Goal: Contribute content: Contribute content

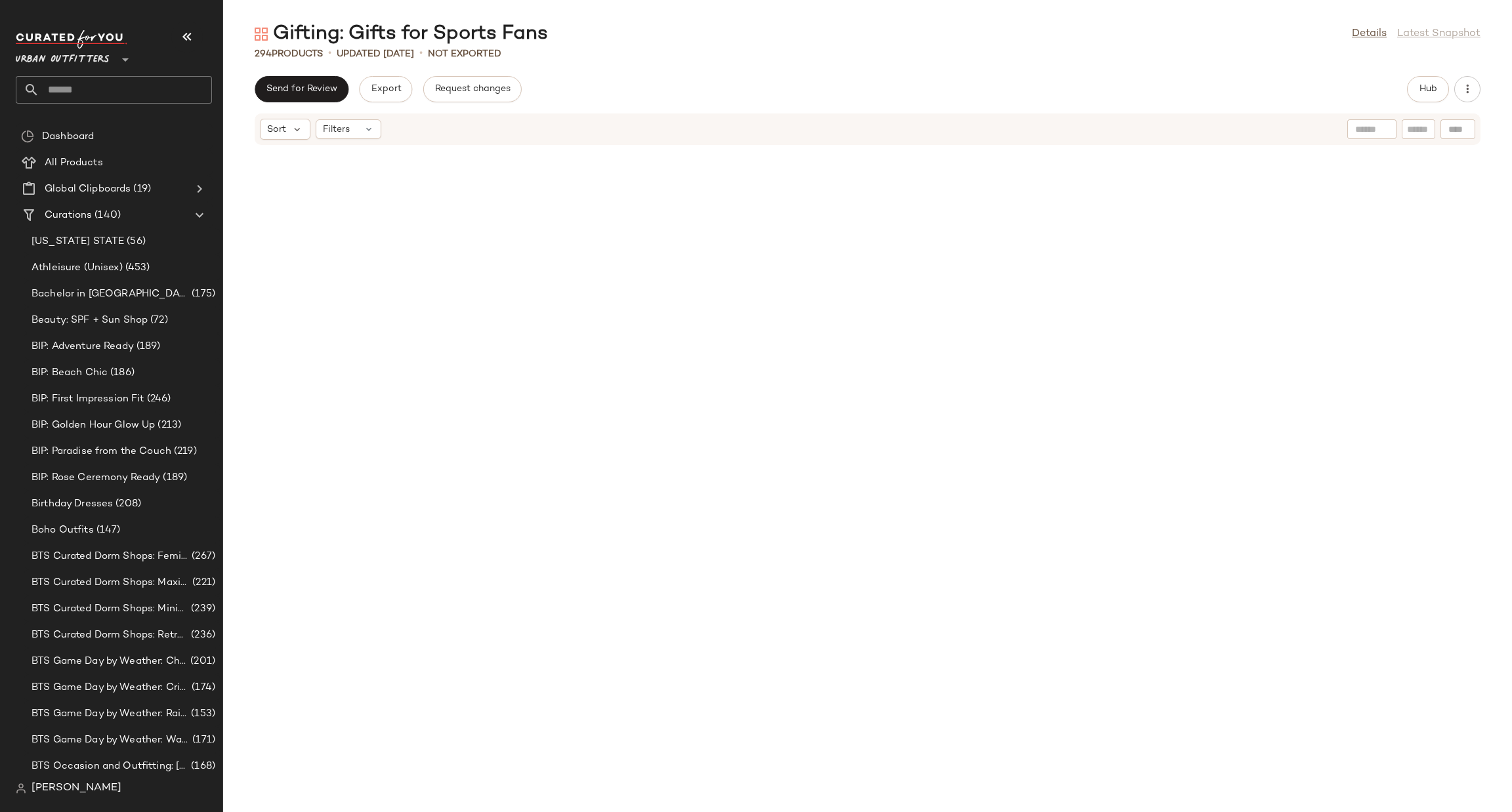
drag, startPoint x: 0, startPoint y: 0, endPoint x: 160, endPoint y: 88, distance: 182.6
click at [160, 91] on input "text" at bounding box center [125, 89] width 173 height 27
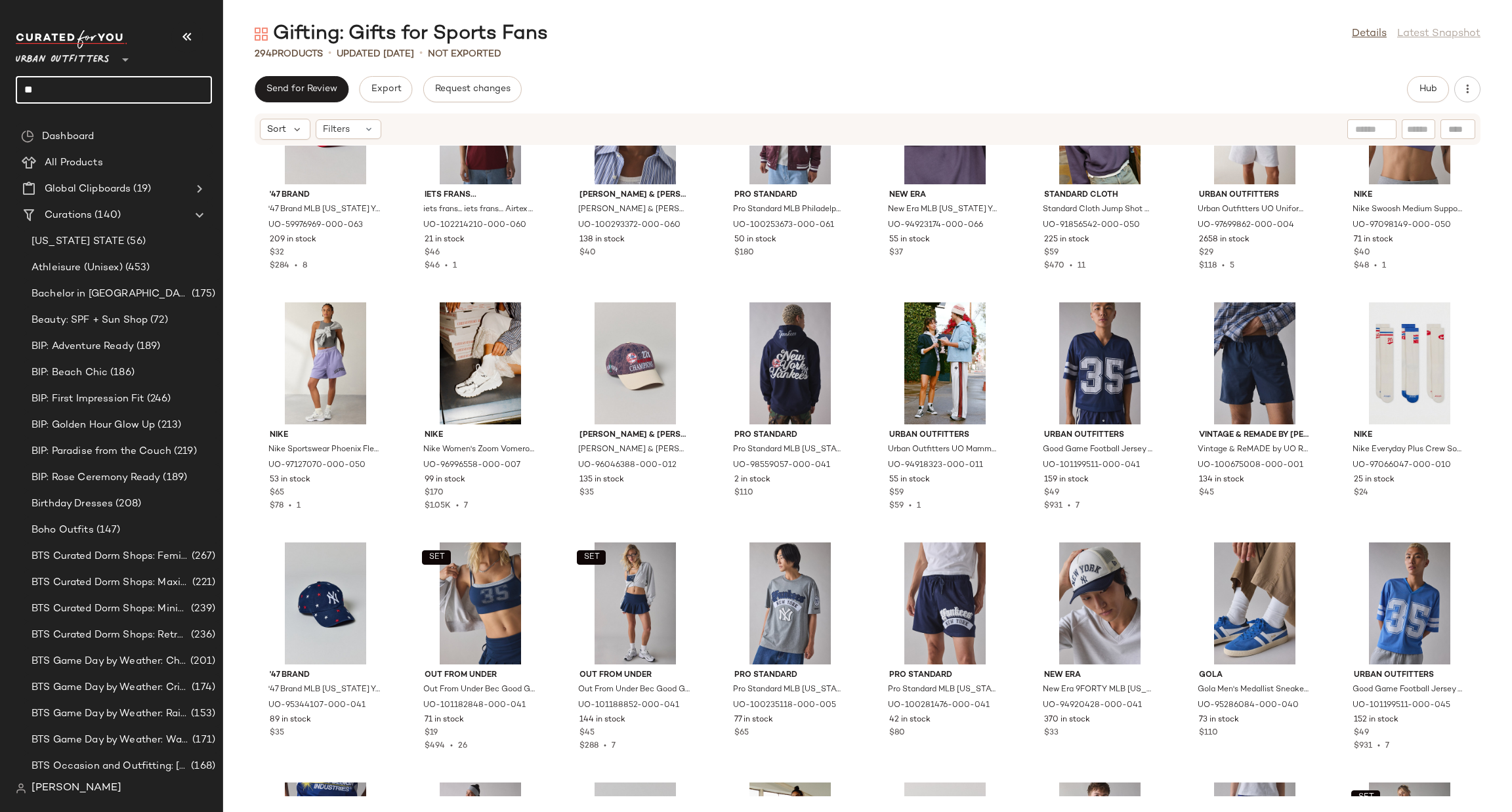
type input "*"
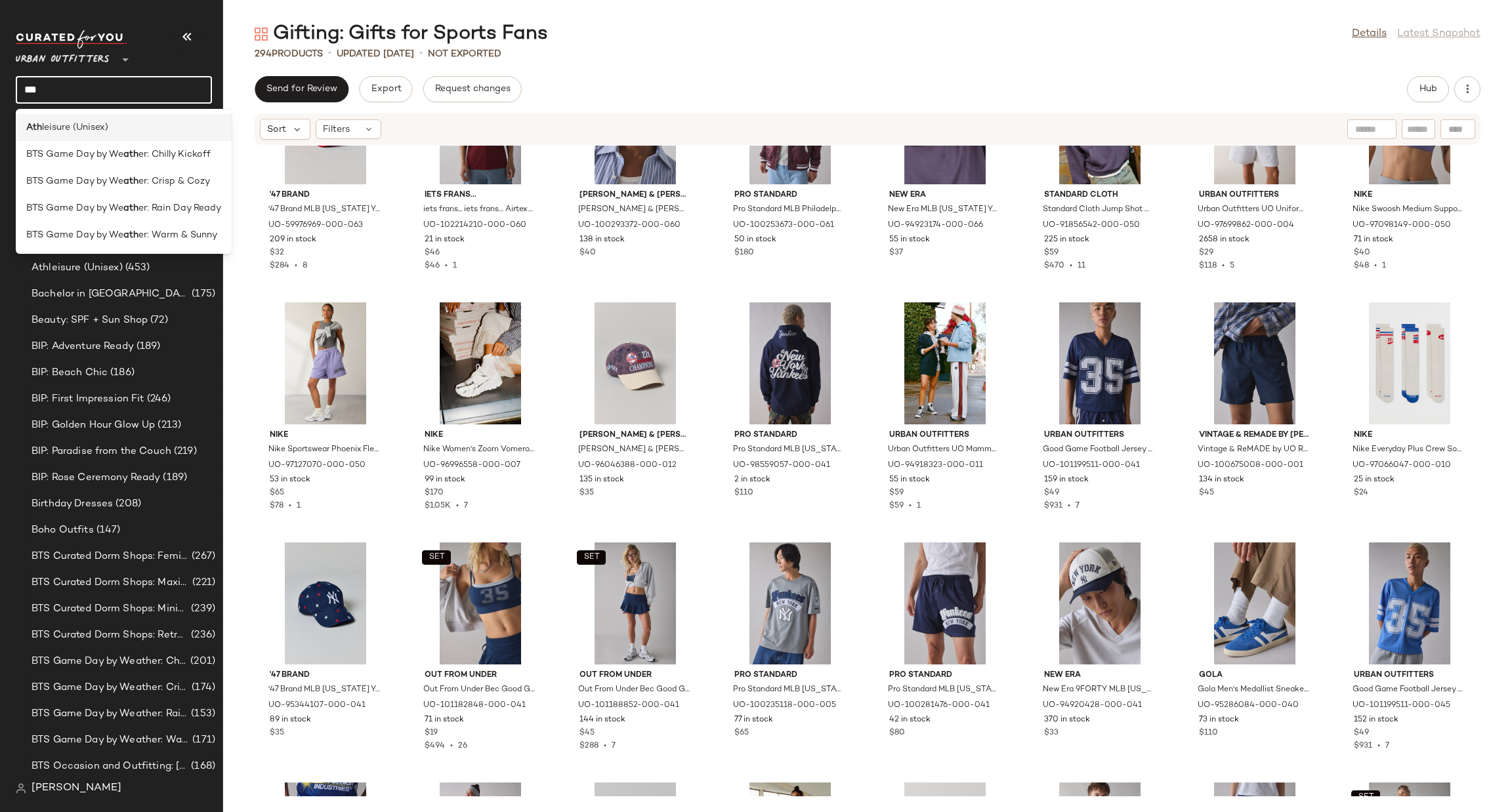
type input "***"
click at [67, 123] on span "leisure (Unisex)" at bounding box center [75, 128] width 67 height 14
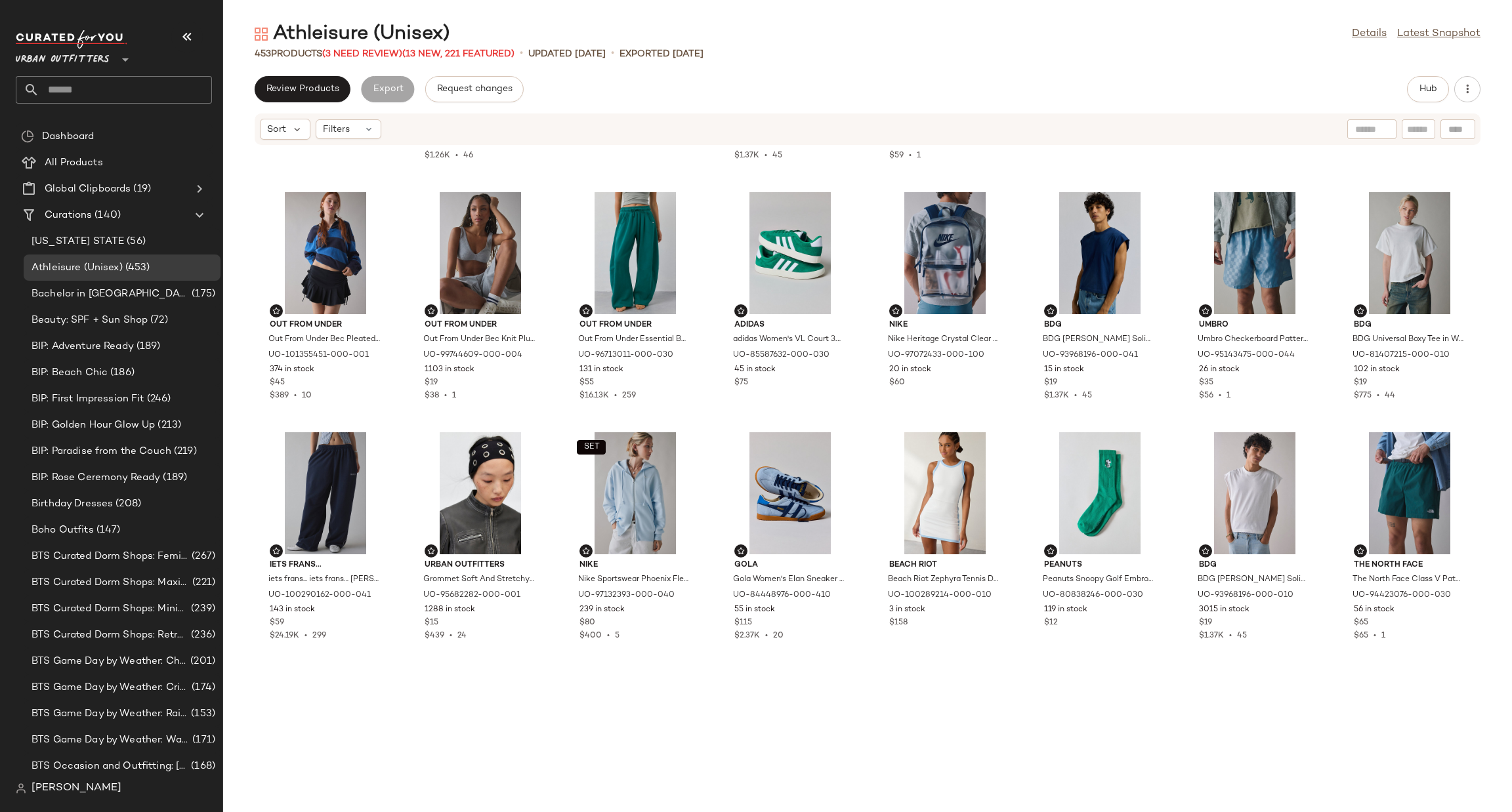
scroll to position [1585, 0]
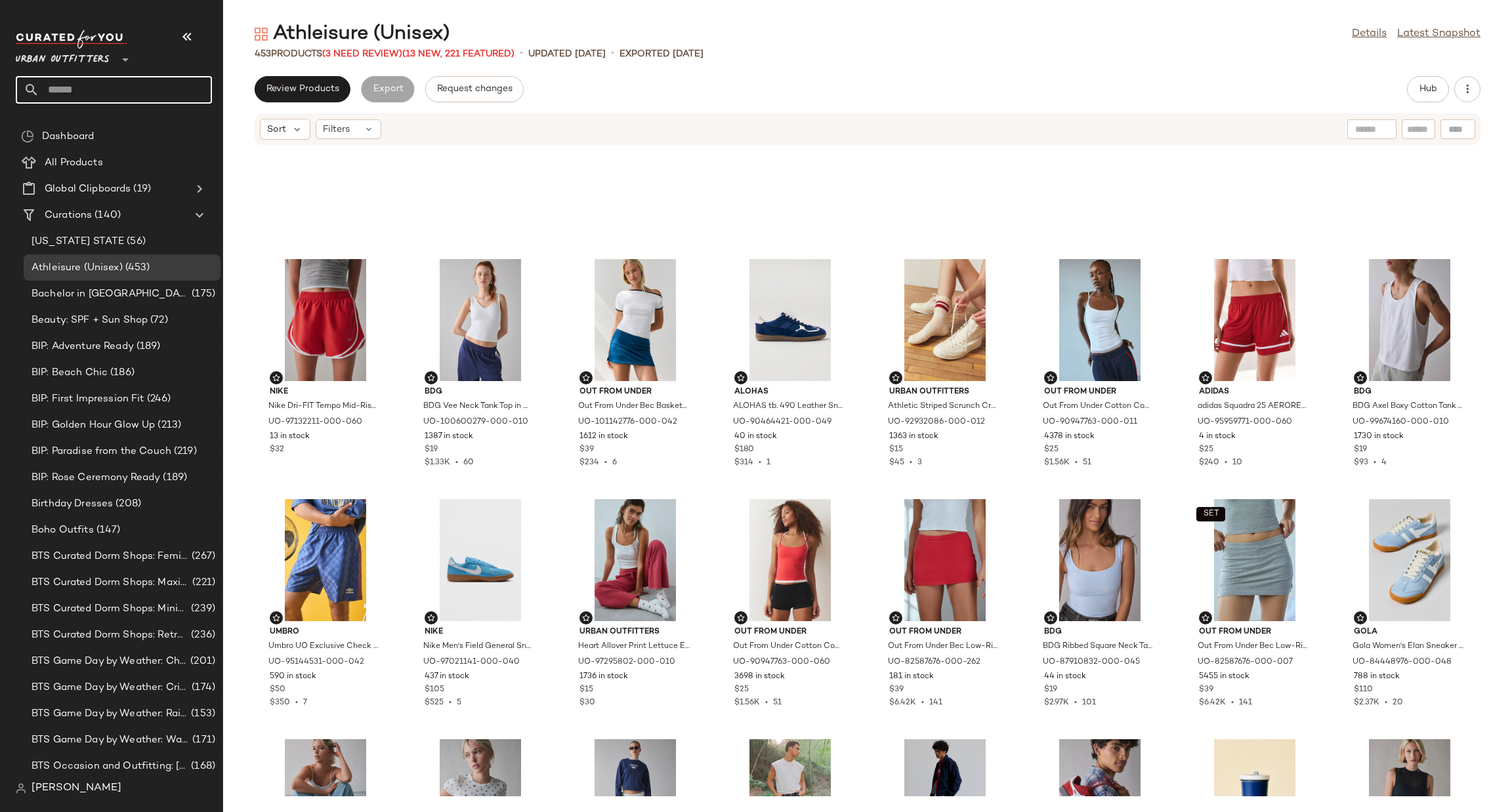
click at [144, 100] on input "text" at bounding box center [125, 89] width 173 height 27
type input "*"
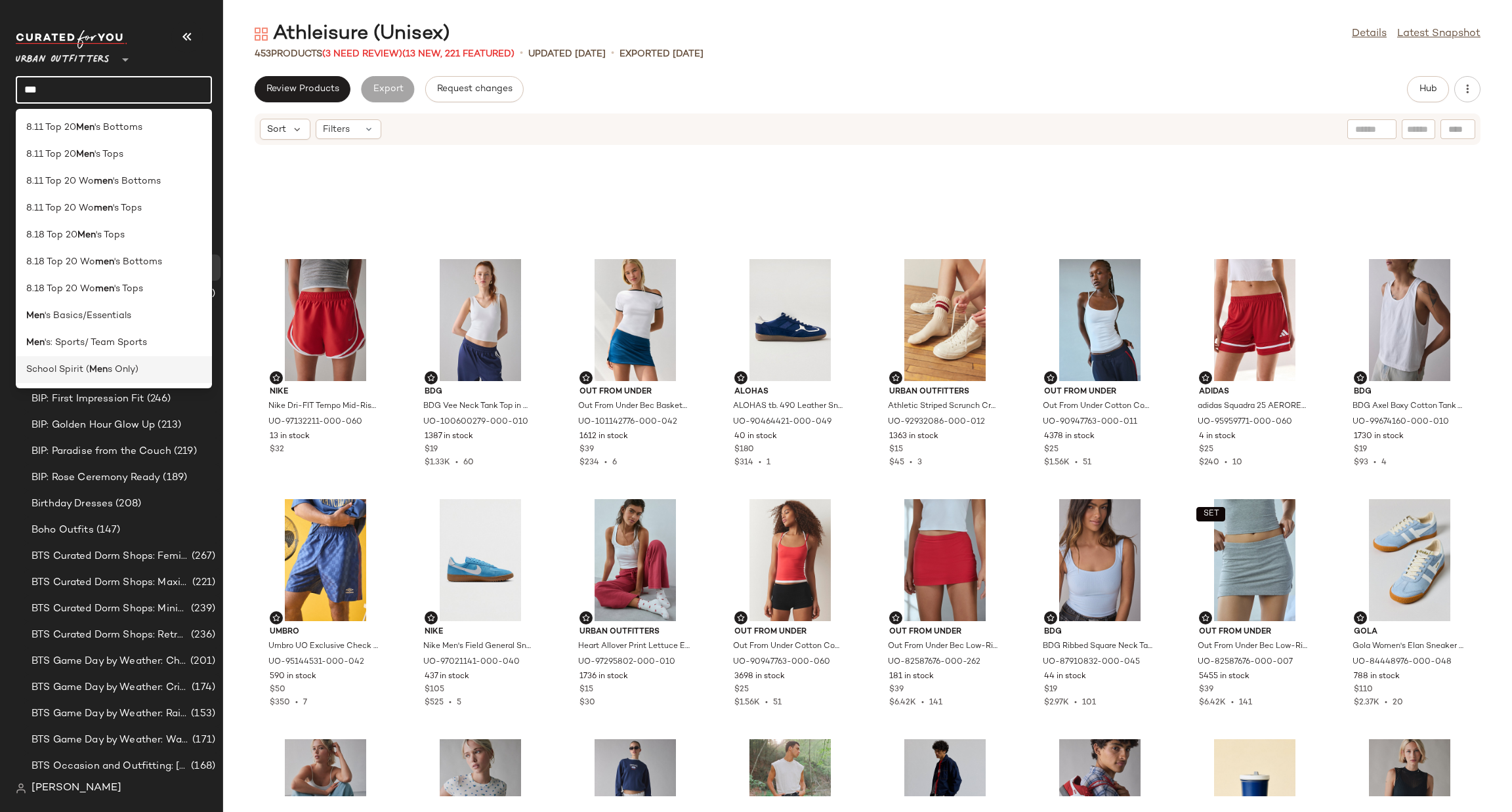
type input "***"
click at [185, 375] on div "School Spirit ( Men s Only)" at bounding box center [114, 370] width 175 height 14
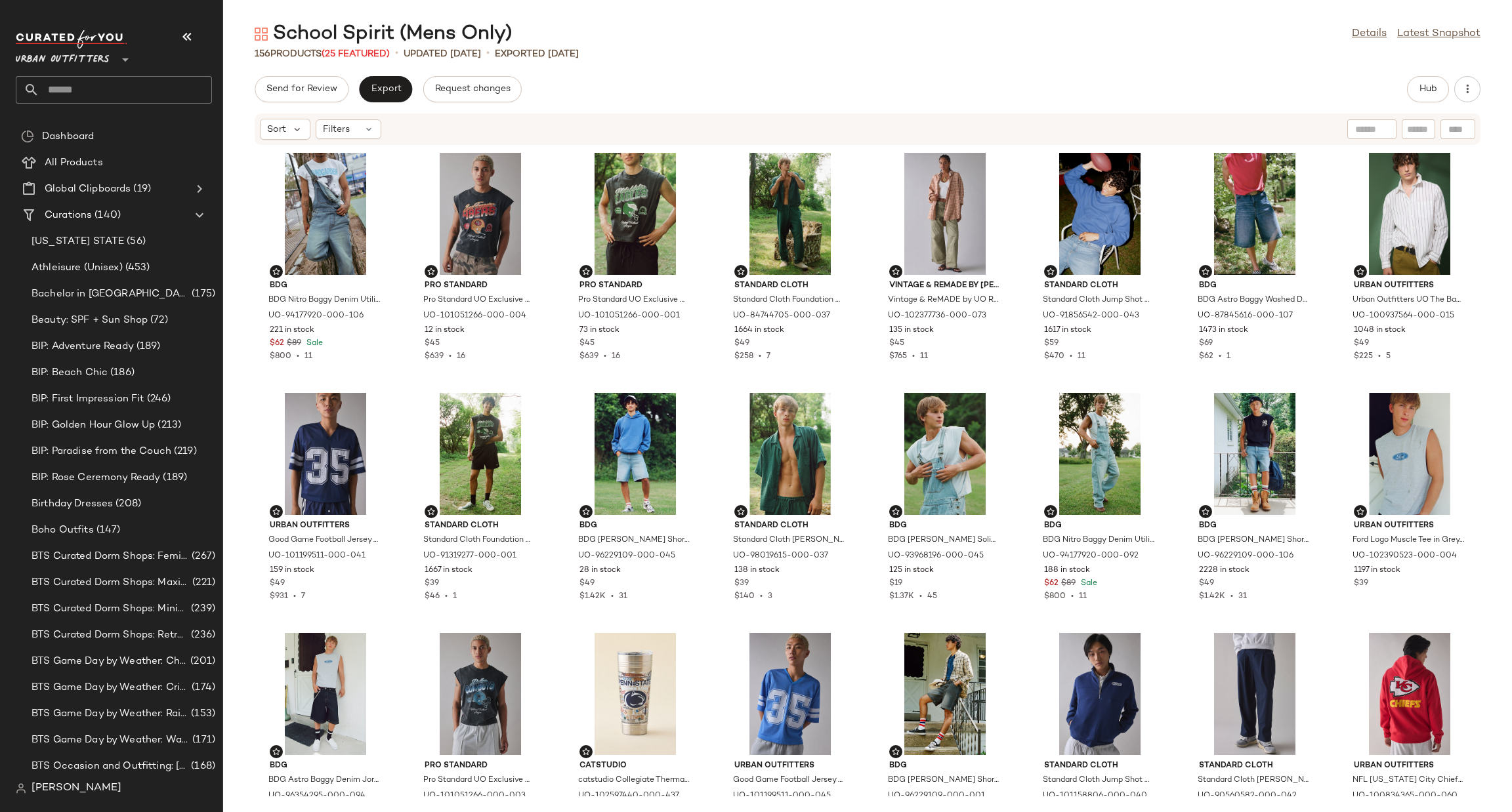
click at [149, 82] on input "text" at bounding box center [125, 89] width 173 height 27
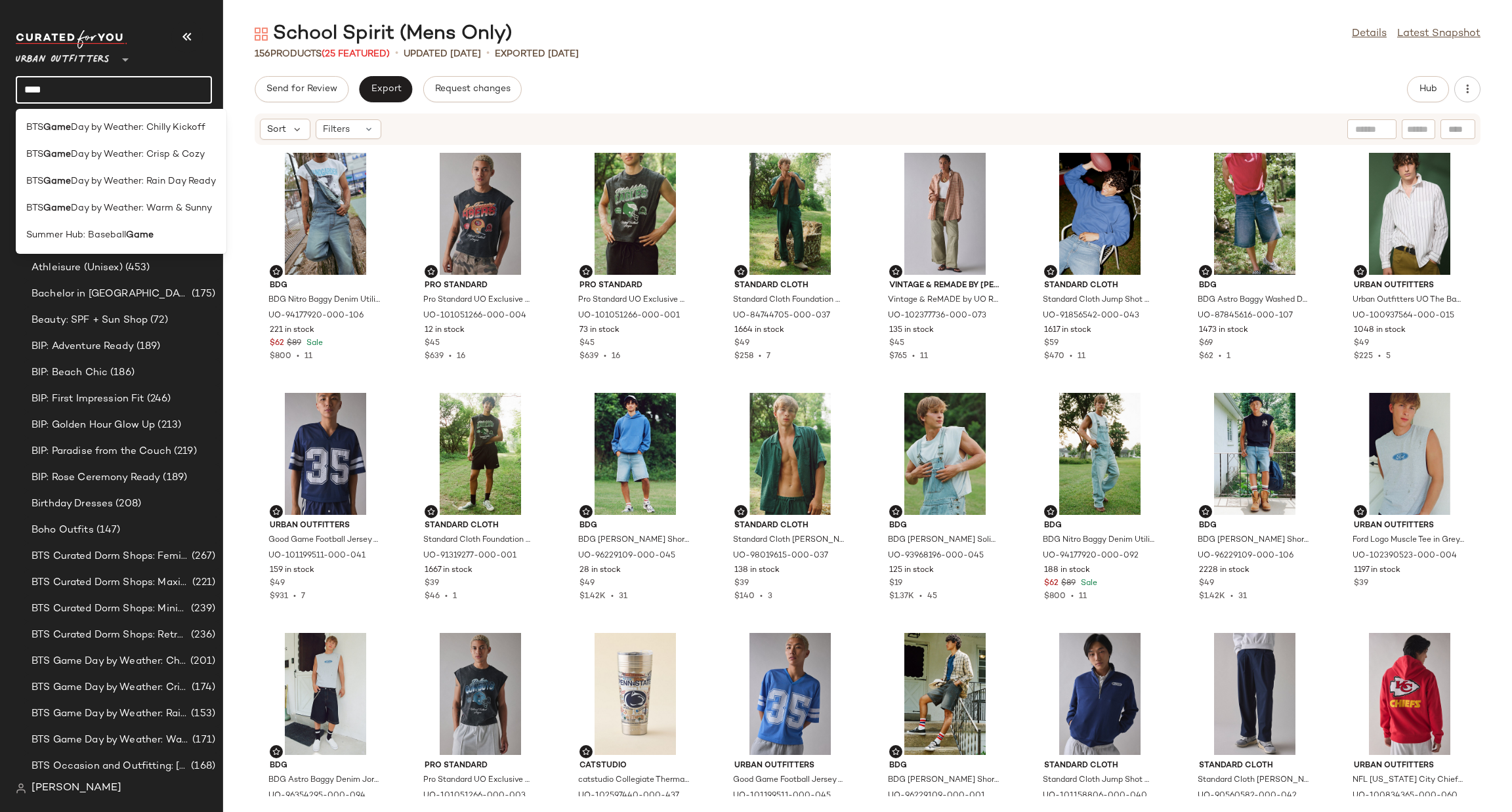
type input "****"
click at [872, 55] on div "156 Products (25 Featured) • updated Aug 20th • Exported Aug 20th" at bounding box center [867, 53] width 1289 height 13
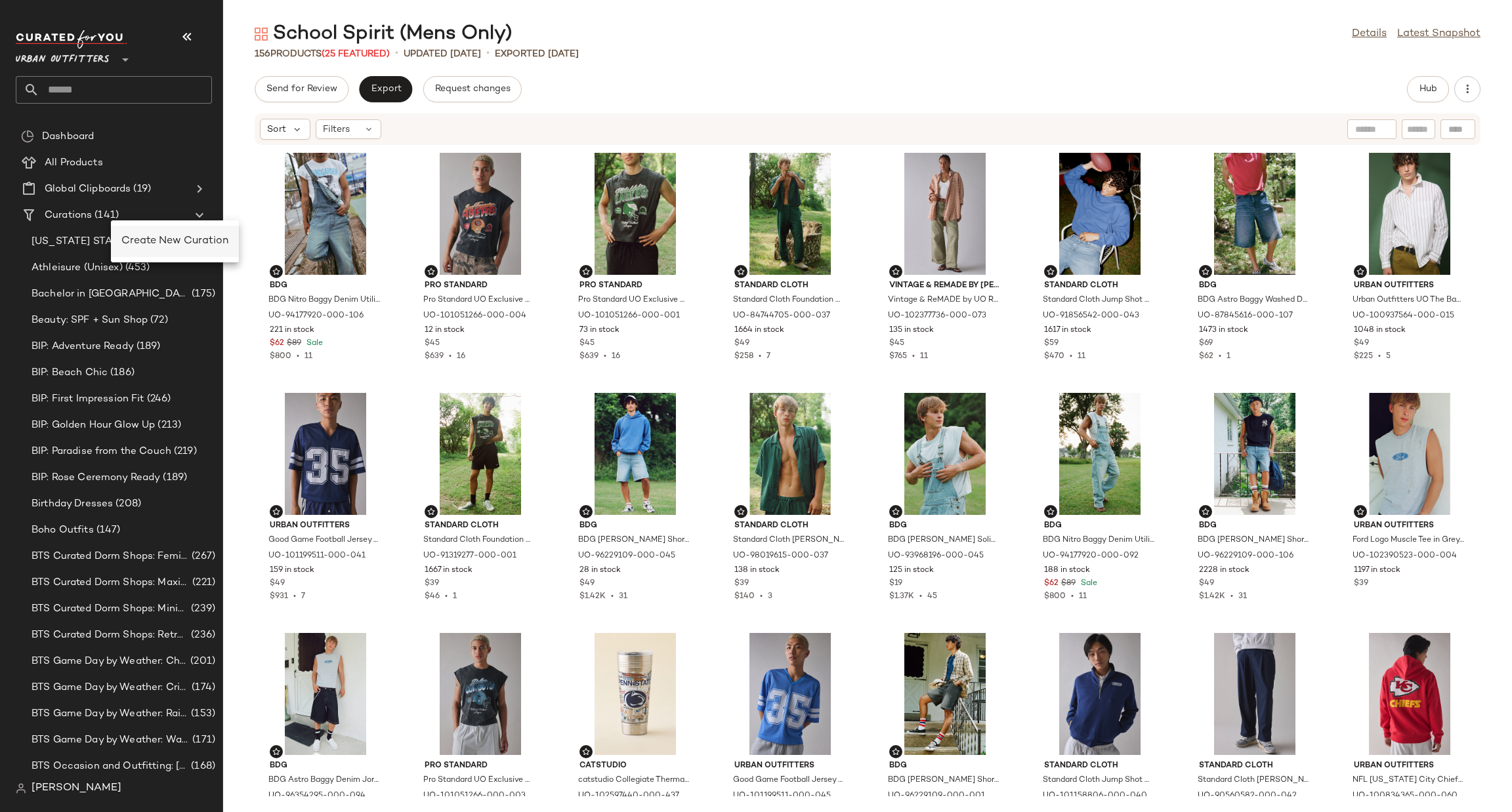
click at [136, 249] on div "Create New Curation" at bounding box center [175, 242] width 107 height 16
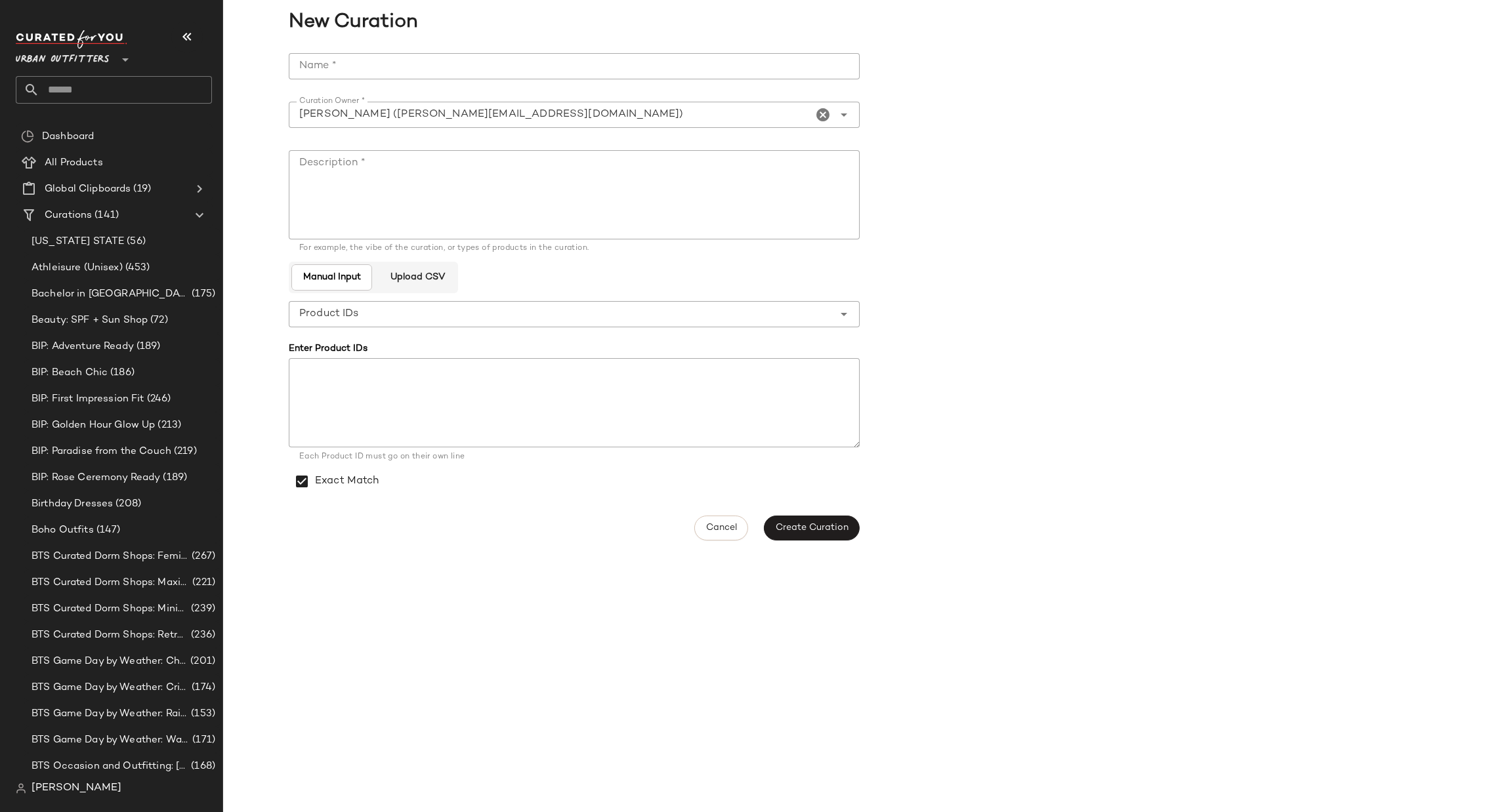
click at [364, 59] on input "Name *" at bounding box center [574, 66] width 571 height 27
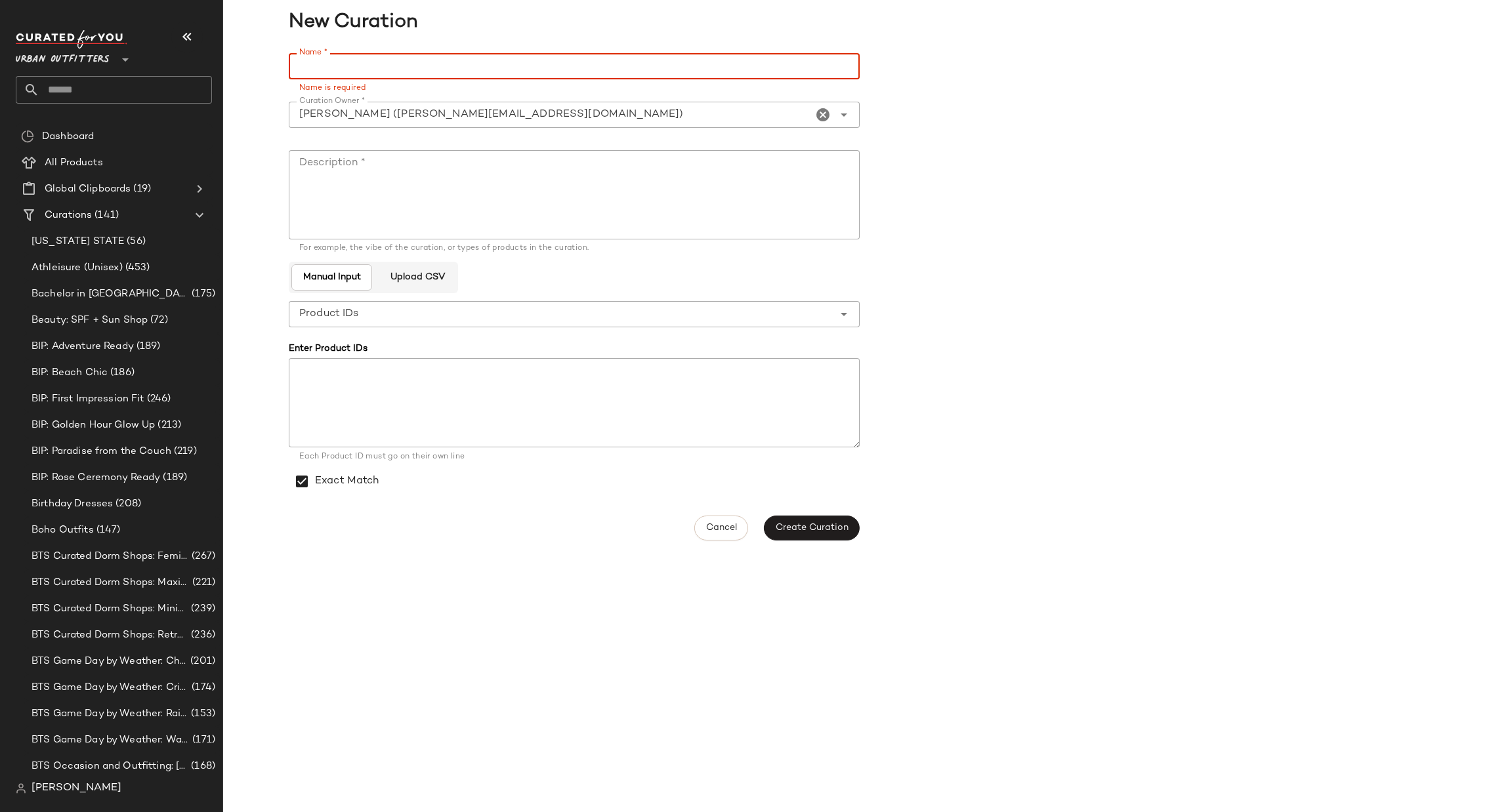
paste input "**********"
type input "**********"
click at [387, 186] on textarea "Description *" at bounding box center [574, 195] width 571 height 89
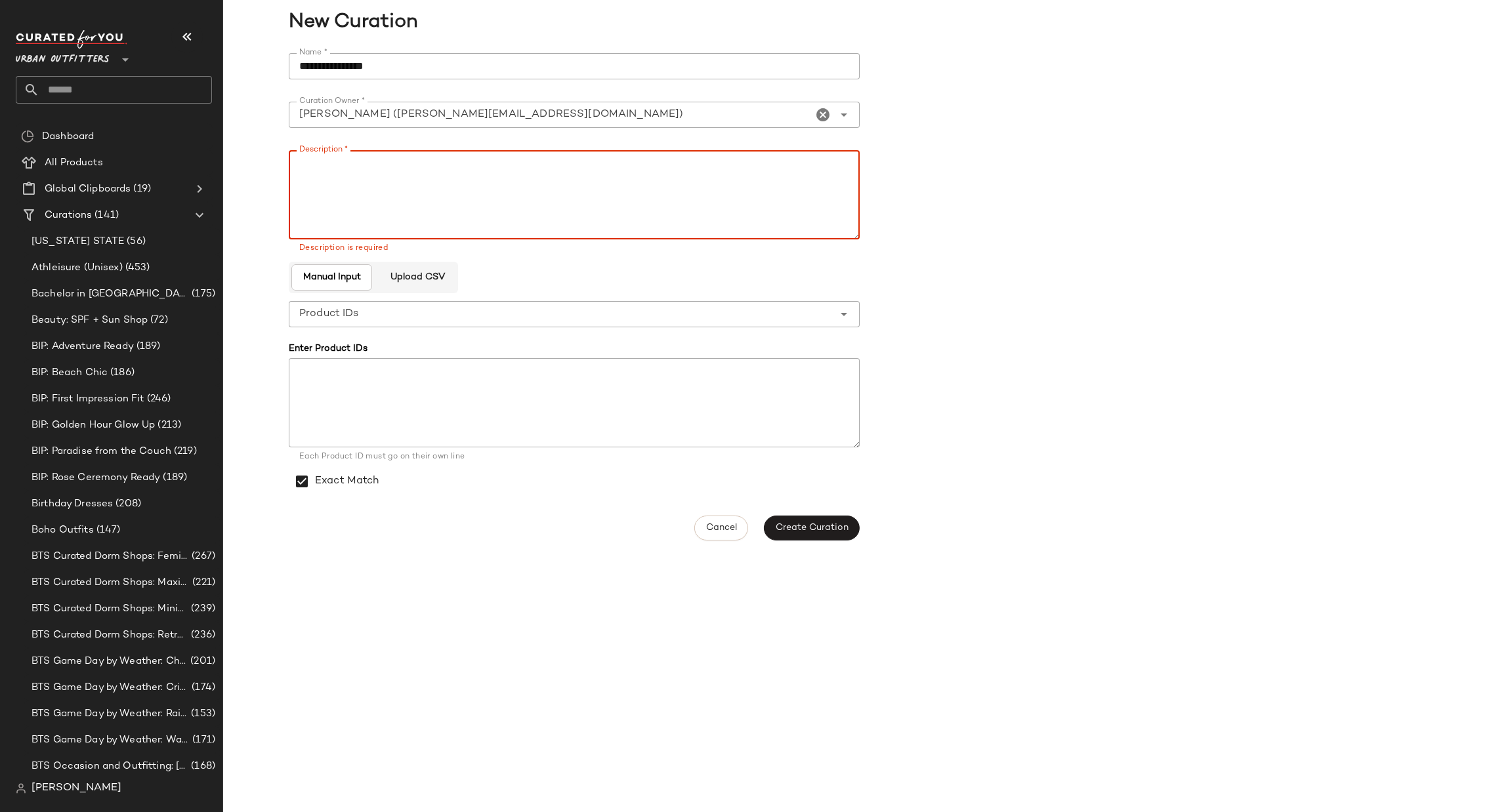
paste textarea "**********"
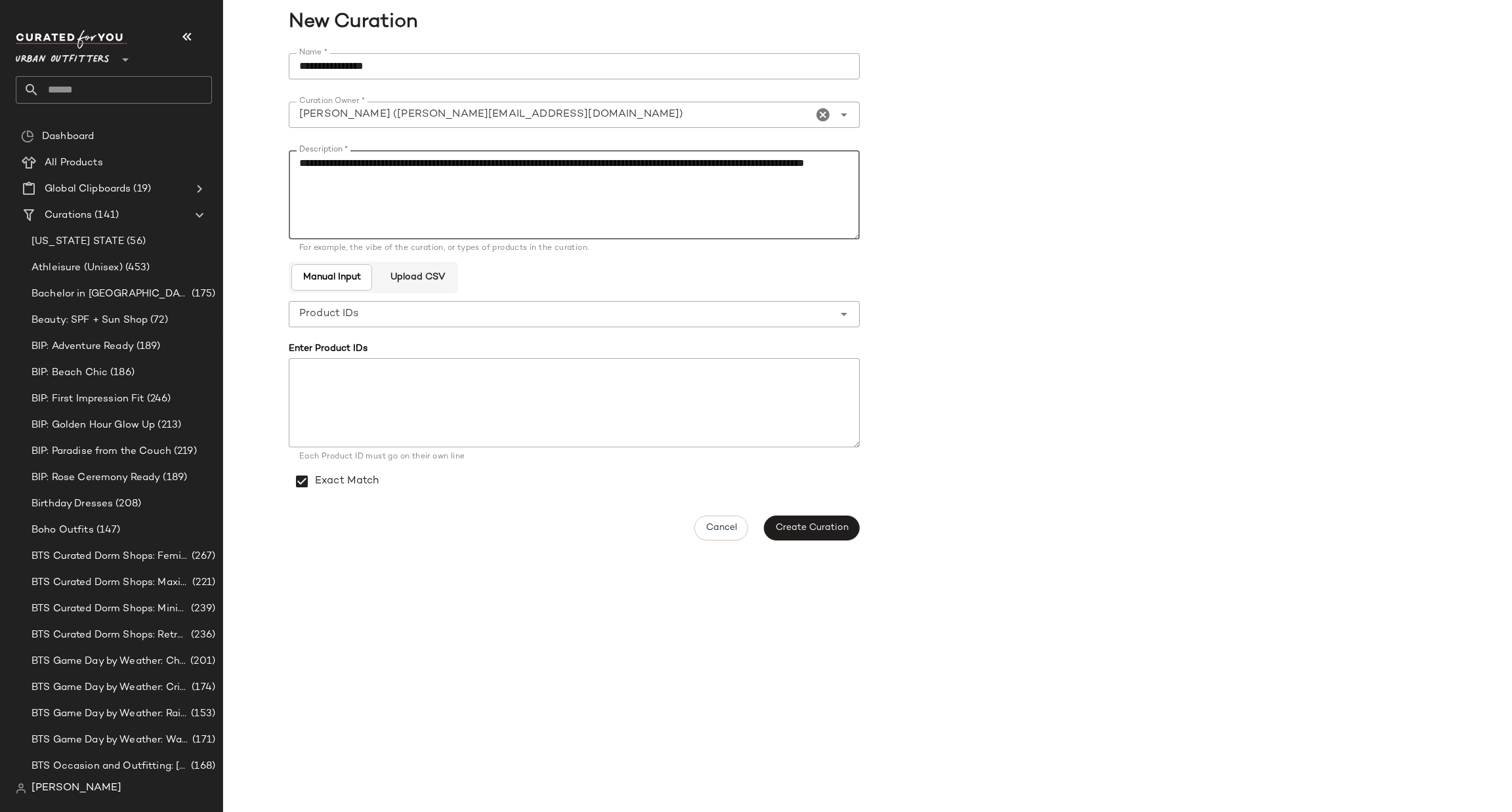
type textarea "**********"
click at [833, 513] on div "**********" at bounding box center [578, 296] width 579 height 503
click at [830, 530] on span "Create Curation" at bounding box center [812, 527] width 74 height 10
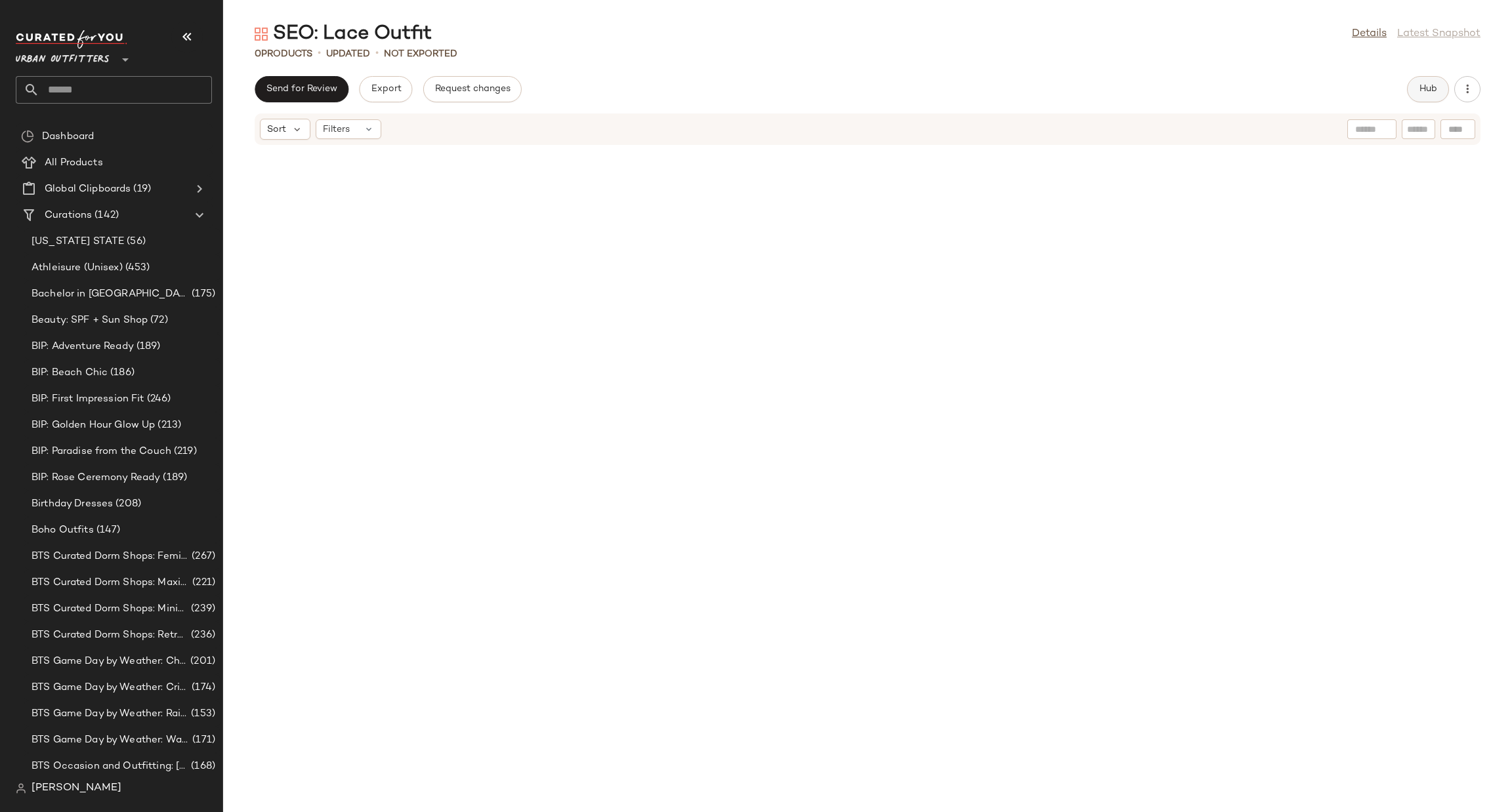
click at [1423, 86] on span "Hub" at bounding box center [1427, 88] width 18 height 10
click at [971, 124] on span "Filters" at bounding box center [967, 129] width 27 height 14
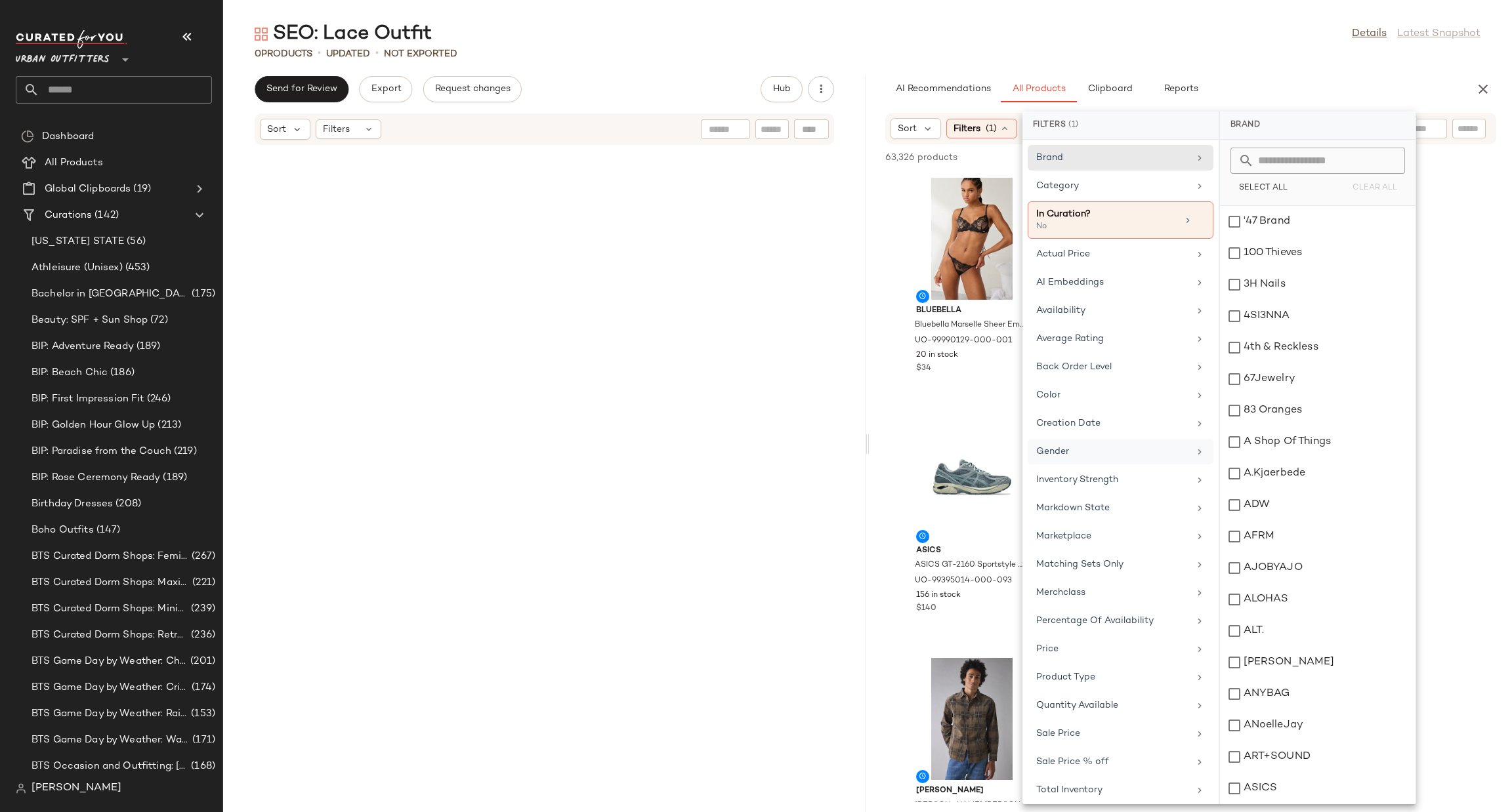
click at [1098, 467] on div "Gender" at bounding box center [1120, 480] width 185 height 26
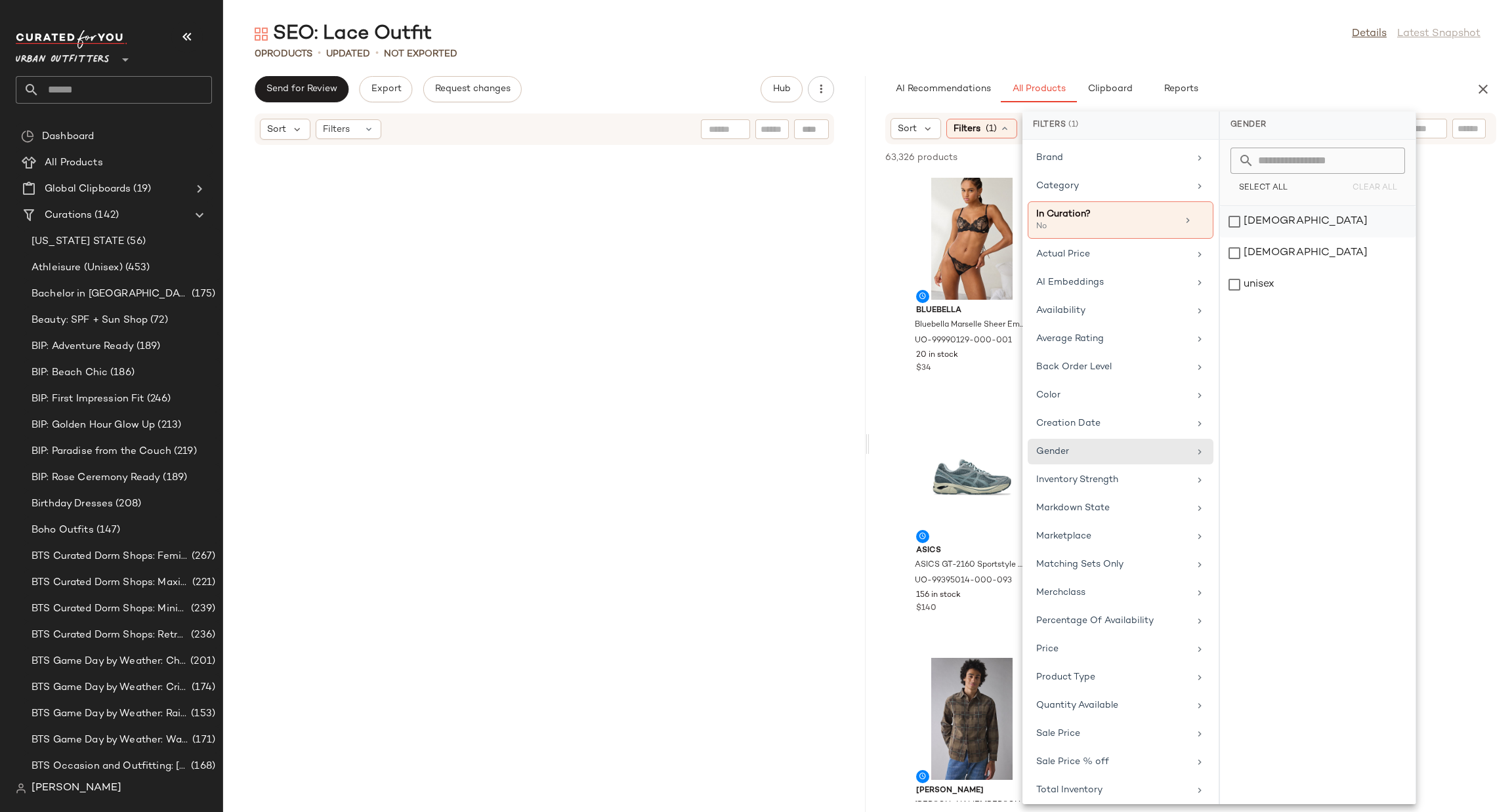
click at [1254, 238] on div "female" at bounding box center [1318, 253] width 196 height 31
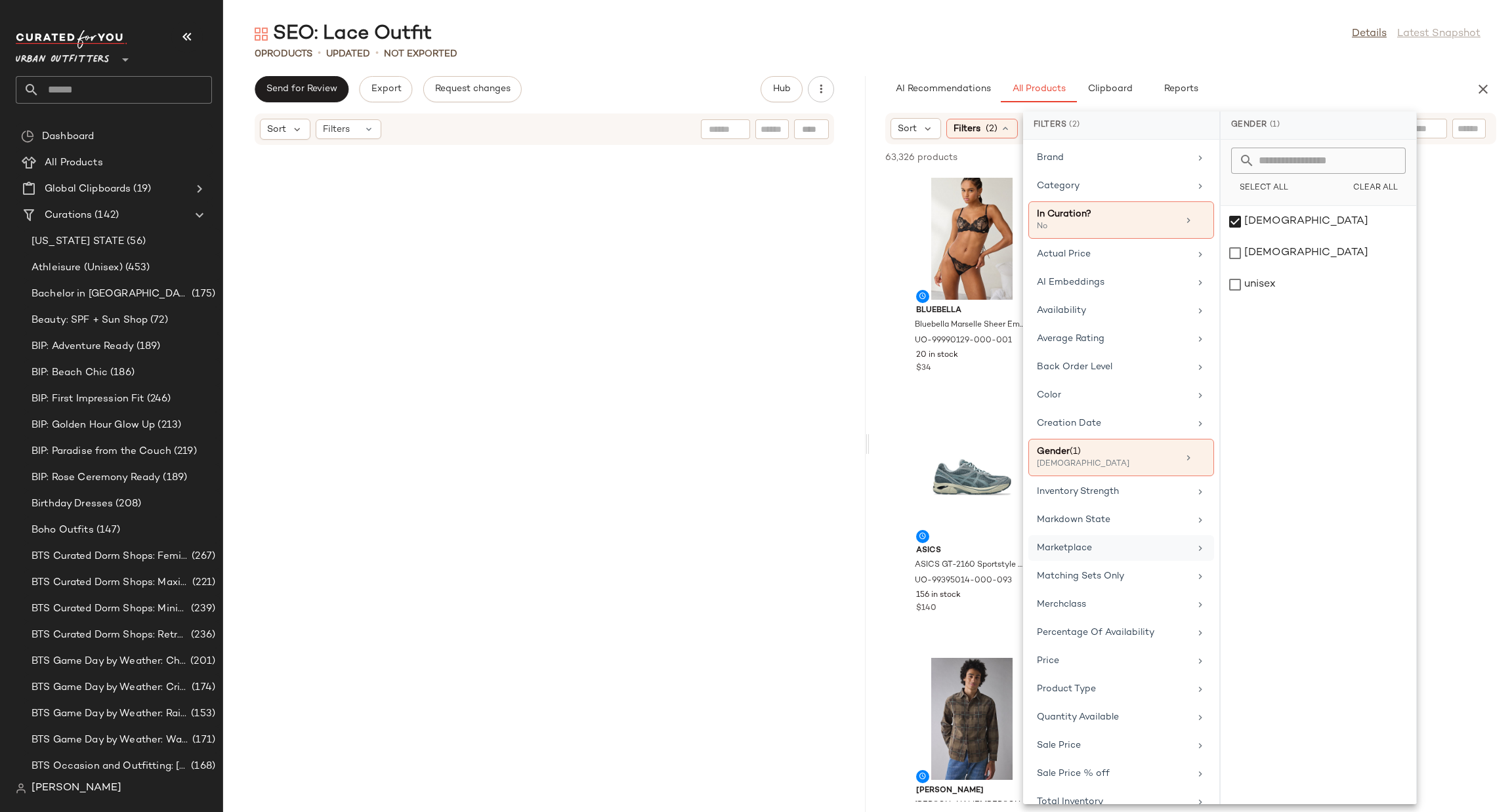
click at [1110, 555] on div "Marketplace" at bounding box center [1113, 548] width 153 height 14
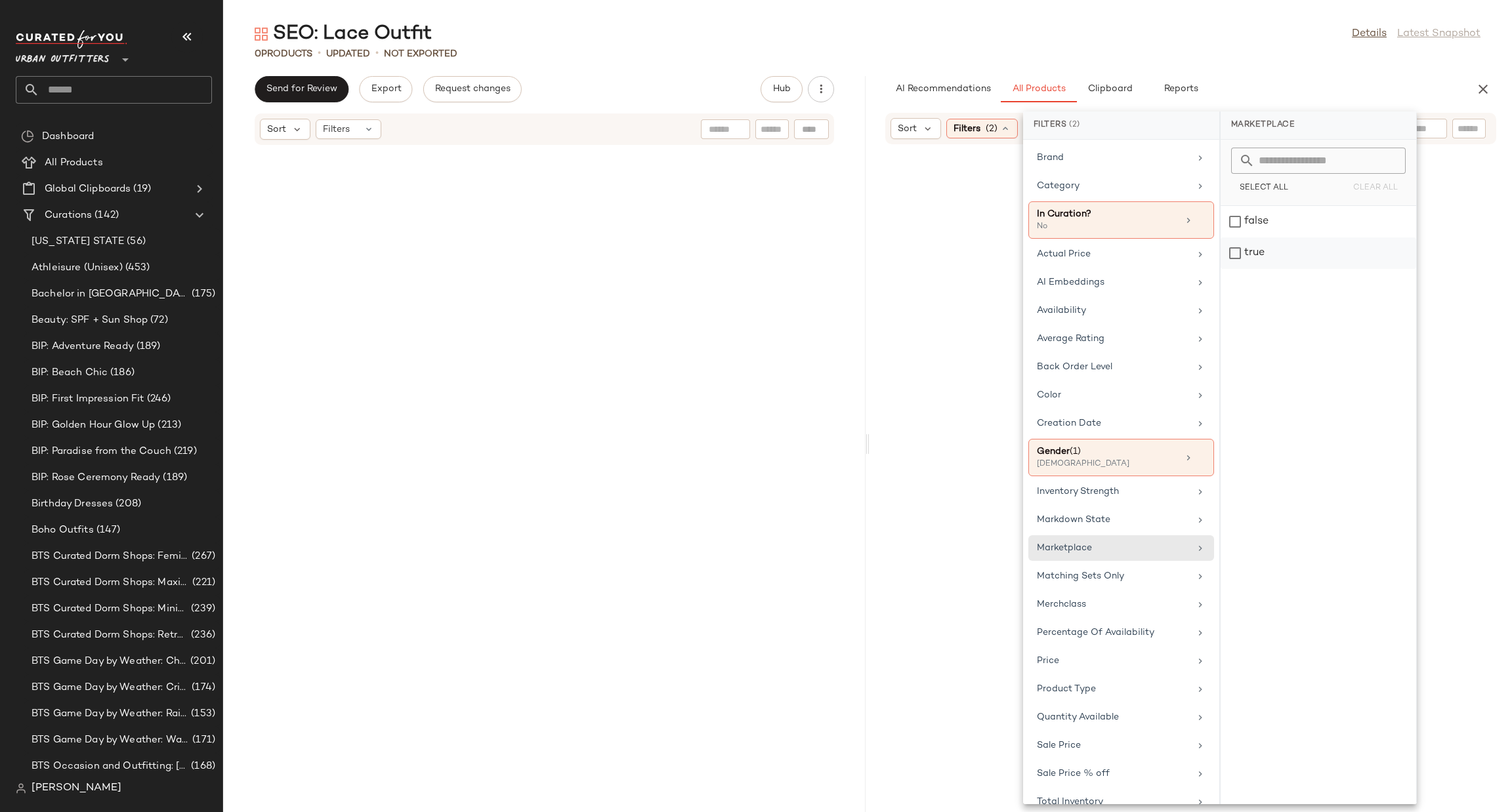
click at [1238, 238] on div "false" at bounding box center [1319, 253] width 196 height 31
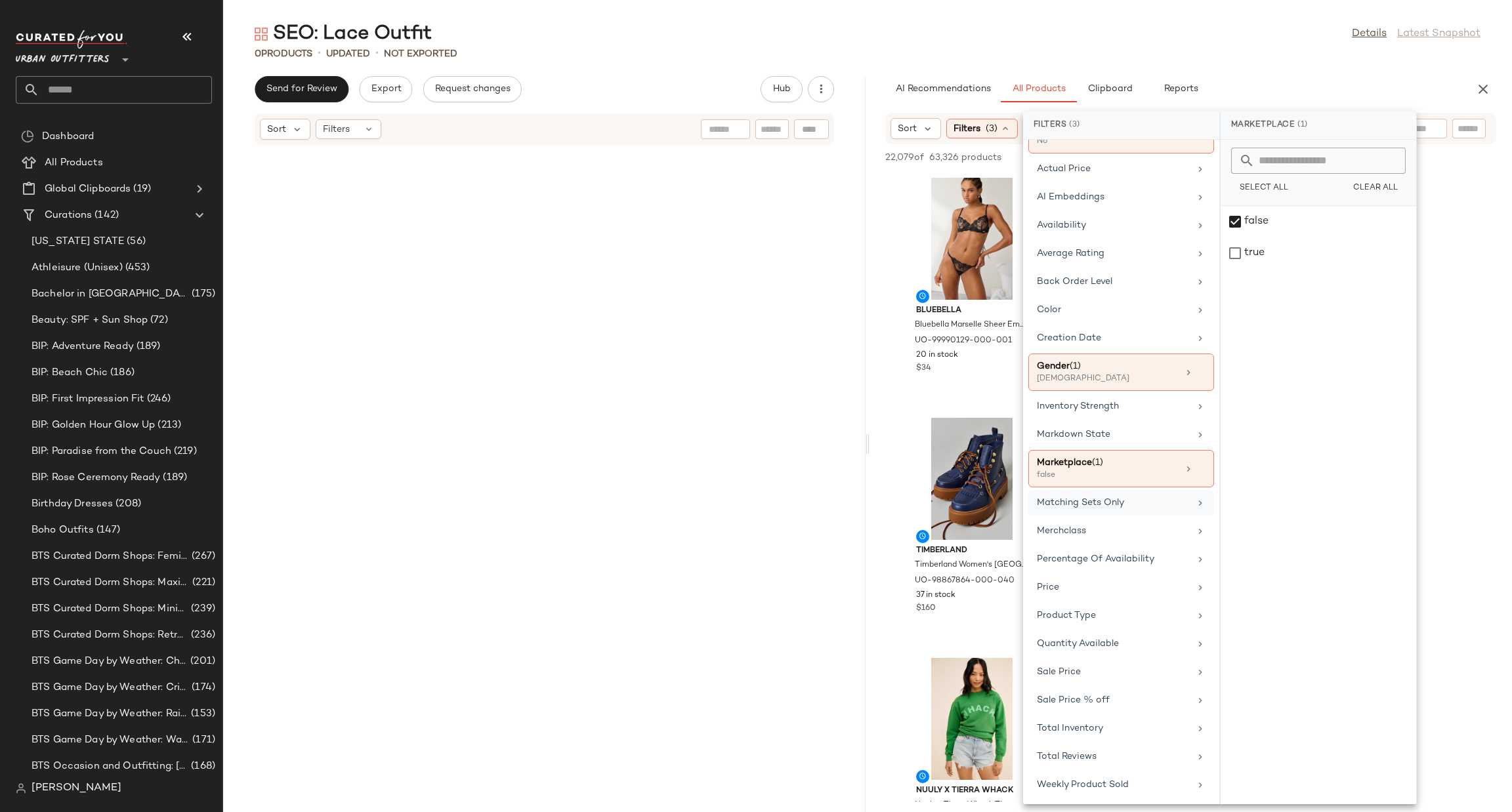
scroll to position [120, 0]
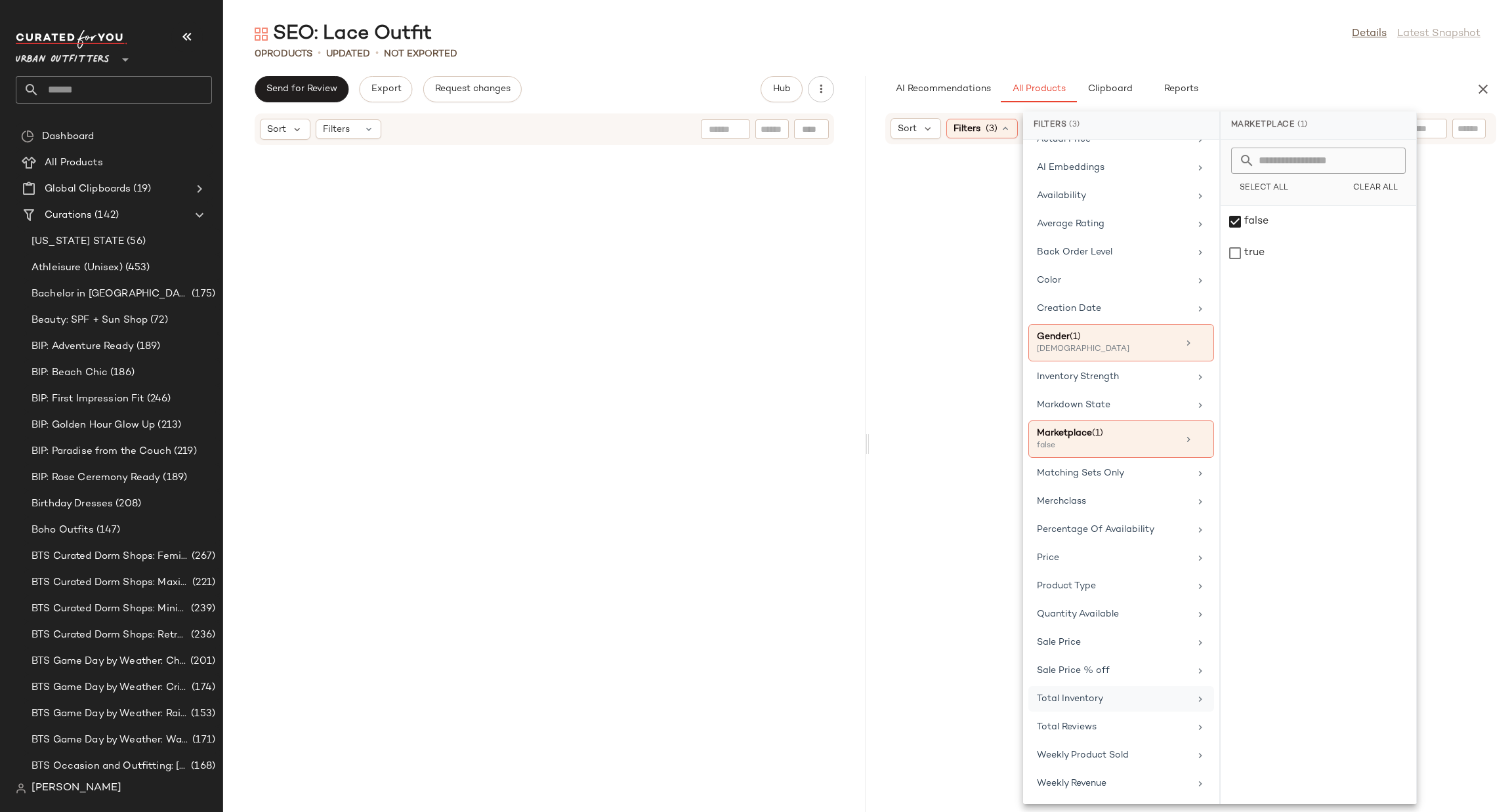
click at [1107, 693] on div "Total Inventory" at bounding box center [1113, 699] width 153 height 14
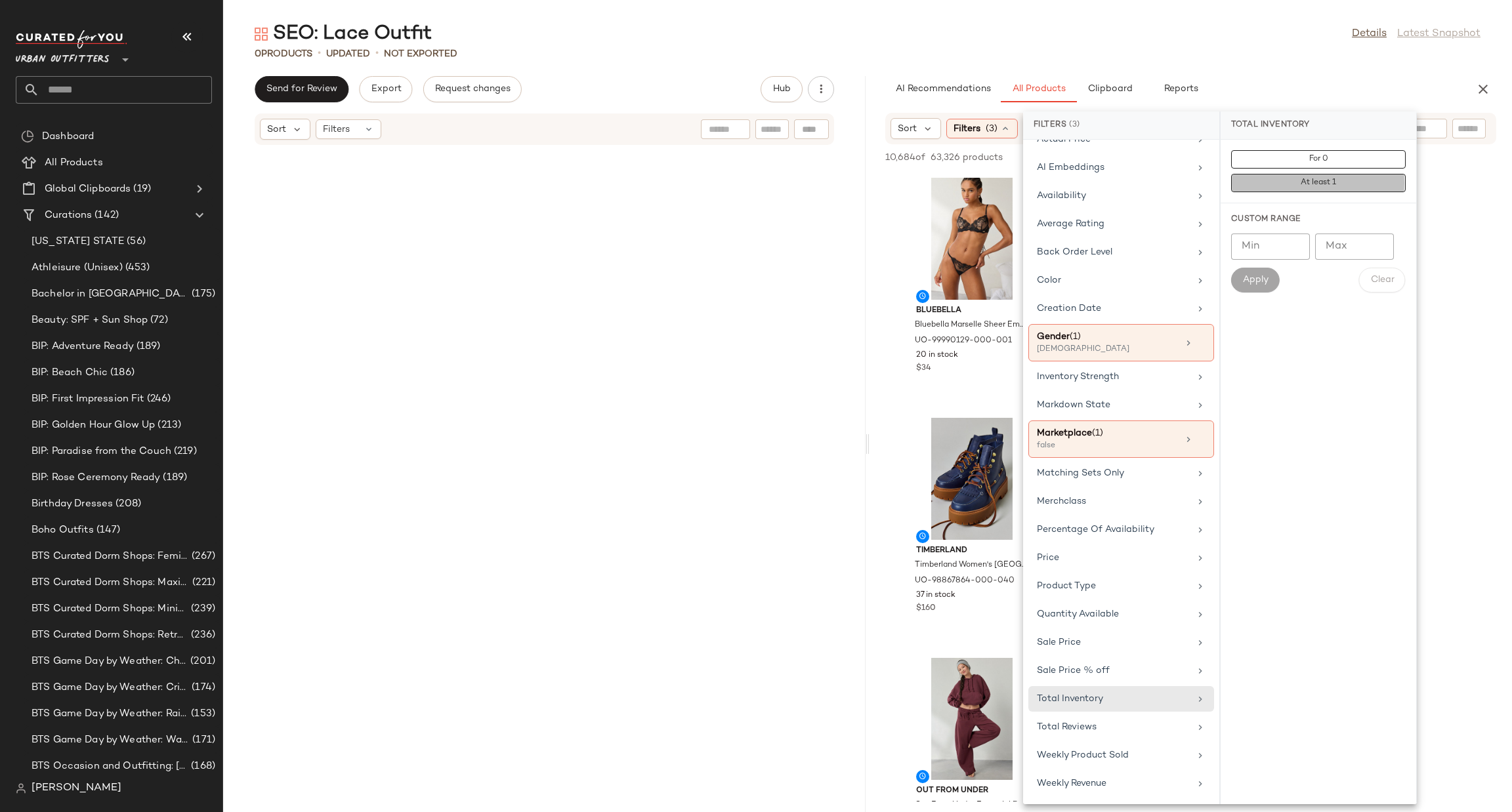
click at [1313, 185] on span "At least 1" at bounding box center [1318, 183] width 36 height 9
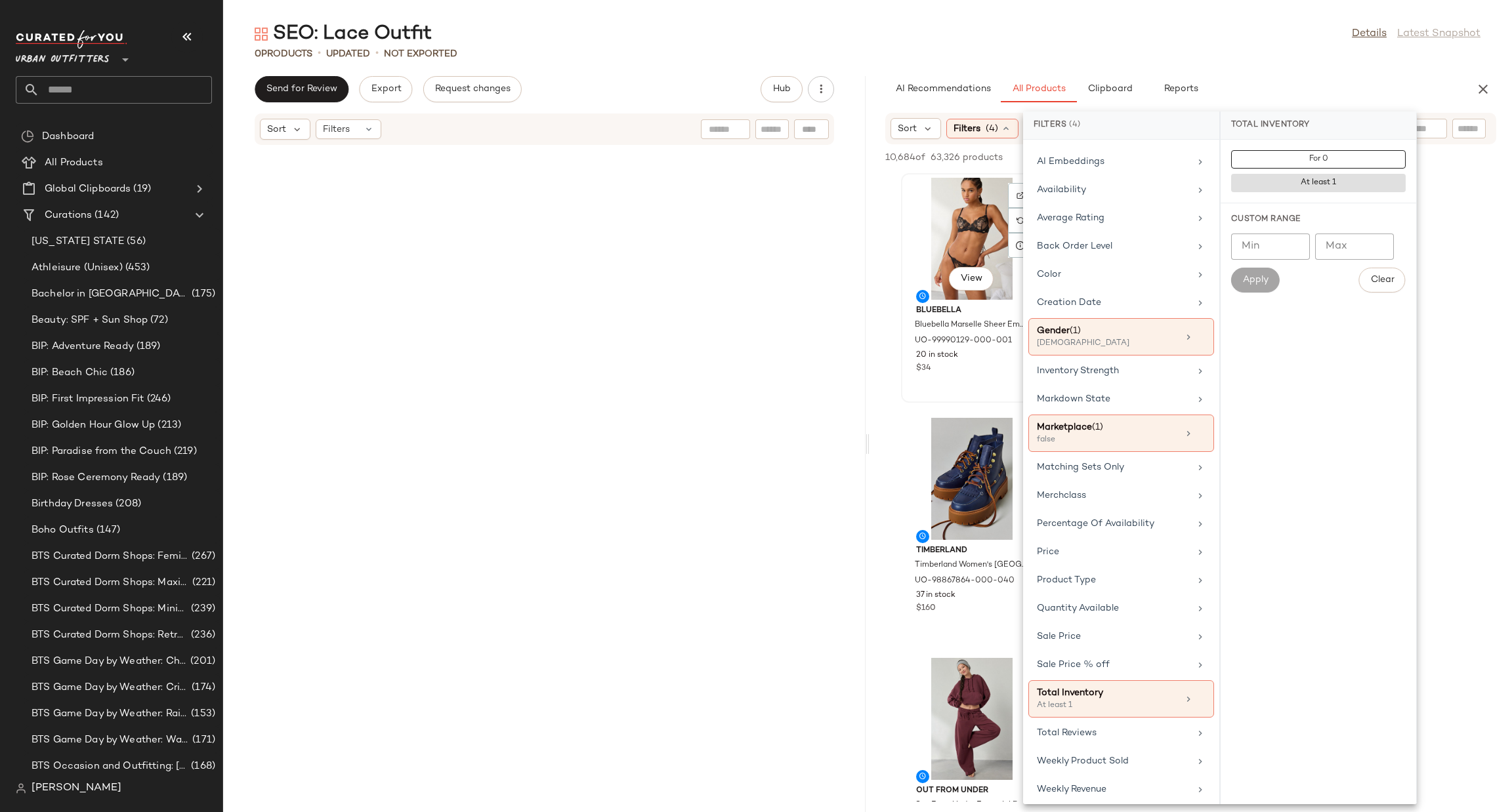
click at [901, 183] on div "View Bluebella Bluebella Marselle Sheer Embroidered Mesh Thong in Black, Women'…" at bounding box center [971, 287] width 142 height 229
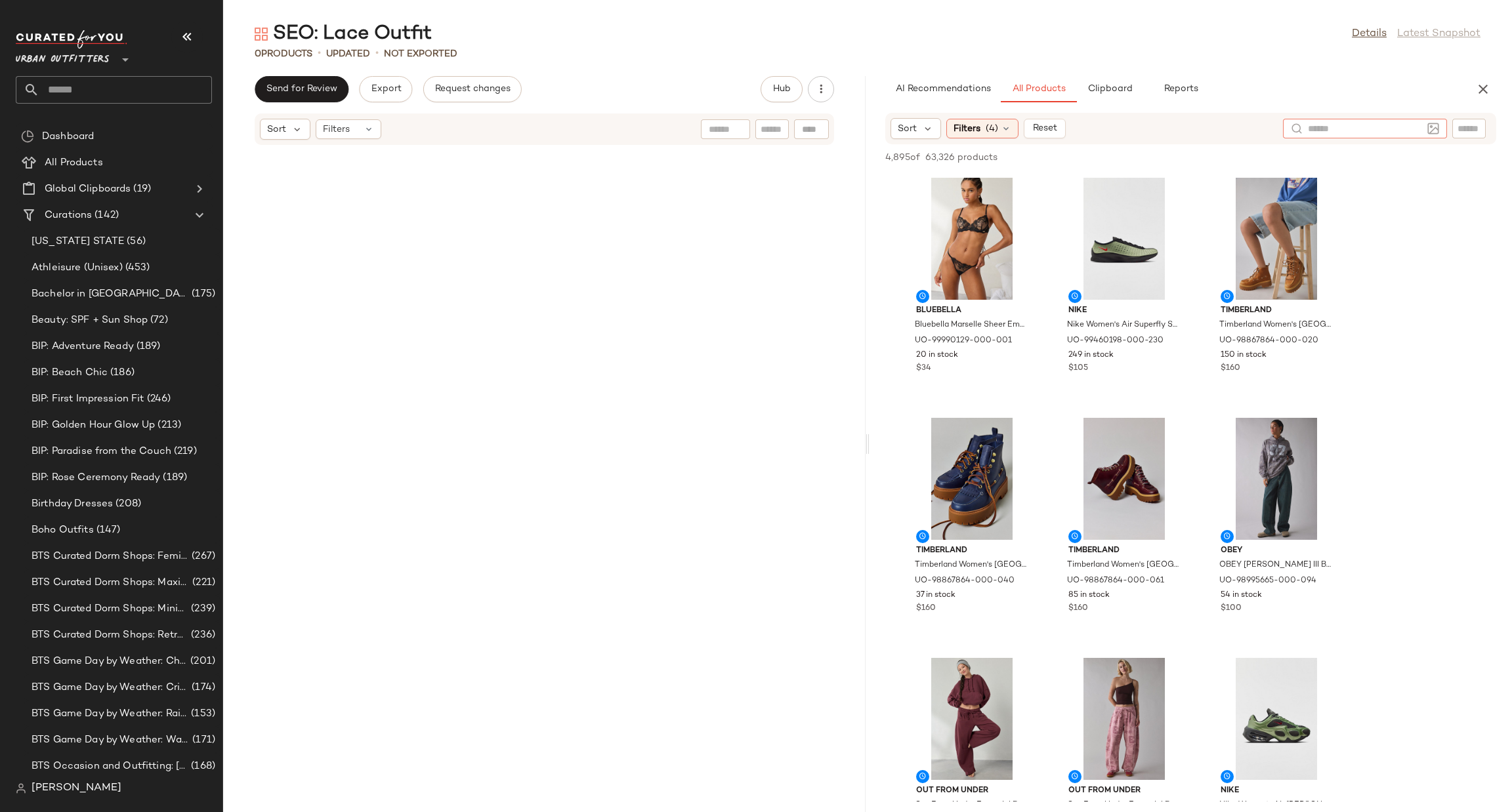
click at [1426, 130] on div at bounding box center [1365, 128] width 164 height 20
type input "****"
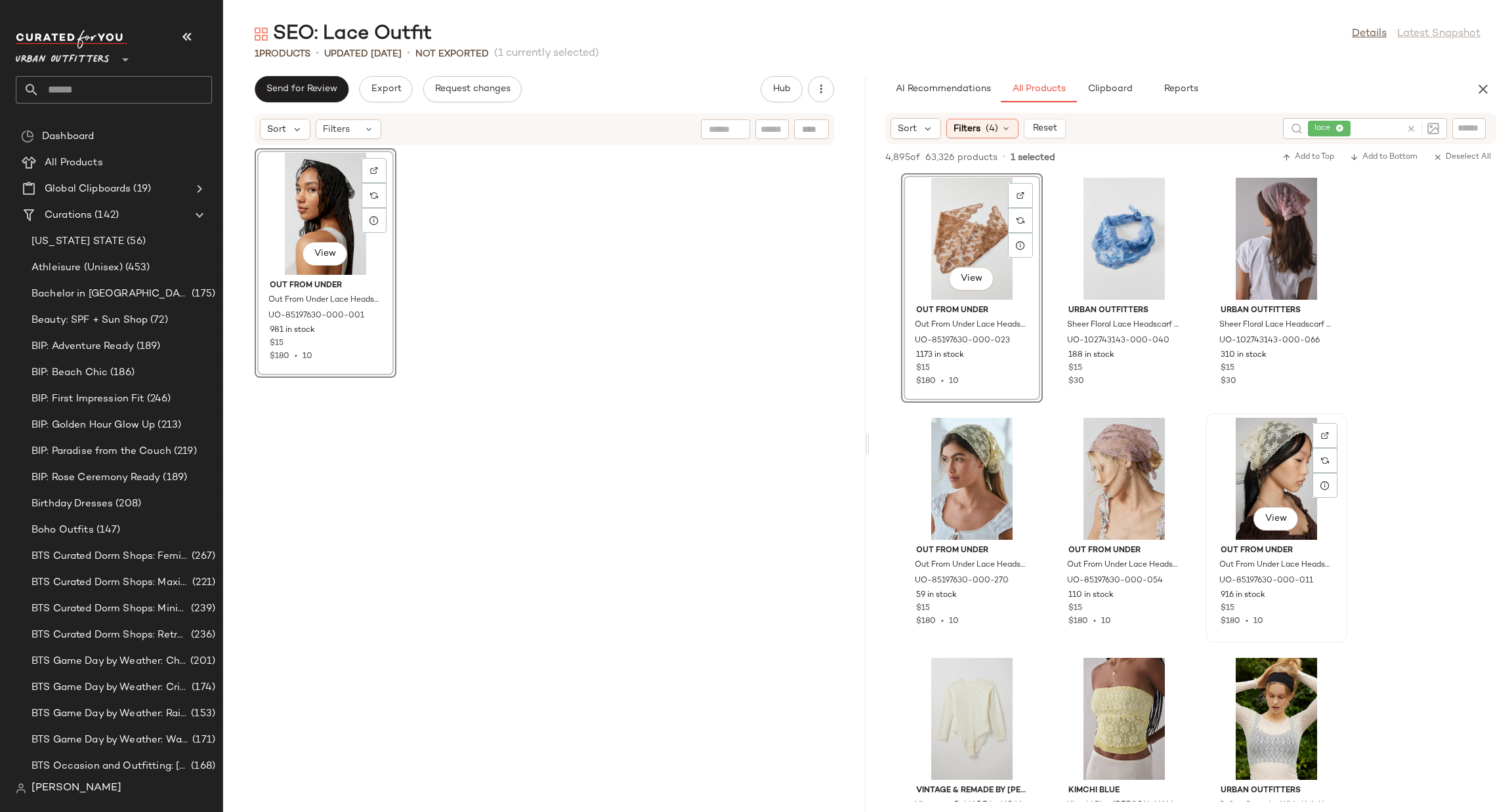
click at [1294, 473] on div "View" at bounding box center [1276, 479] width 132 height 122
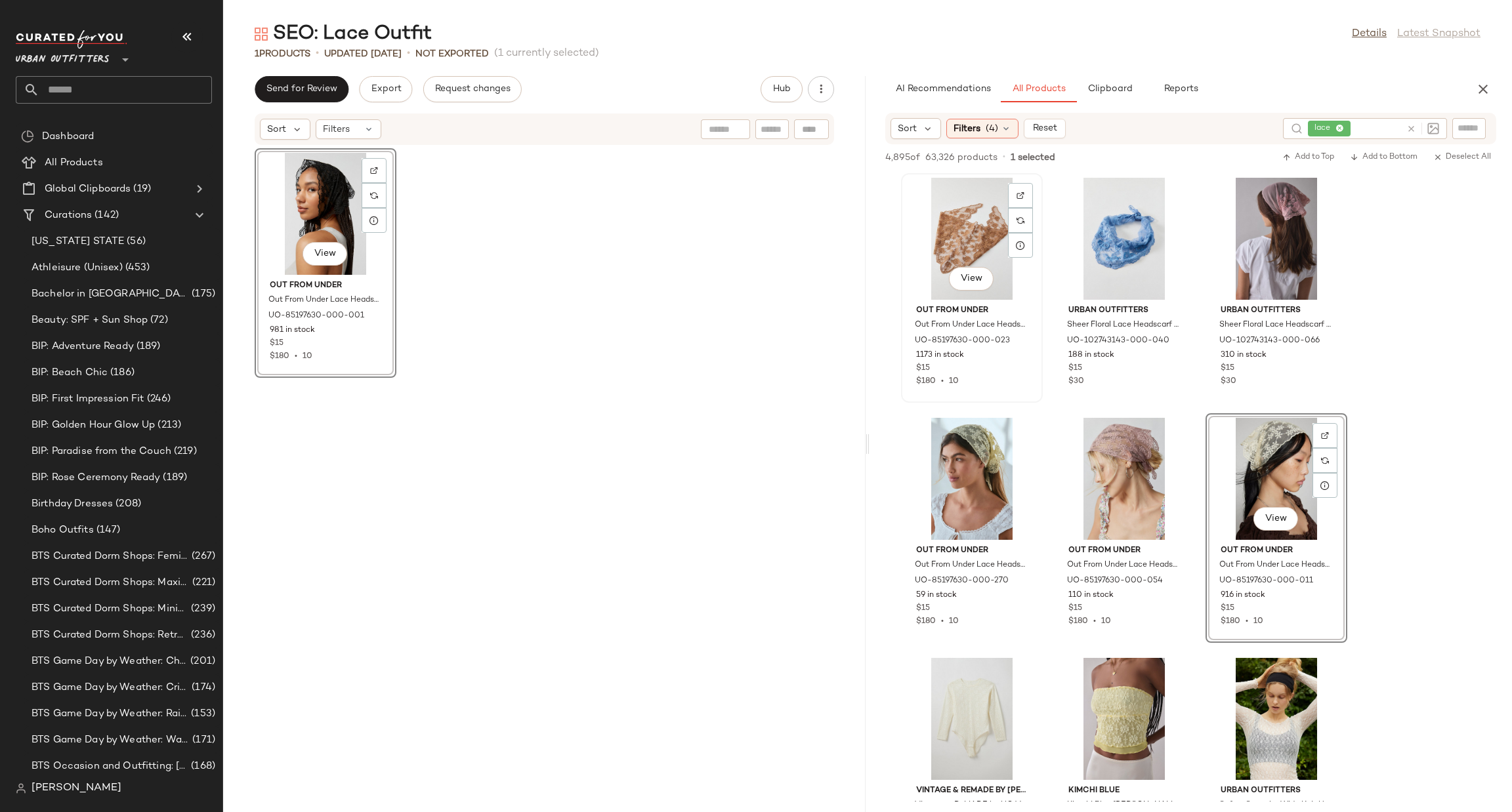
click at [959, 216] on div "View" at bounding box center [971, 239] width 132 height 122
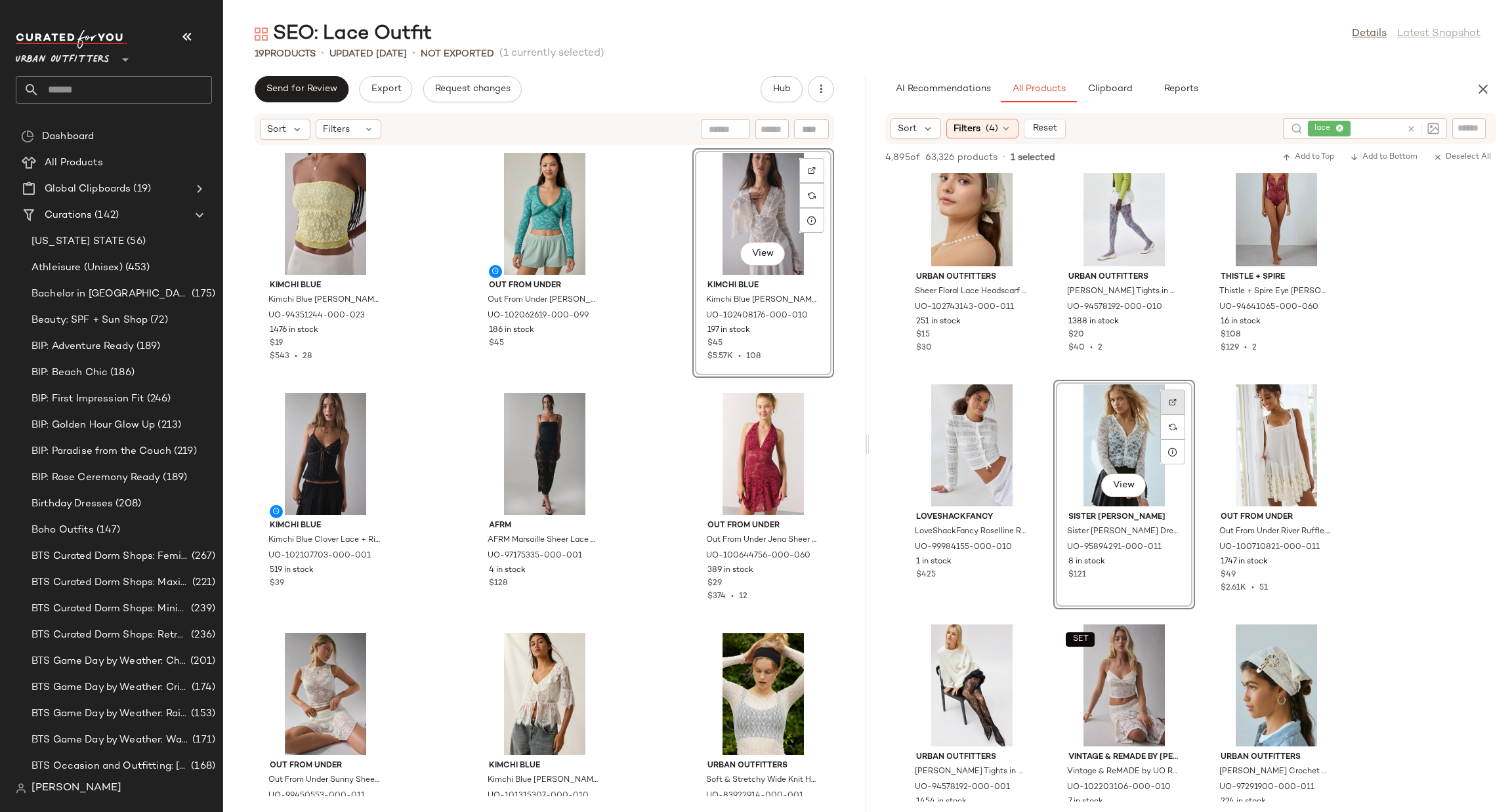
scroll to position [787, 0]
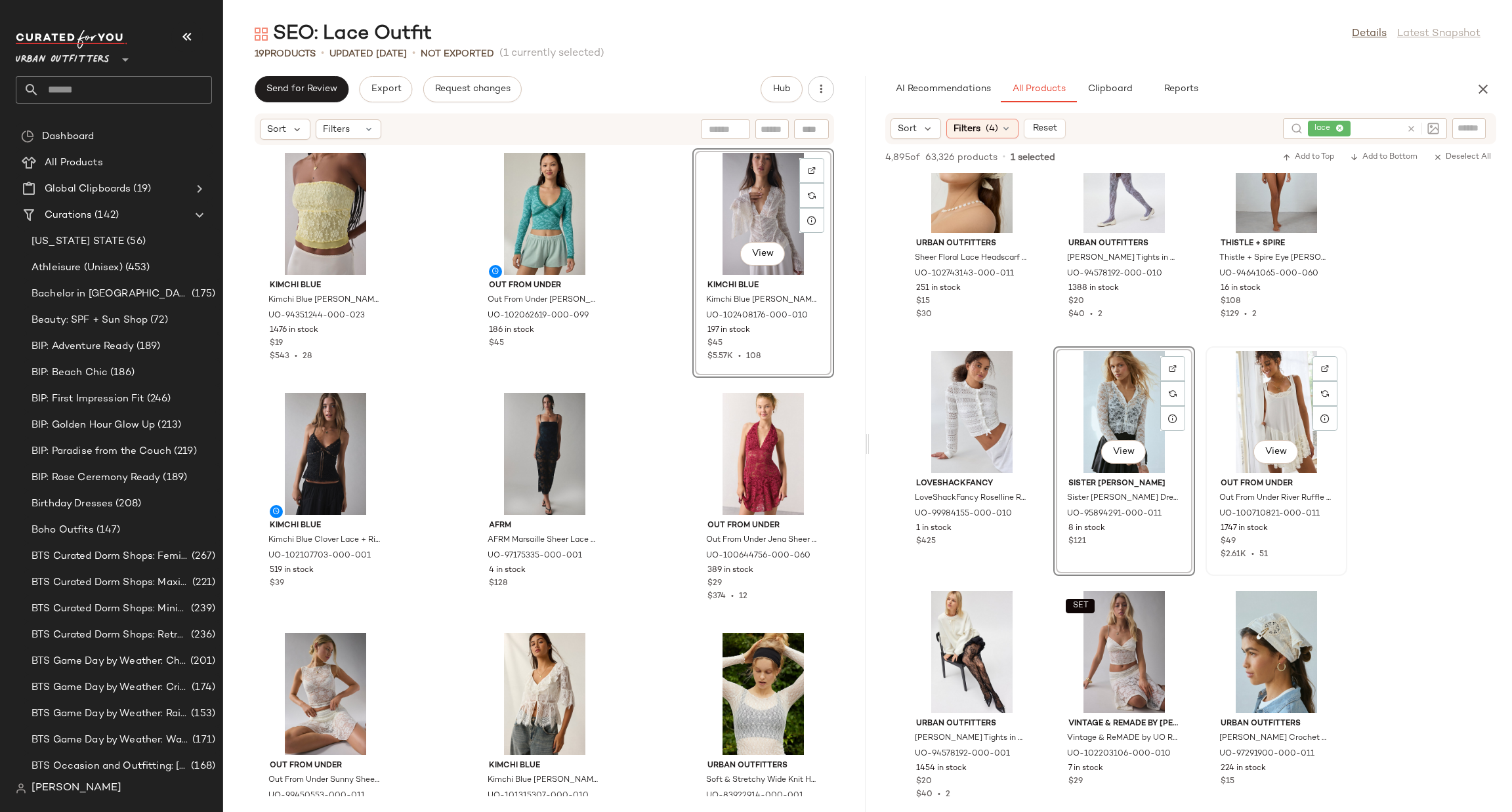
click at [1262, 411] on div "View" at bounding box center [1276, 412] width 132 height 122
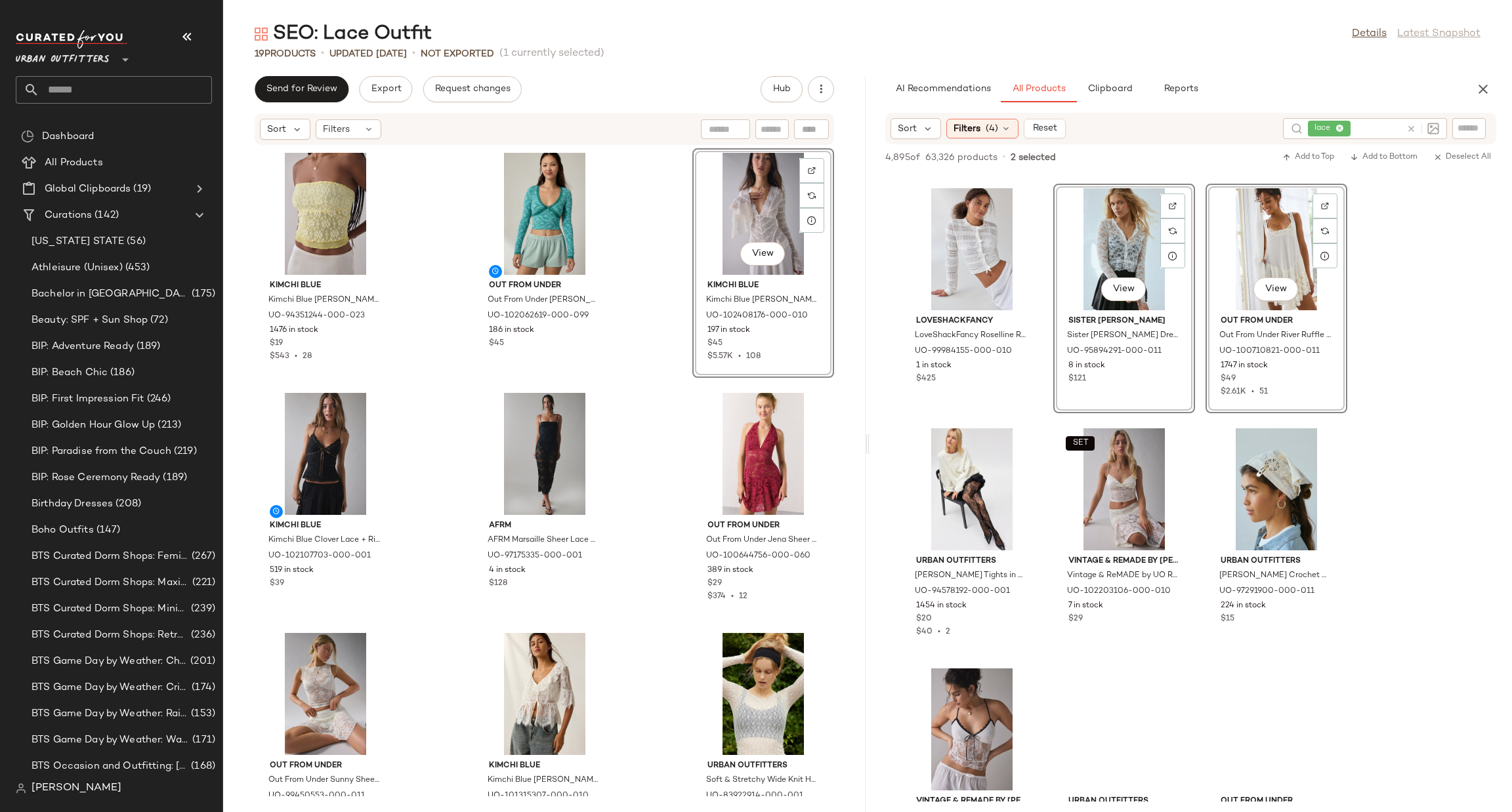
scroll to position [983, 0]
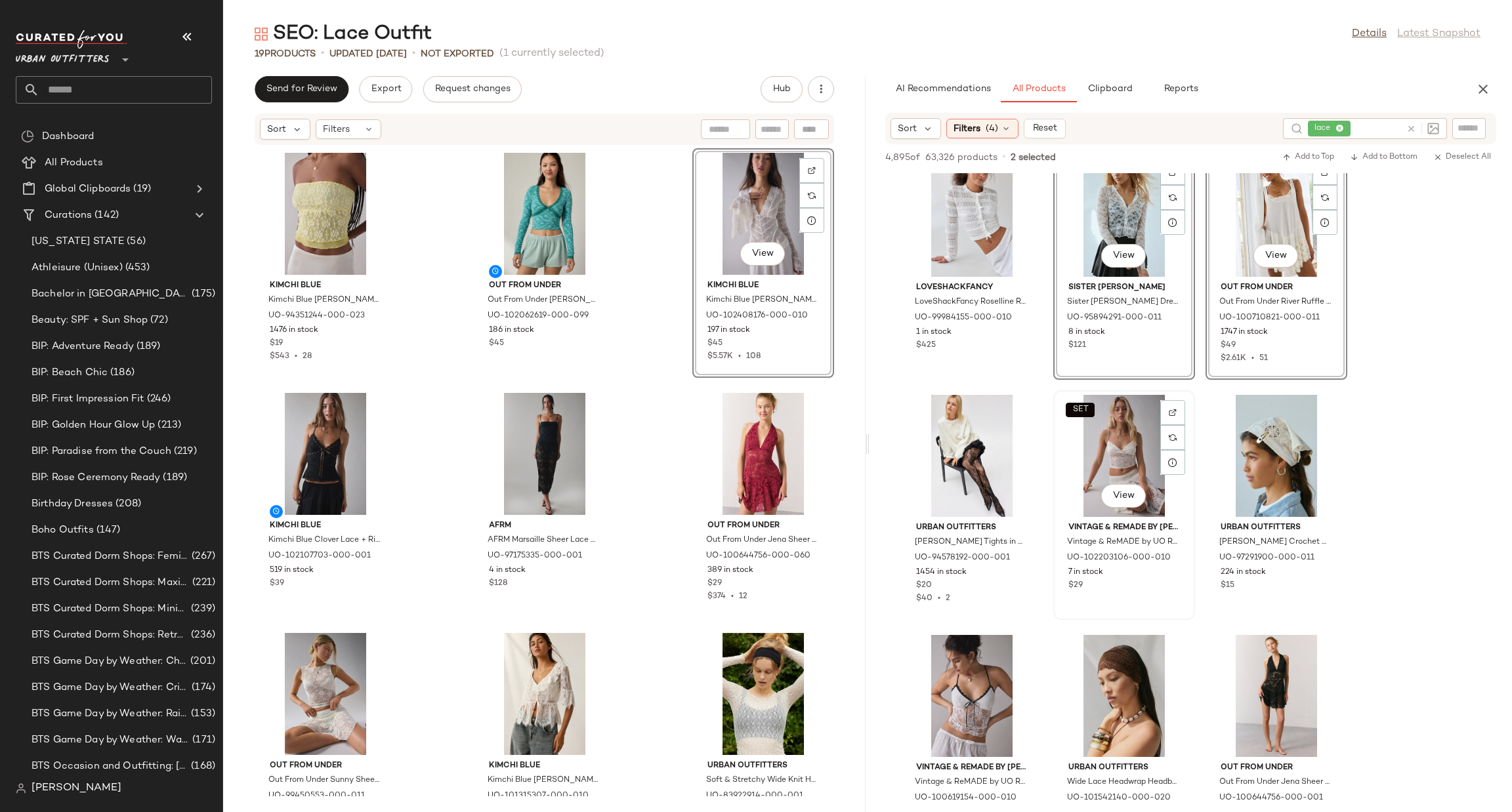
click at [1125, 442] on div "SET View" at bounding box center [1124, 456] width 132 height 122
click at [1293, 462] on div "View" at bounding box center [1276, 456] width 132 height 122
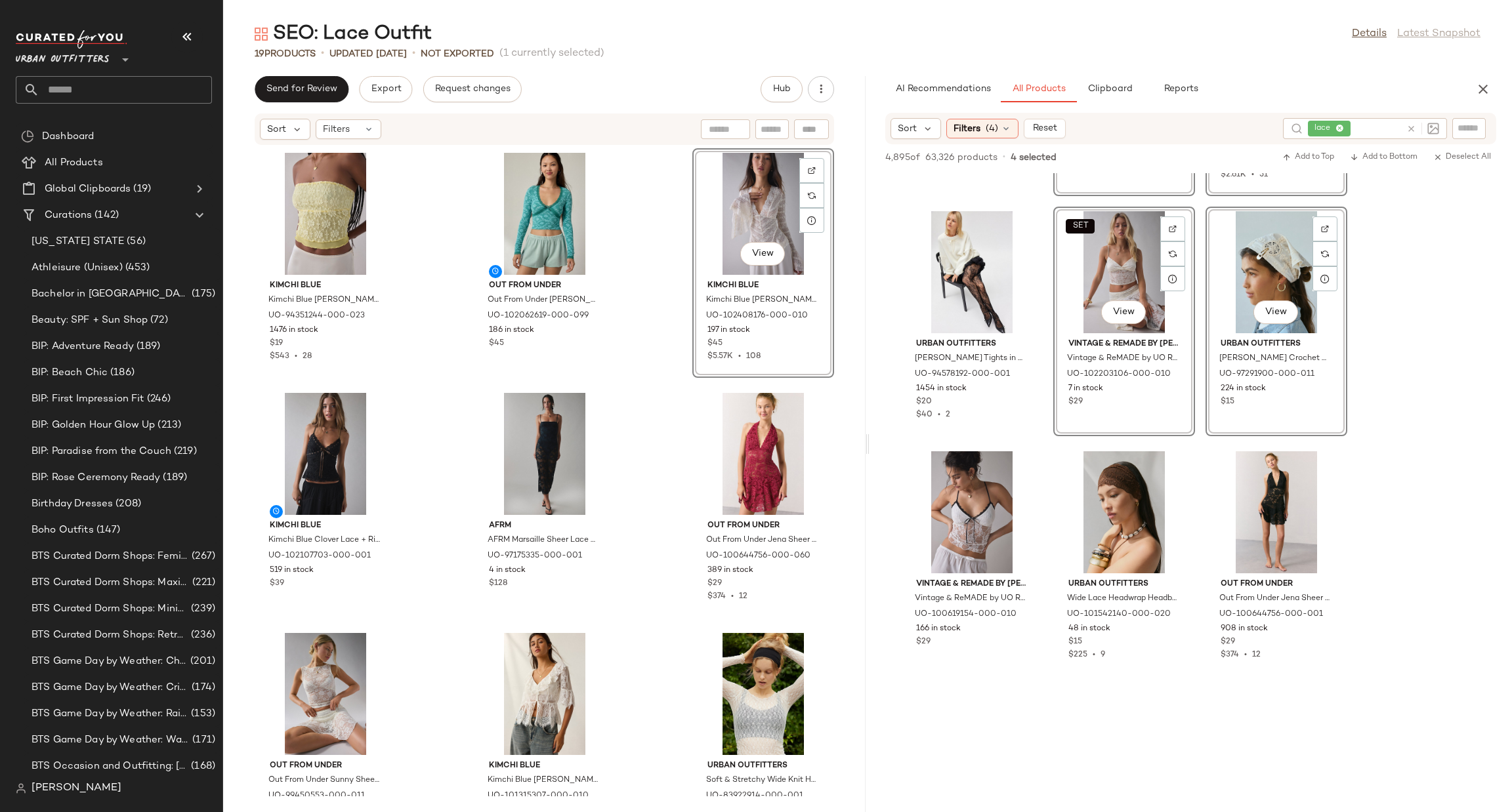
scroll to position [1180, 0]
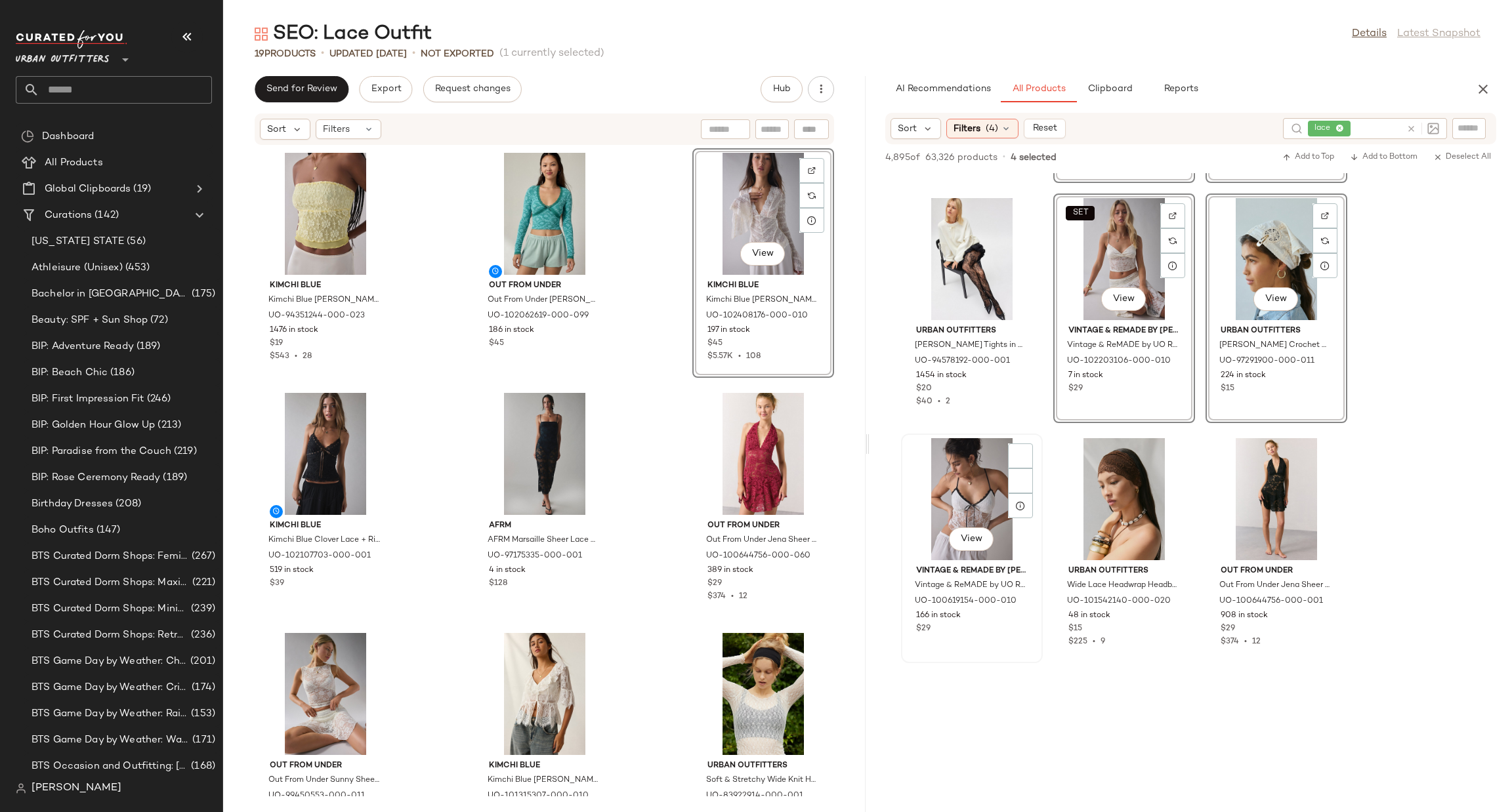
click at [1002, 476] on div "View" at bounding box center [971, 499] width 132 height 122
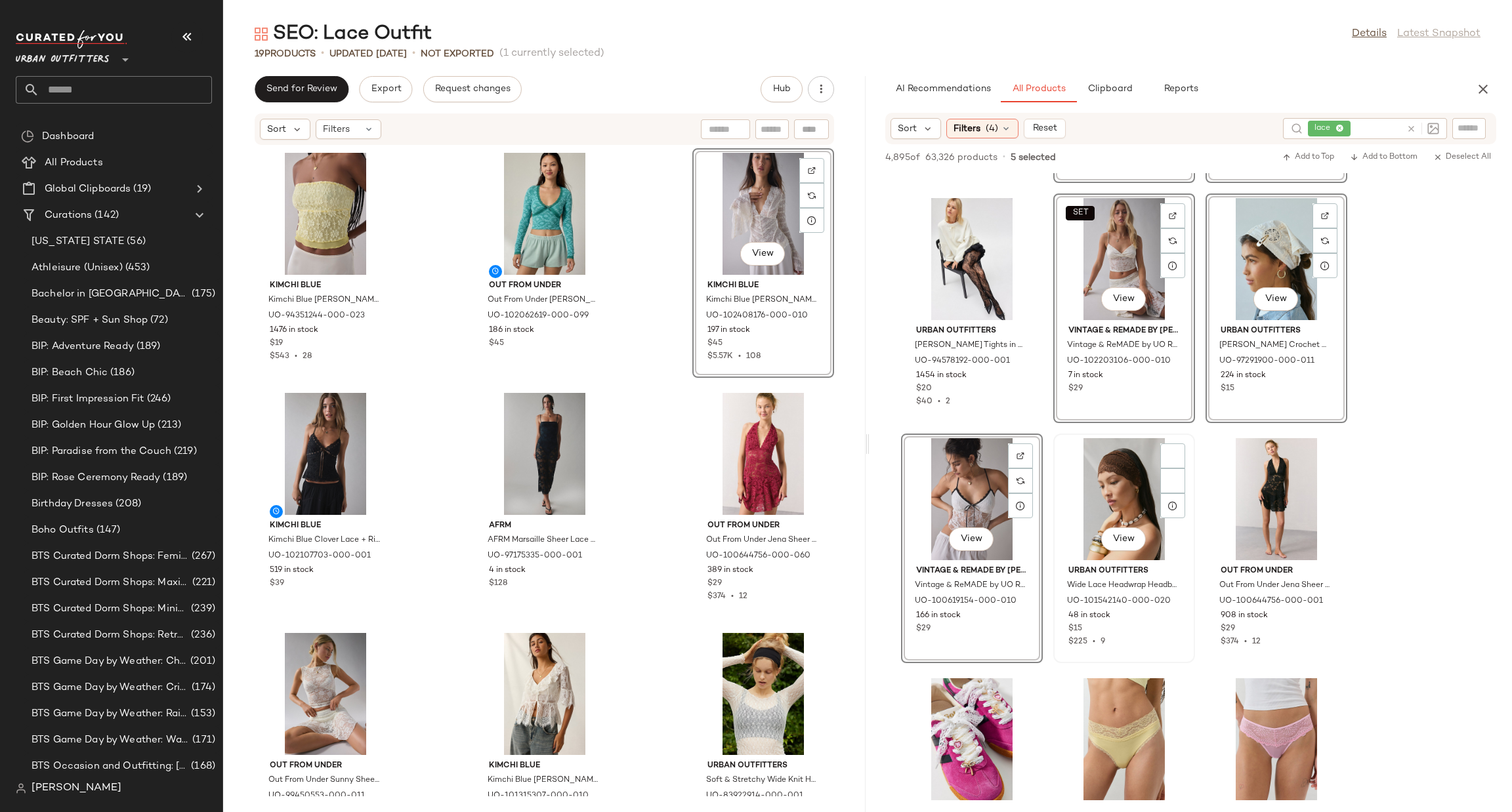
click at [1096, 487] on div "View" at bounding box center [1124, 499] width 132 height 122
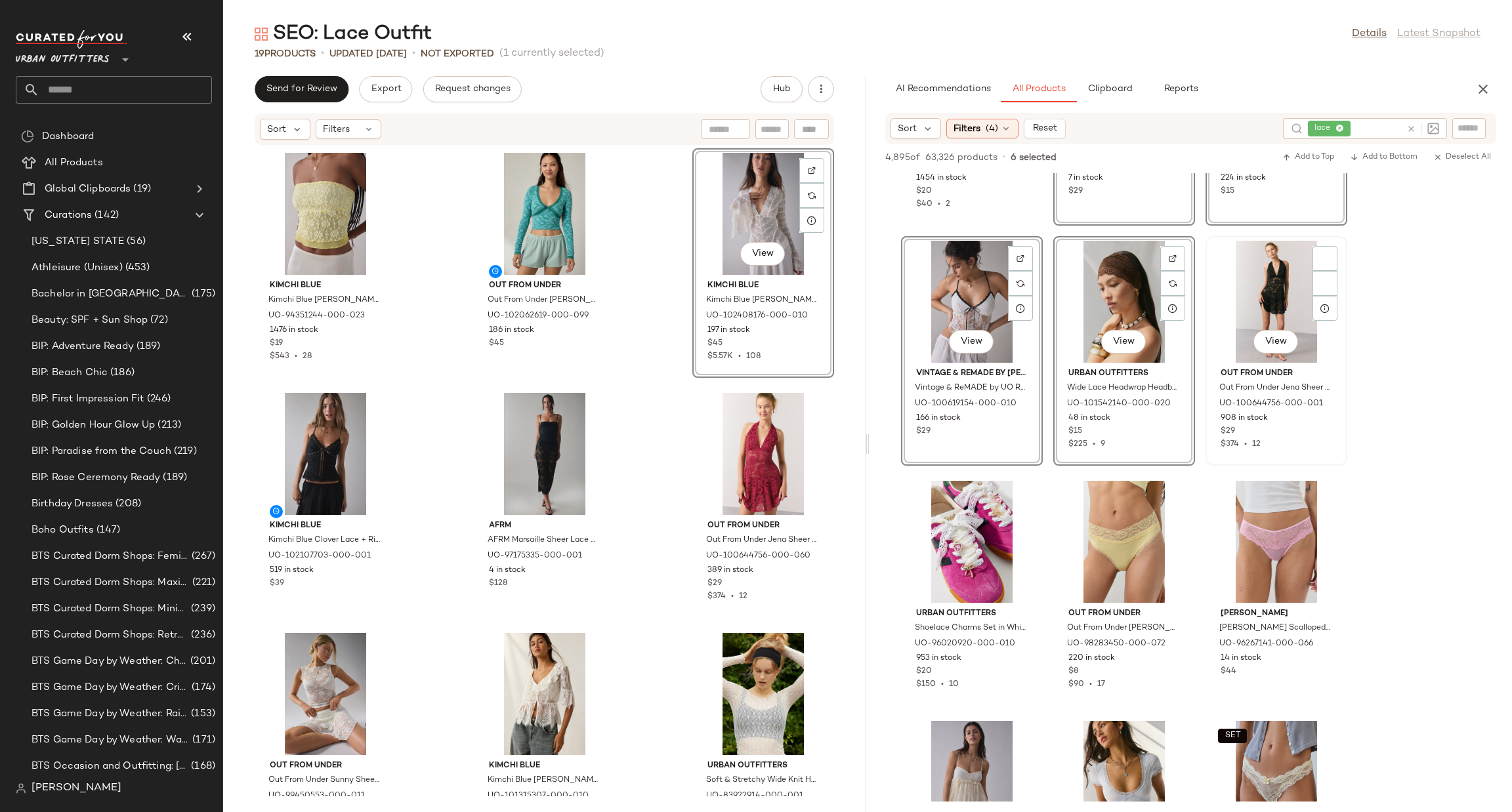
click at [1240, 364] on div "Out From Under Out From Under Jena Sheer Lace Halter Slip in Black, Women's at …" at bounding box center [1276, 407] width 132 height 88
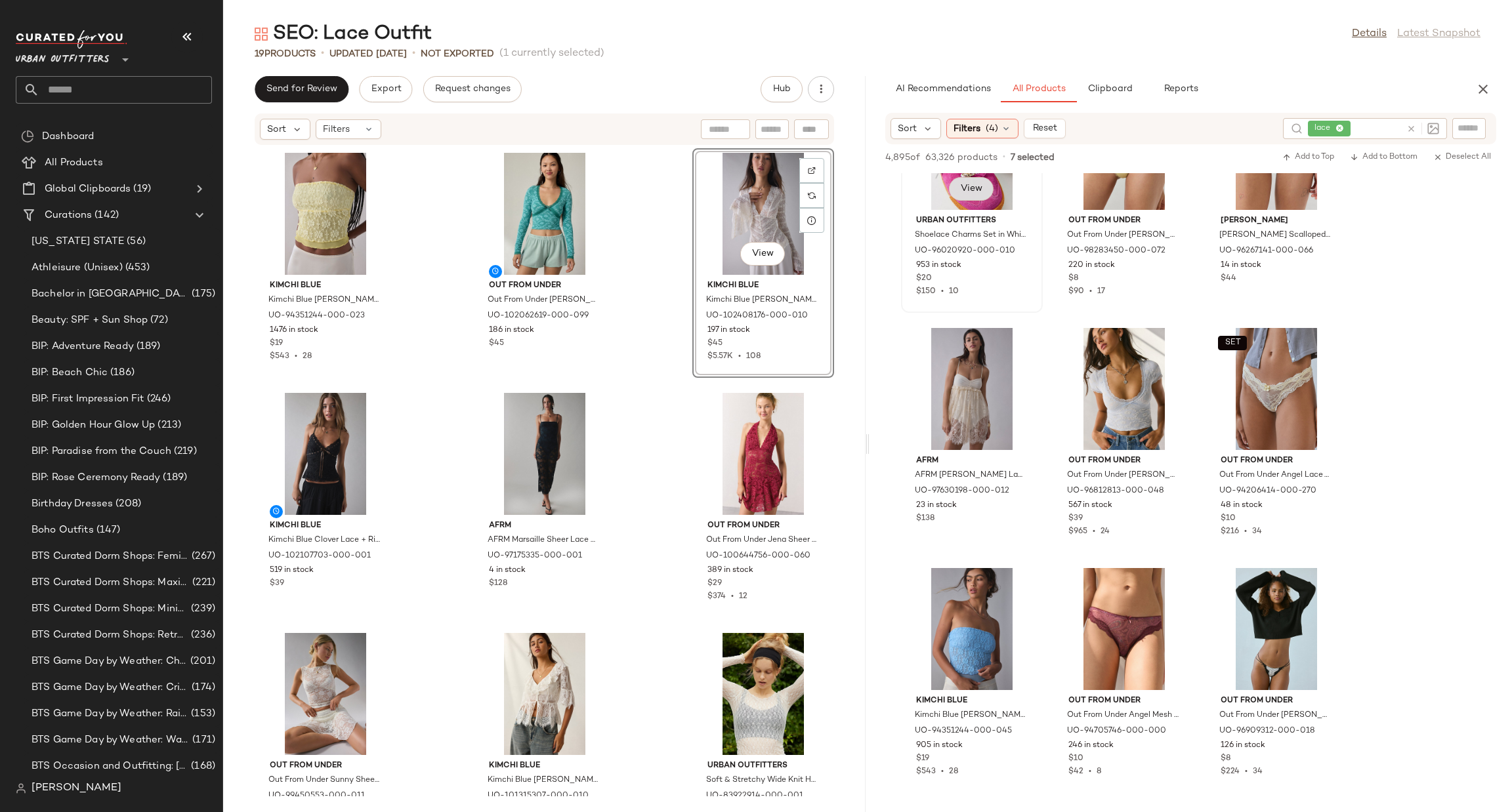
click at [950, 191] on button "View" at bounding box center [971, 189] width 45 height 23
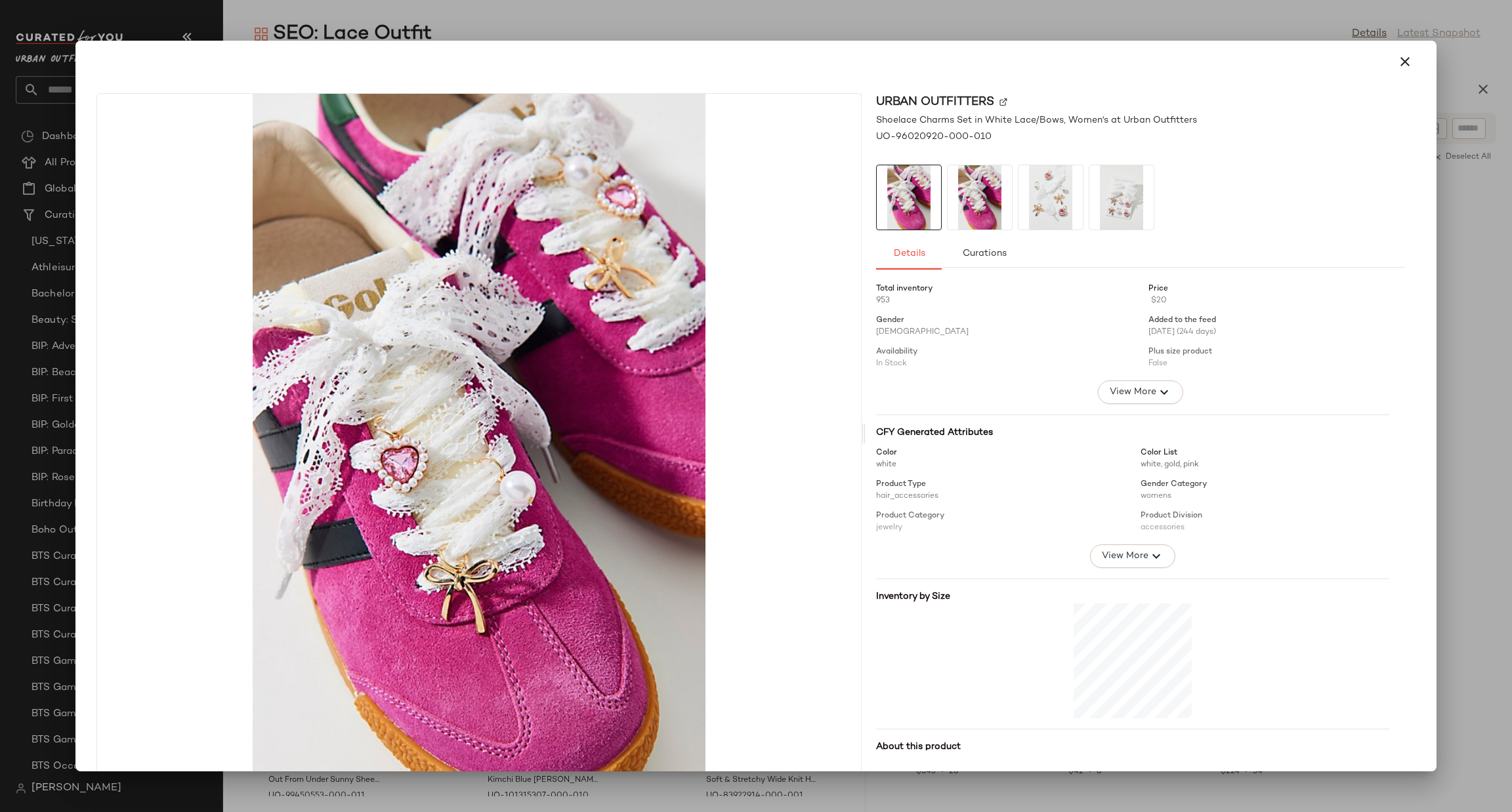
click at [1447, 307] on div at bounding box center [756, 406] width 1512 height 812
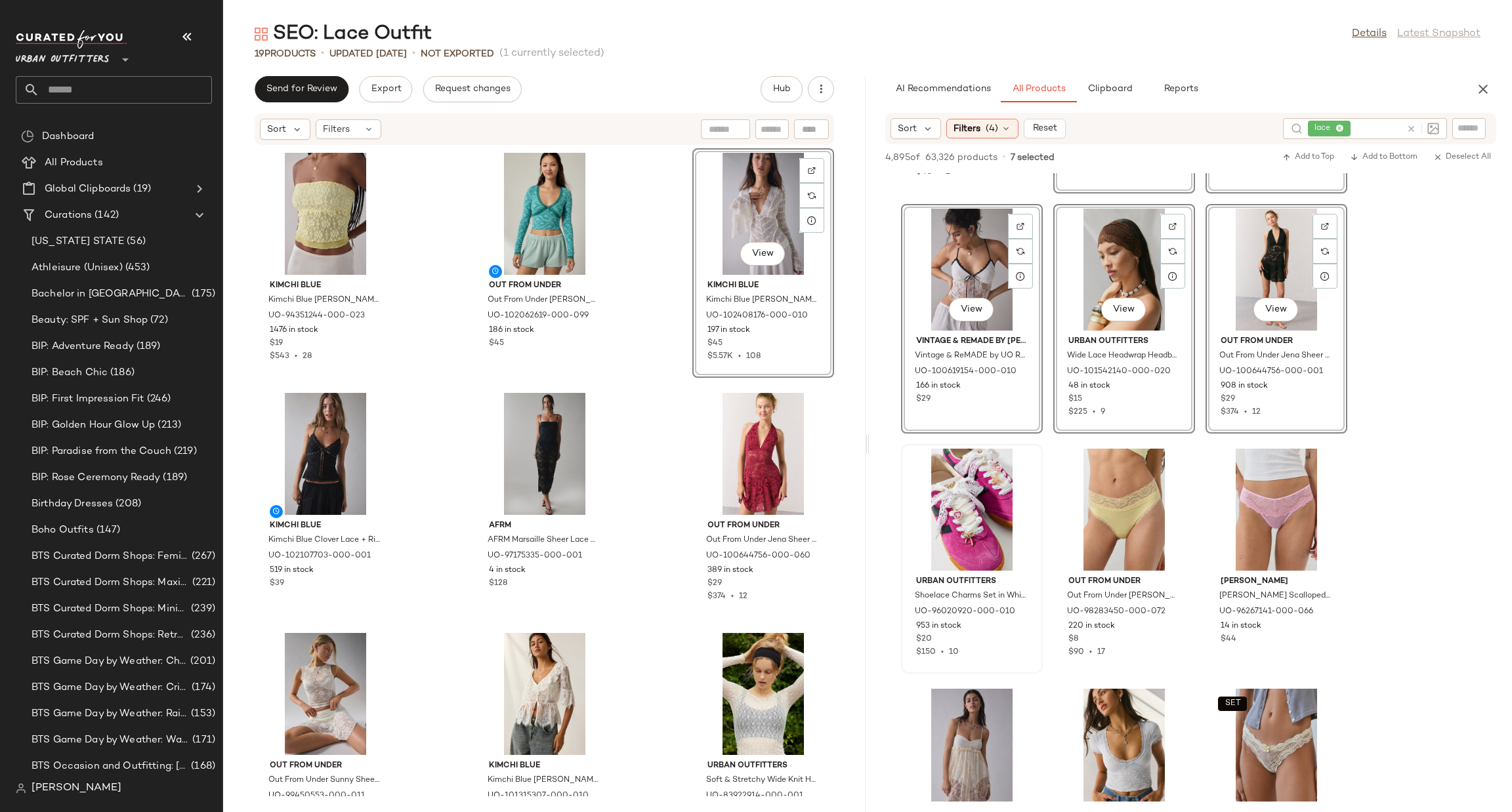
scroll to position [1574, 0]
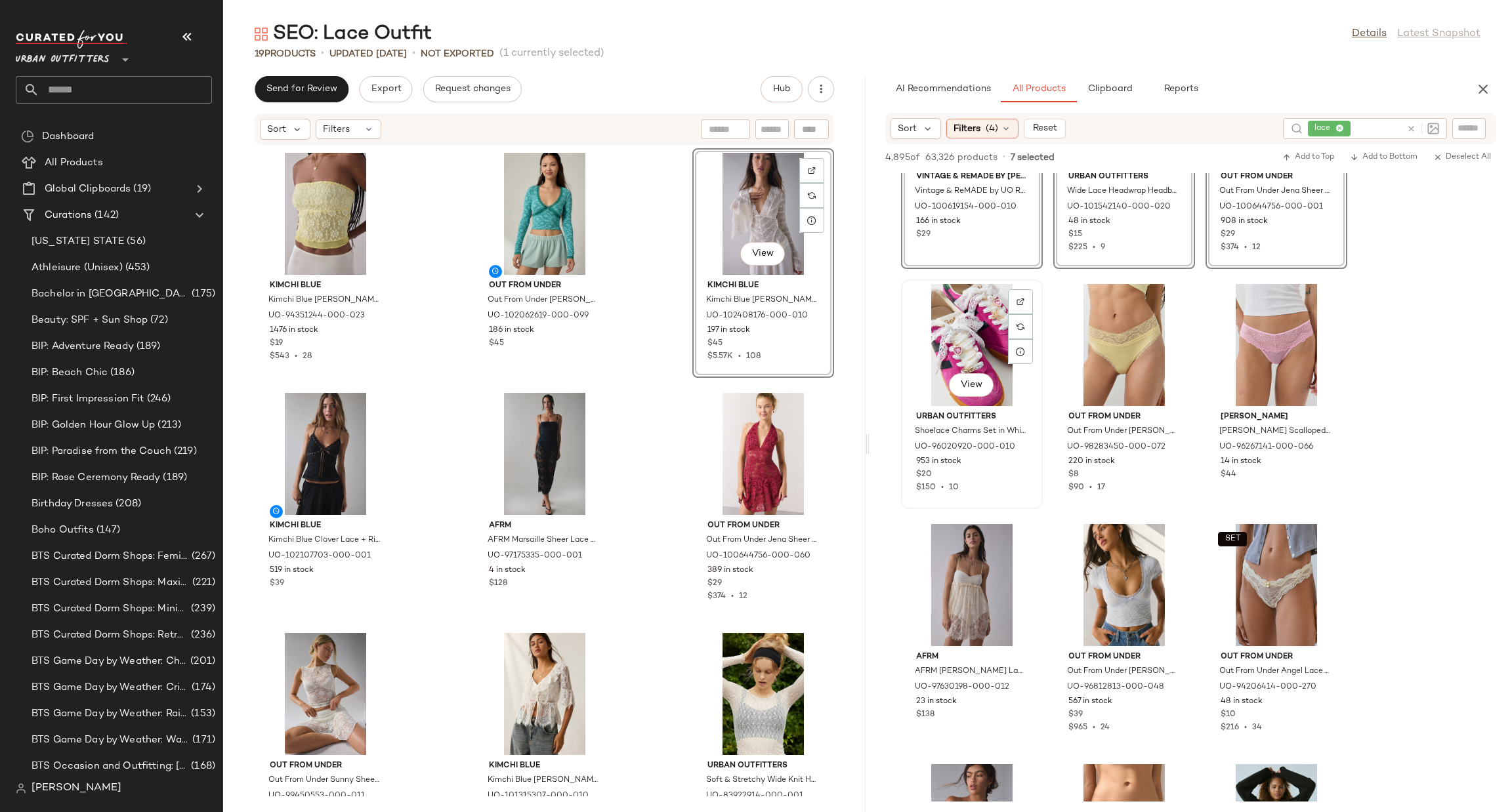
click at [959, 304] on div "View" at bounding box center [971, 345] width 132 height 122
click at [1120, 567] on div "View" at bounding box center [1124, 585] width 132 height 122
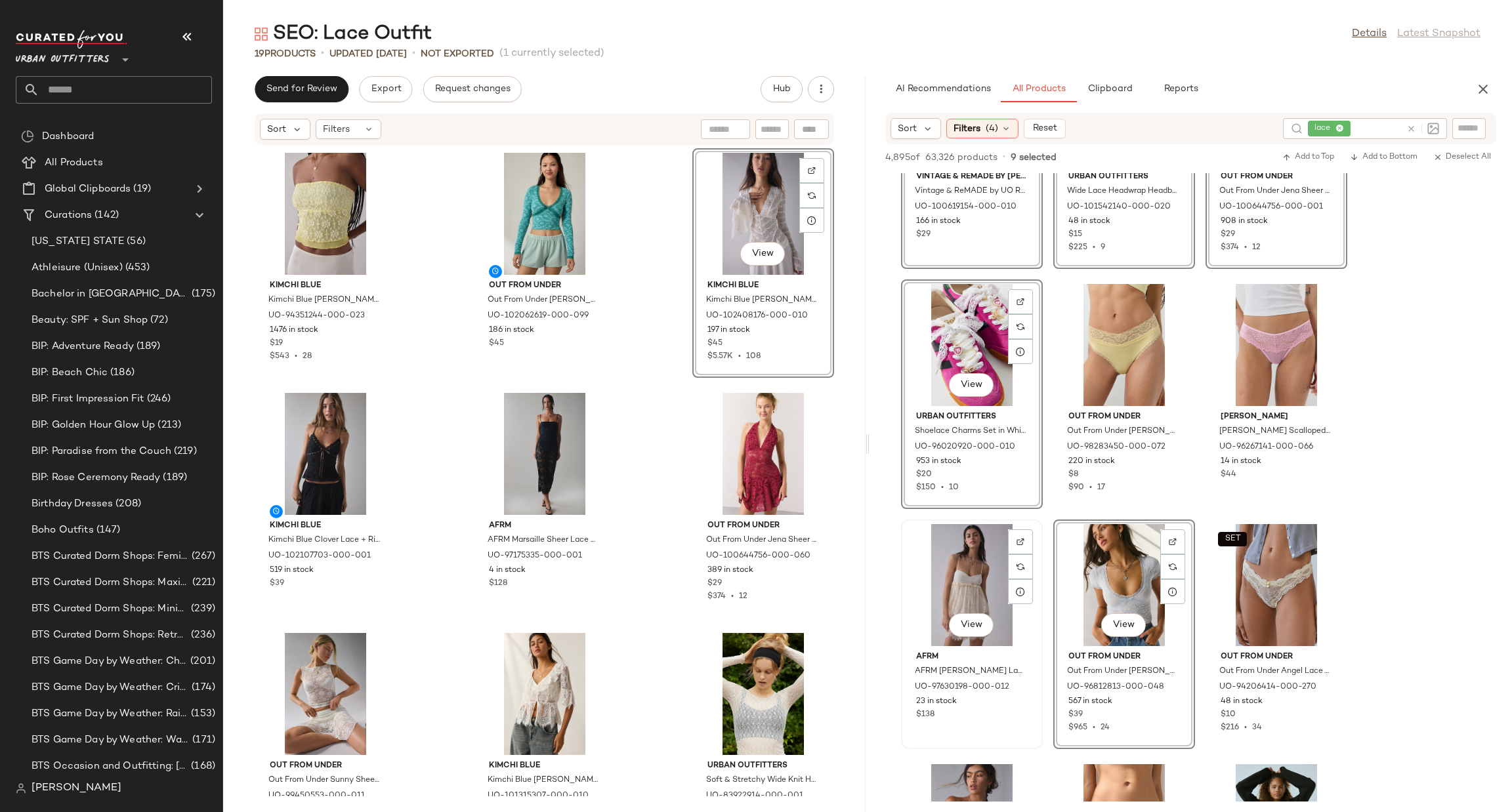
click at [982, 561] on div "View" at bounding box center [971, 585] width 132 height 122
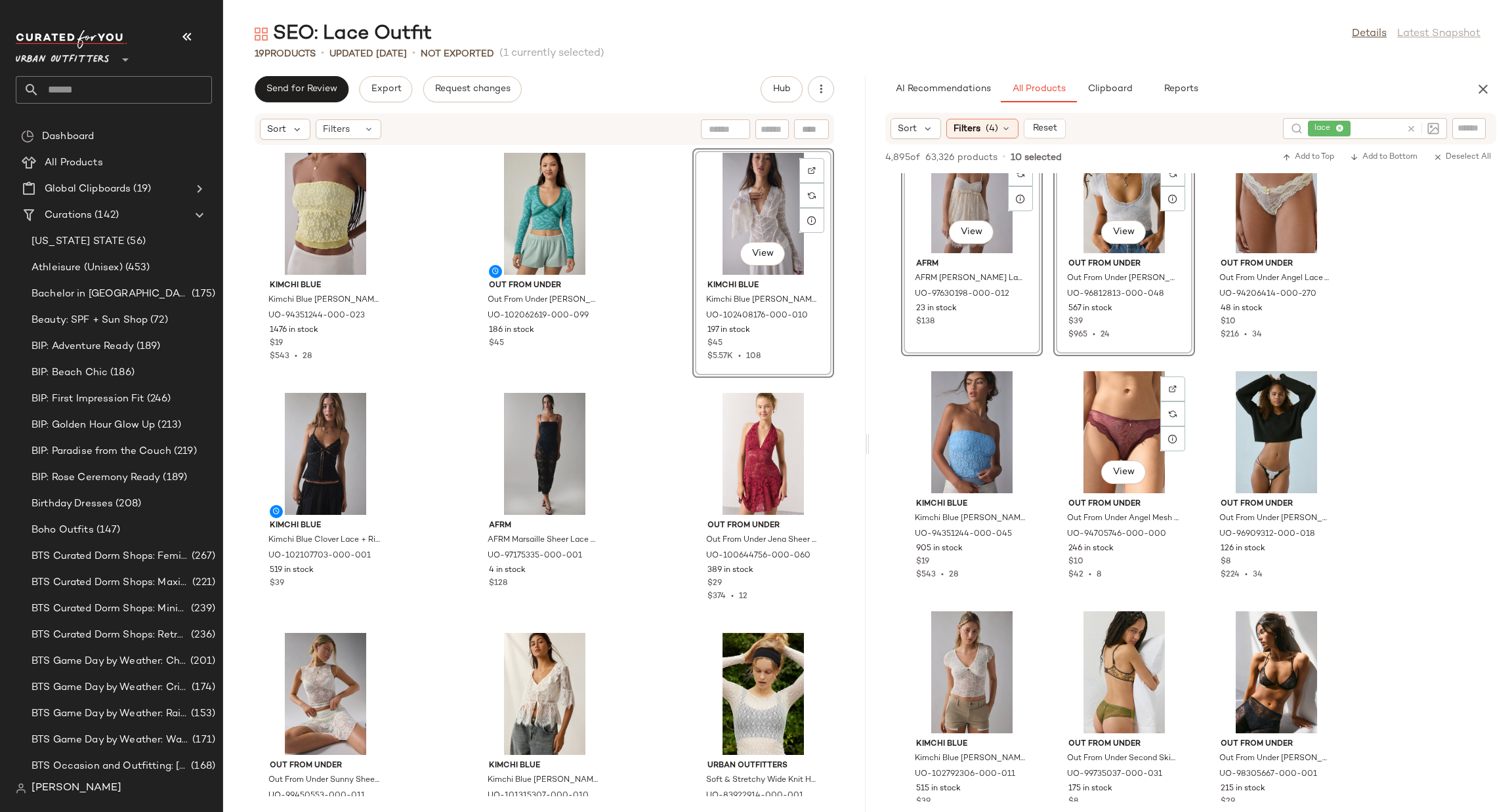
scroll to position [2361, 0]
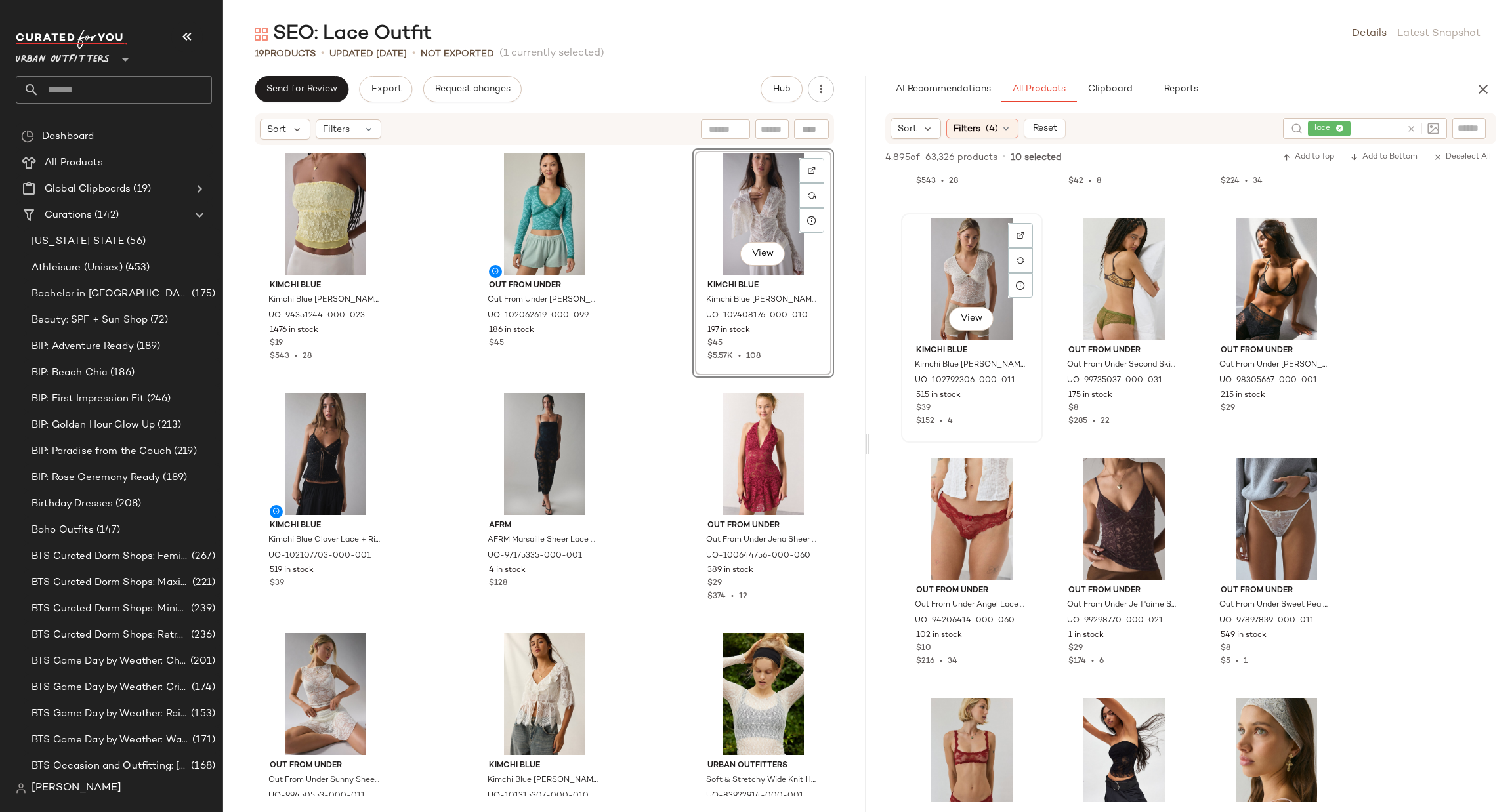
click at [943, 276] on div "View" at bounding box center [971, 278] width 132 height 122
click at [1121, 493] on div "View" at bounding box center [1124, 519] width 132 height 122
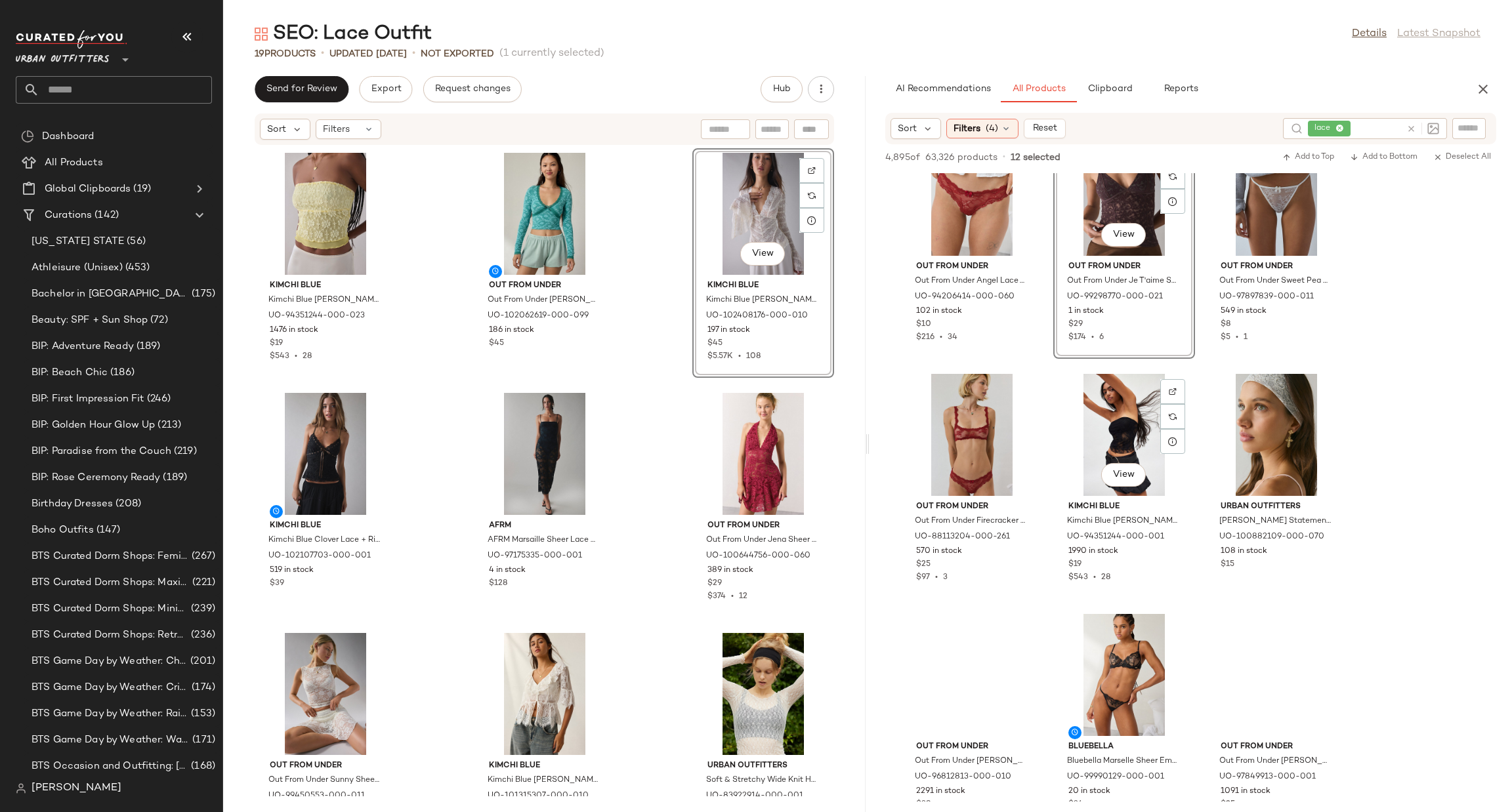
scroll to position [2755, 0]
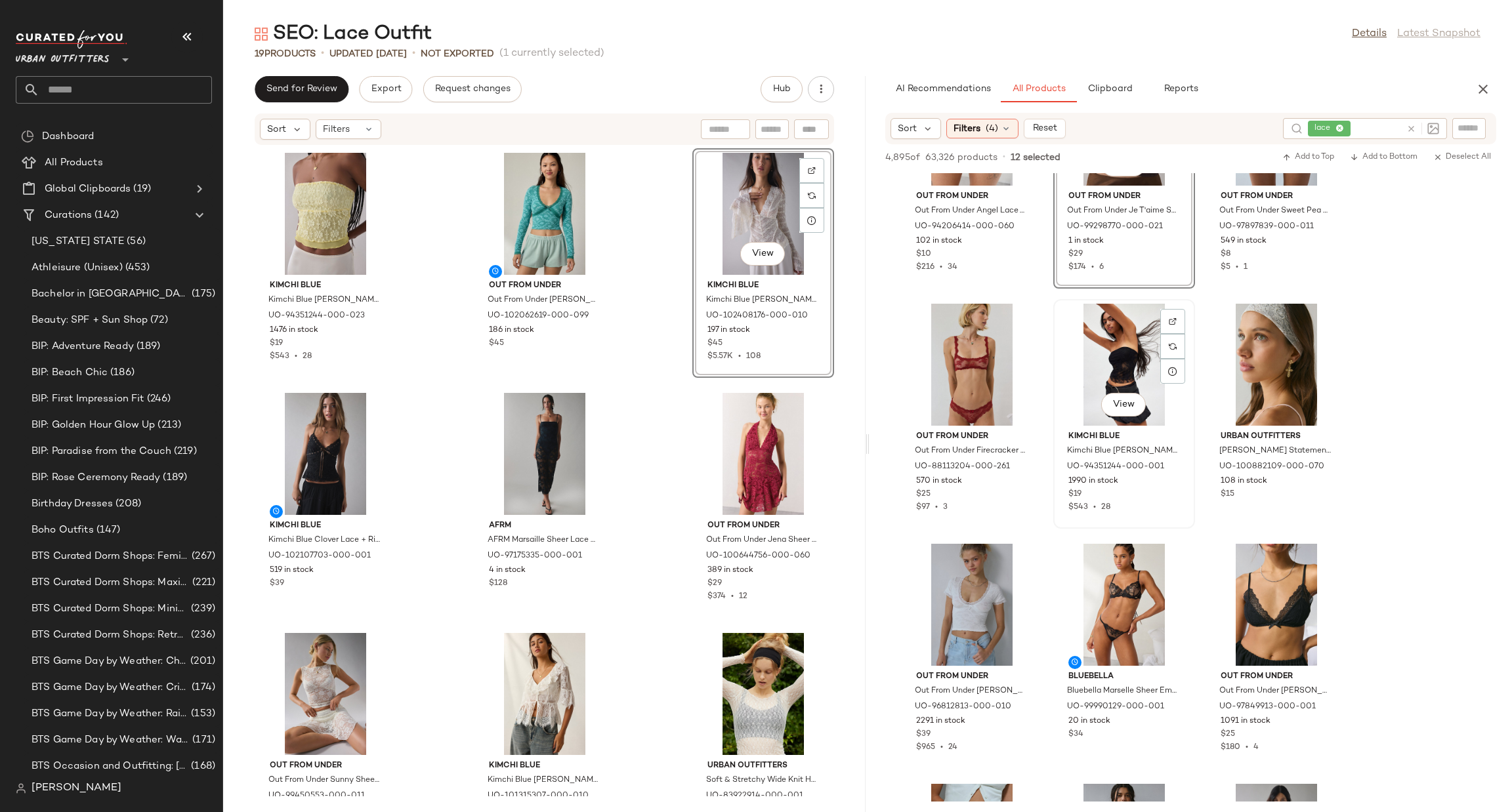
click at [1086, 340] on div "View" at bounding box center [1124, 365] width 132 height 122
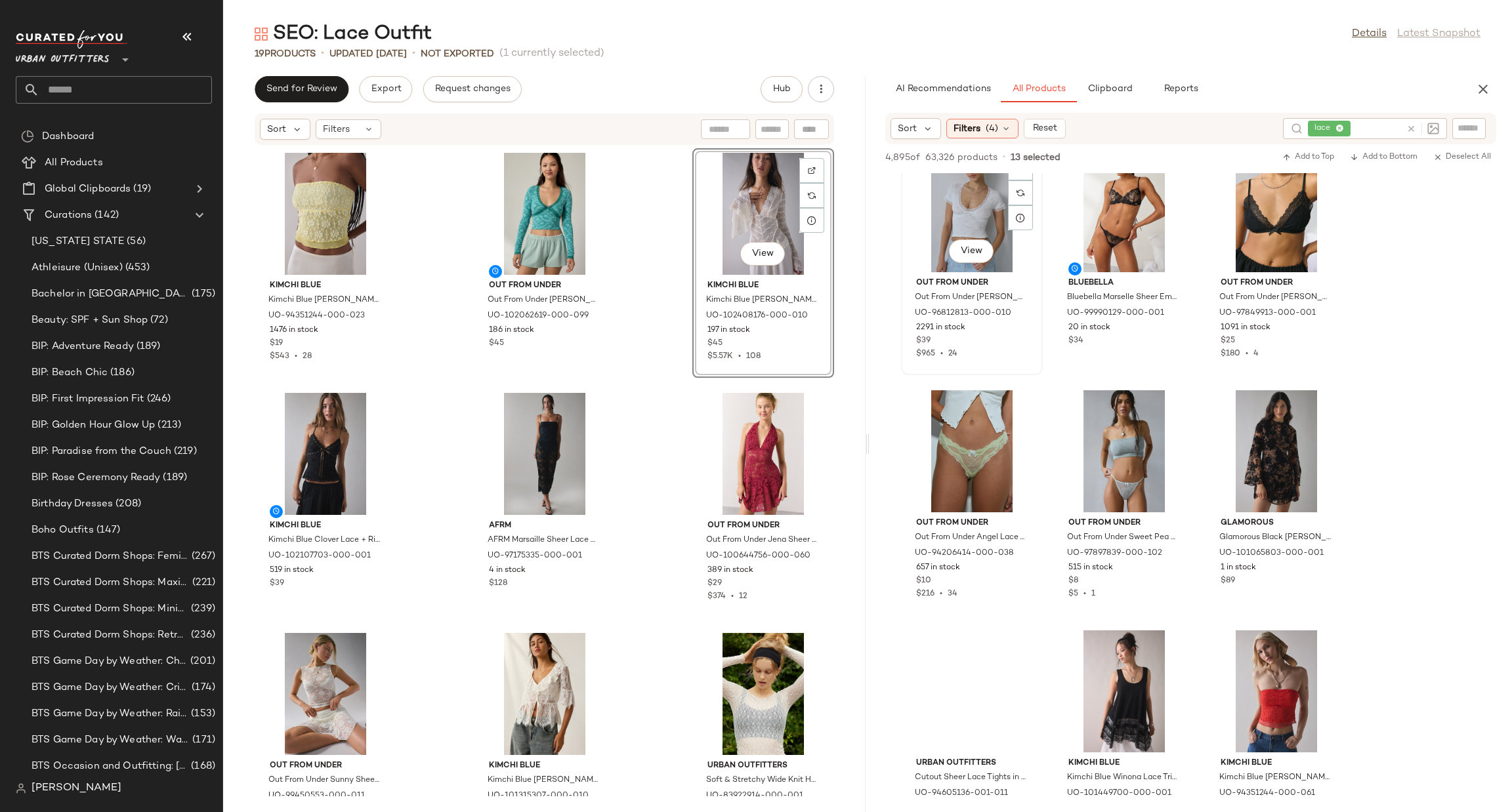
click at [936, 207] on div "View" at bounding box center [971, 211] width 132 height 122
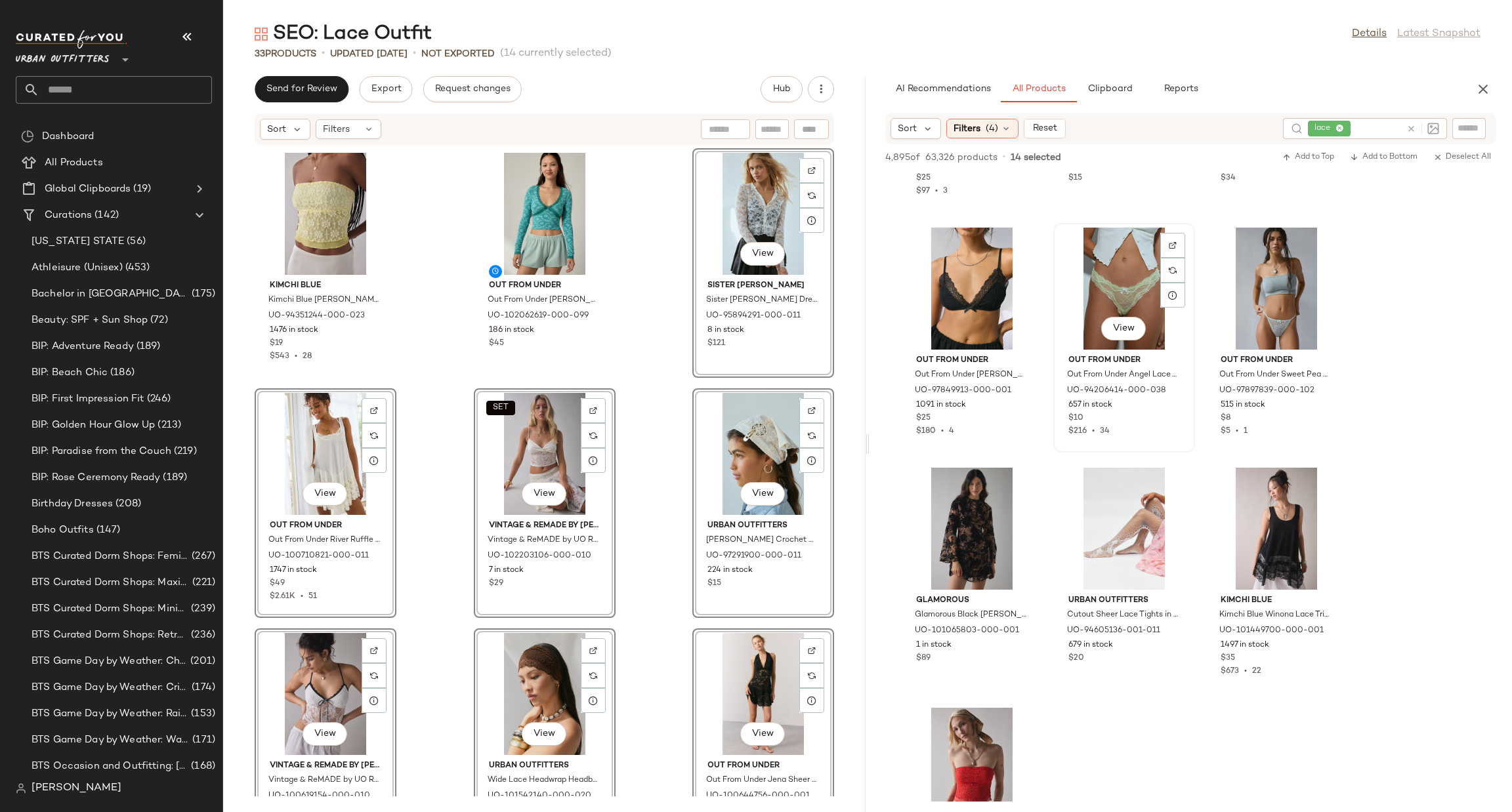
scroll to position [2144, 0]
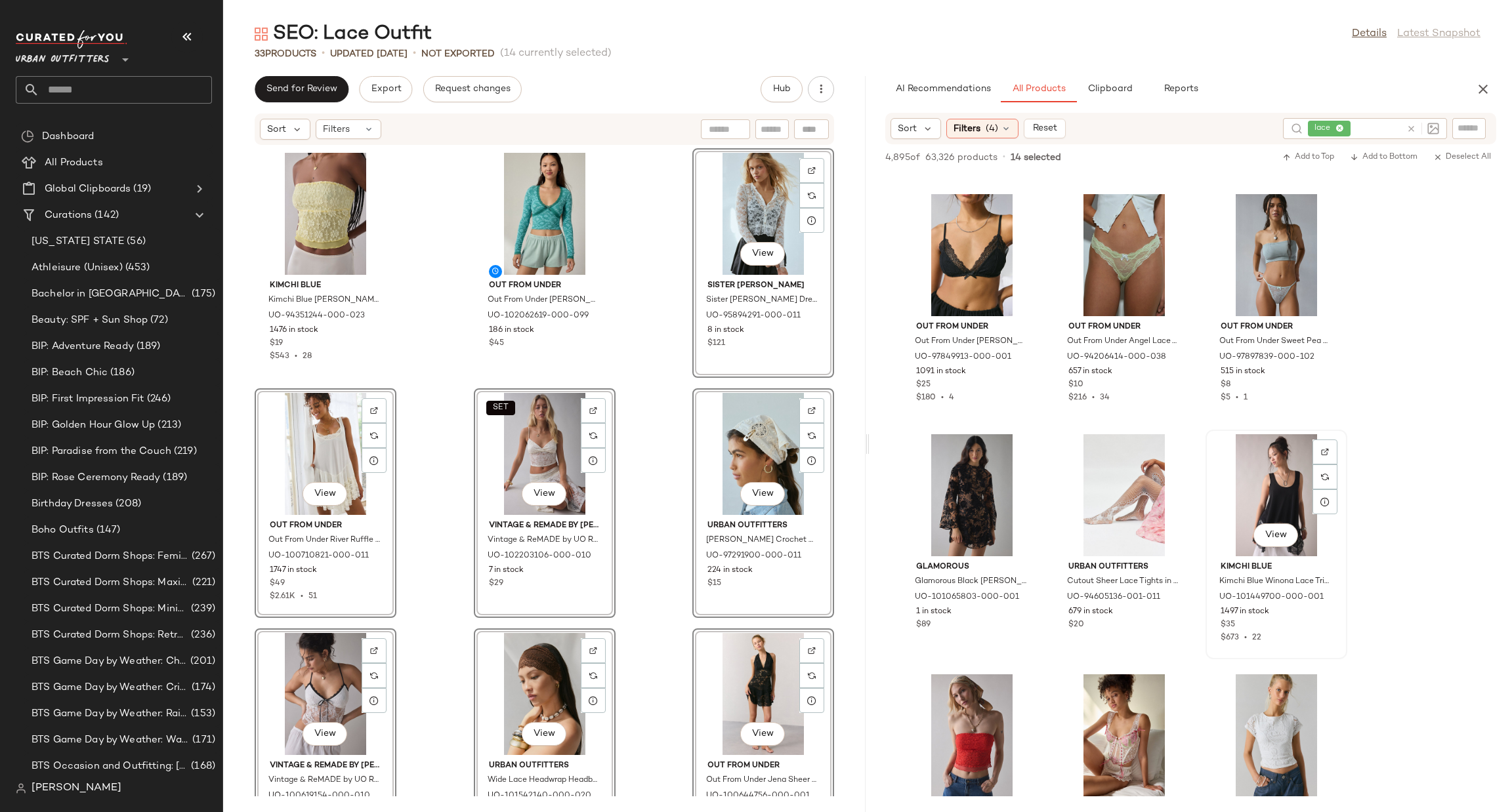
click at [1244, 498] on div "View" at bounding box center [1276, 495] width 132 height 122
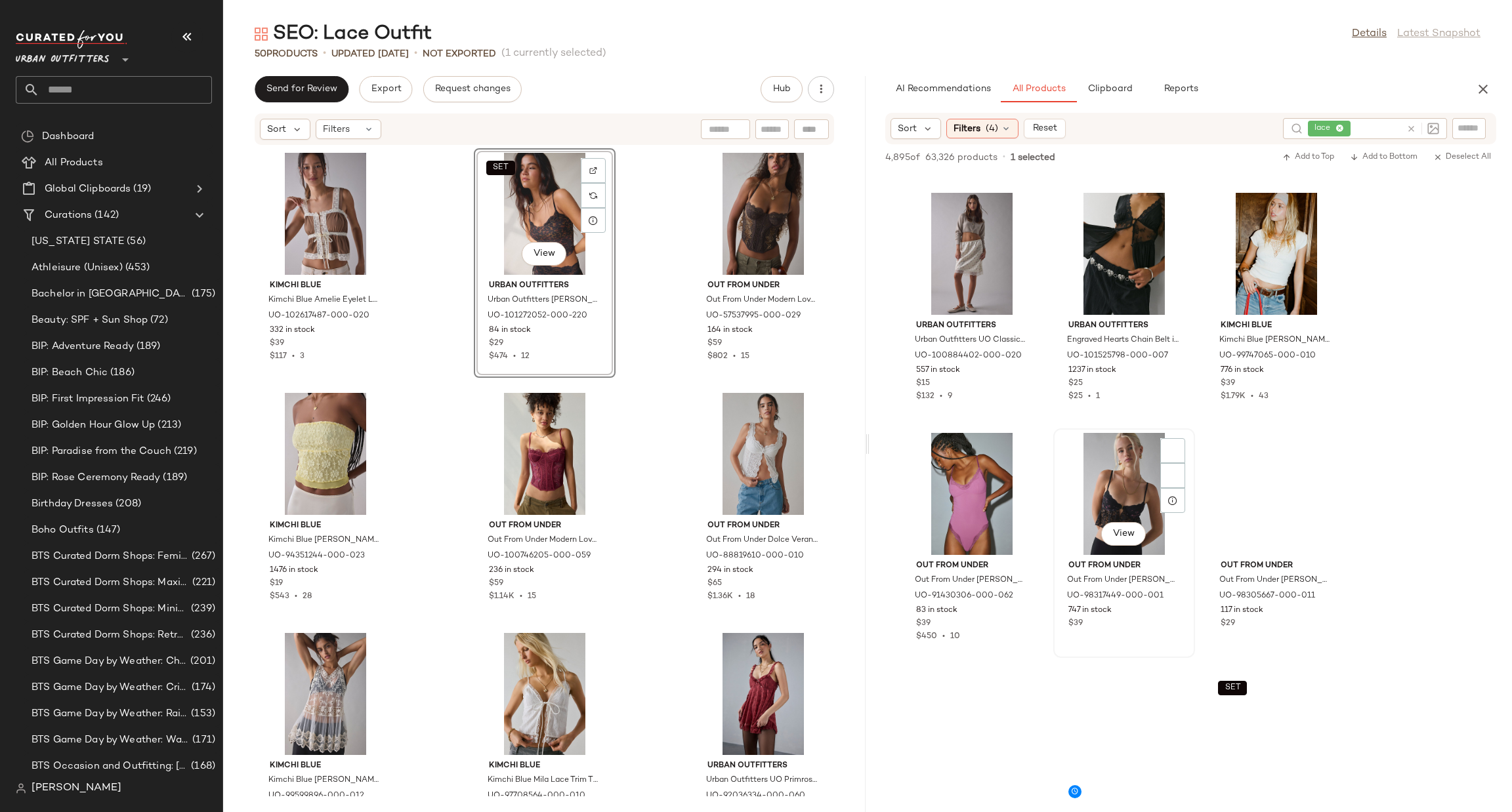
scroll to position [4309, 0]
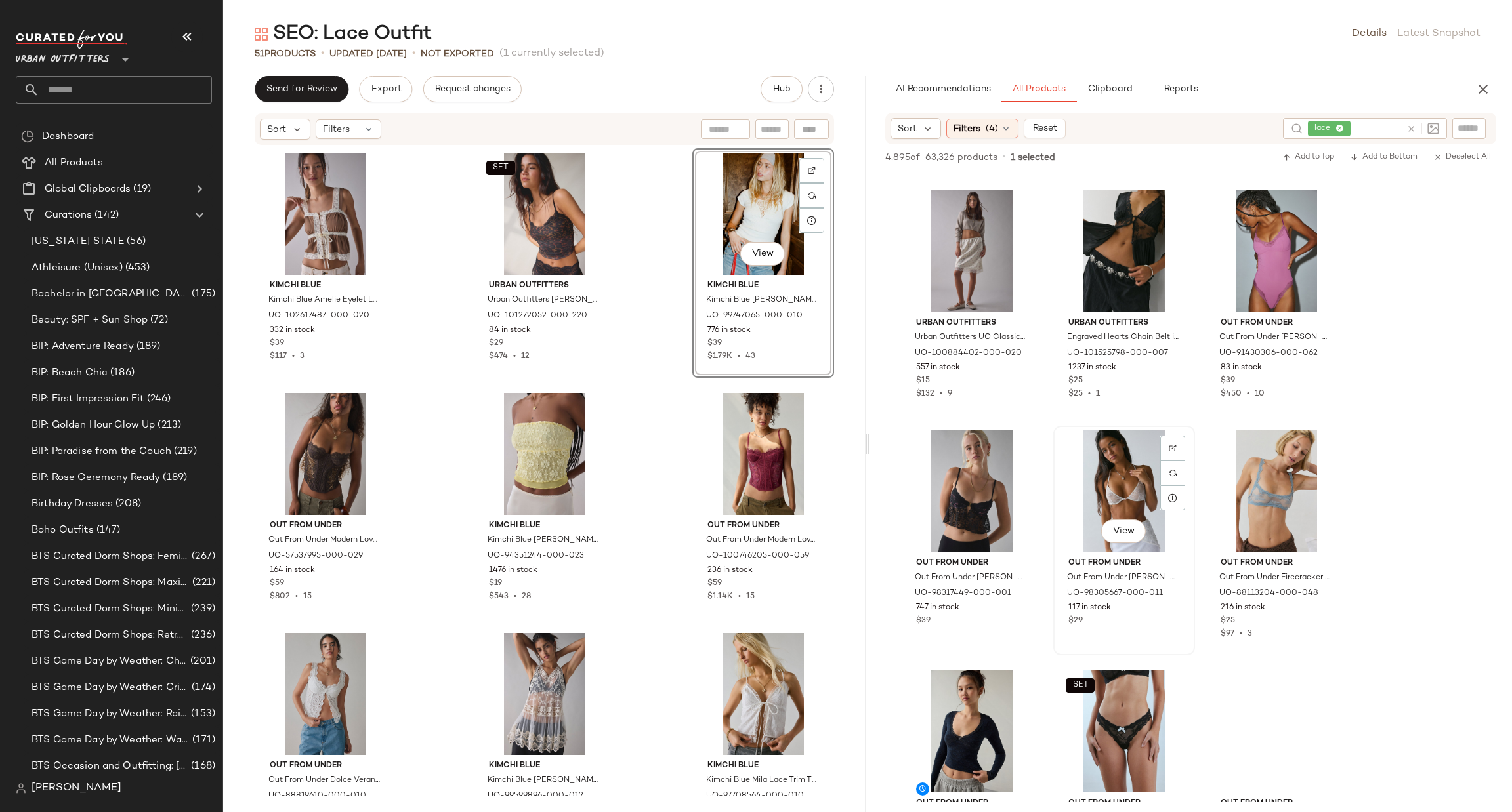
click at [1111, 514] on div "View" at bounding box center [1124, 491] width 132 height 122
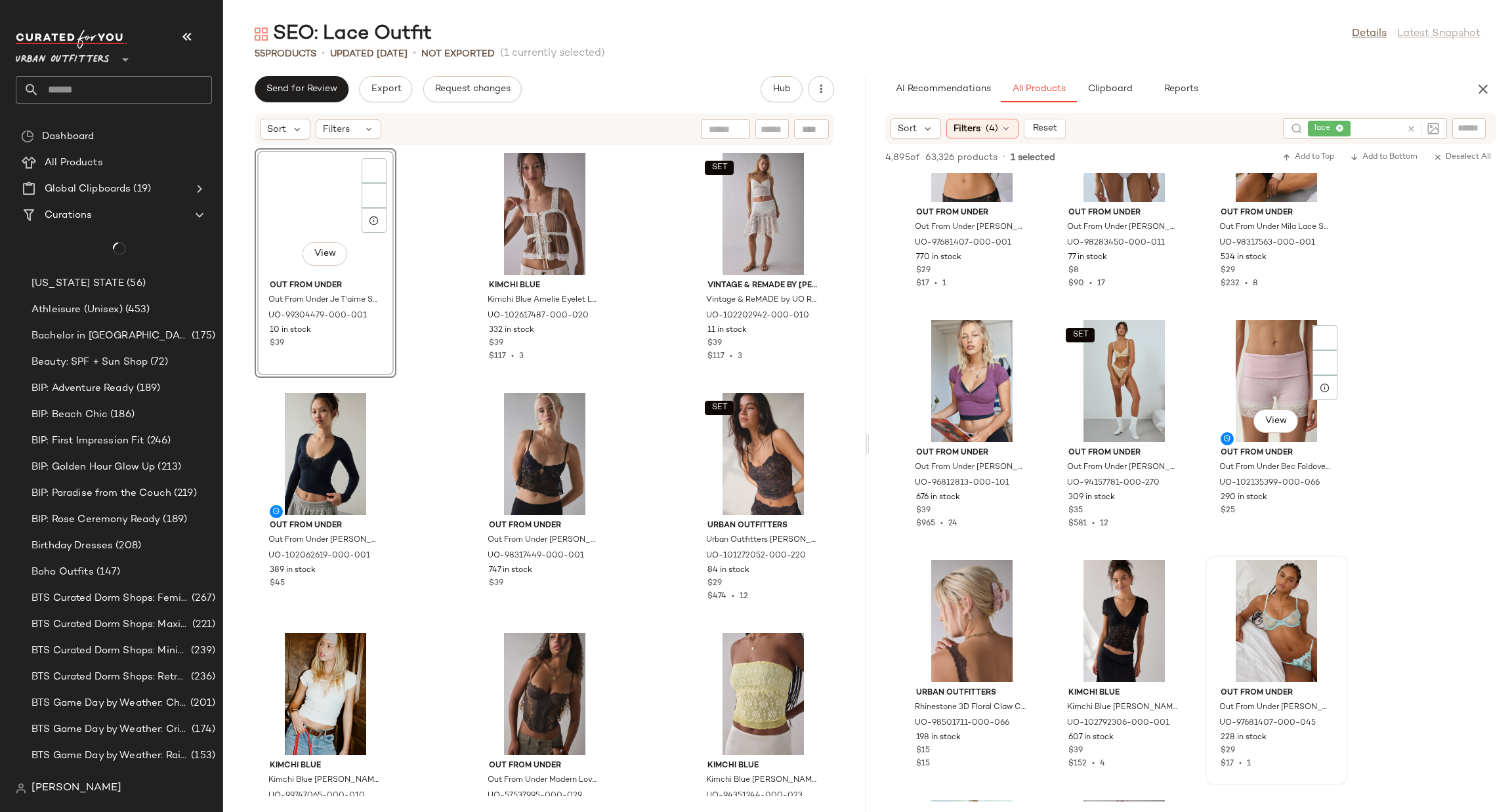
scroll to position [5097, 0]
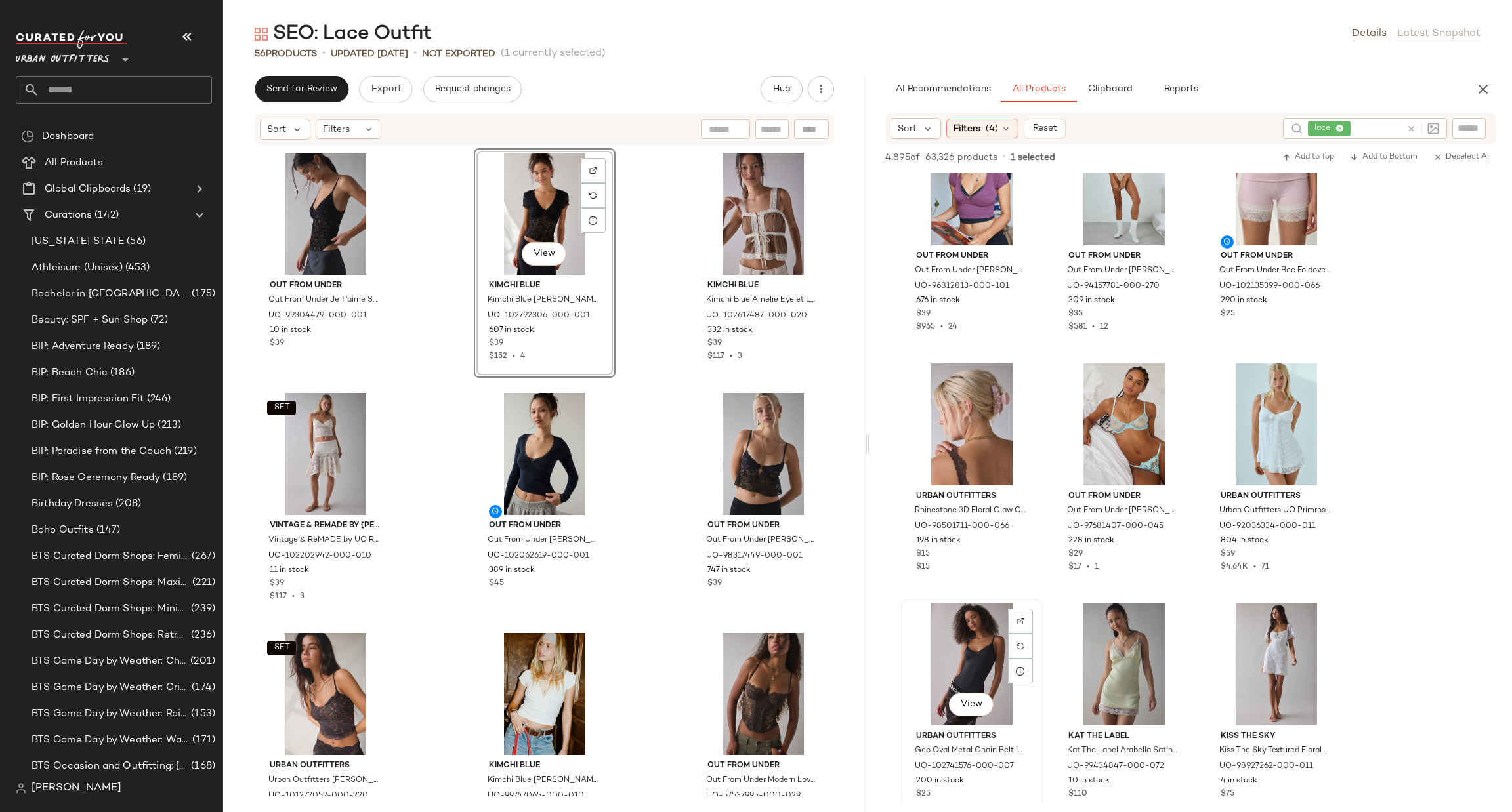
click at [992, 648] on div "View" at bounding box center [971, 664] width 132 height 122
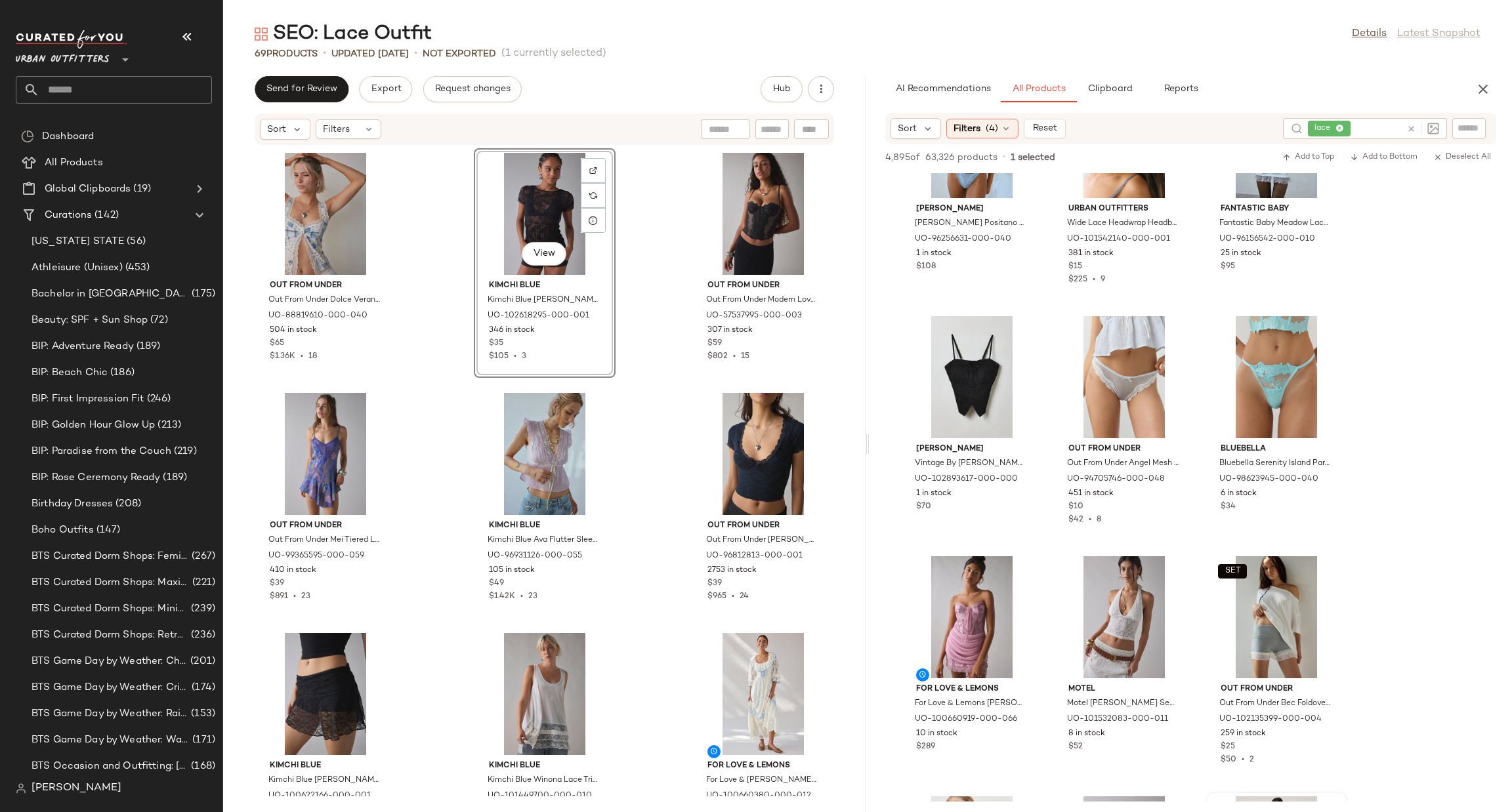
scroll to position [7457, 0]
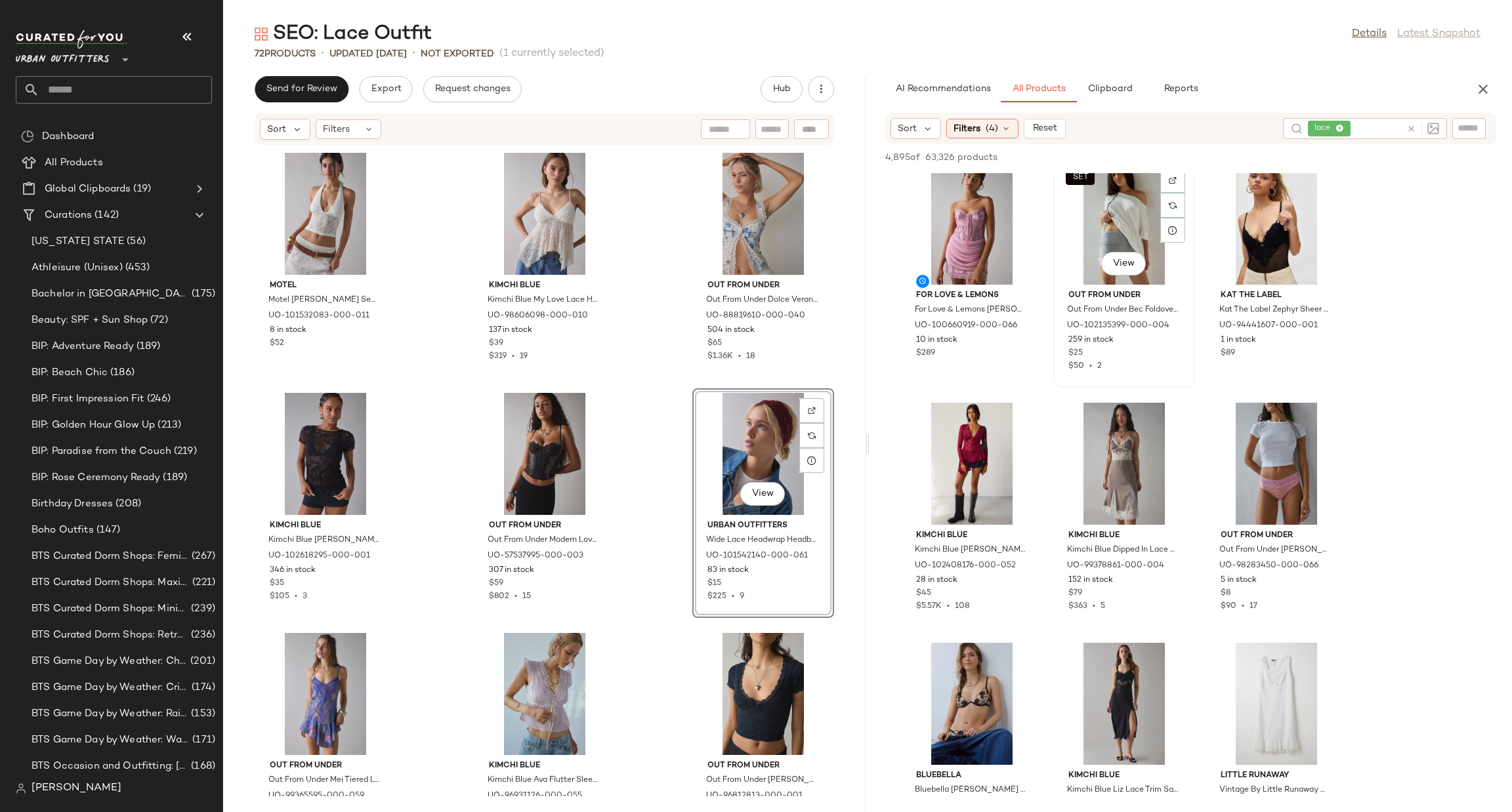
click at [1132, 216] on div "SET View" at bounding box center [1124, 224] width 132 height 122
click at [948, 433] on div "View" at bounding box center [971, 464] width 132 height 122
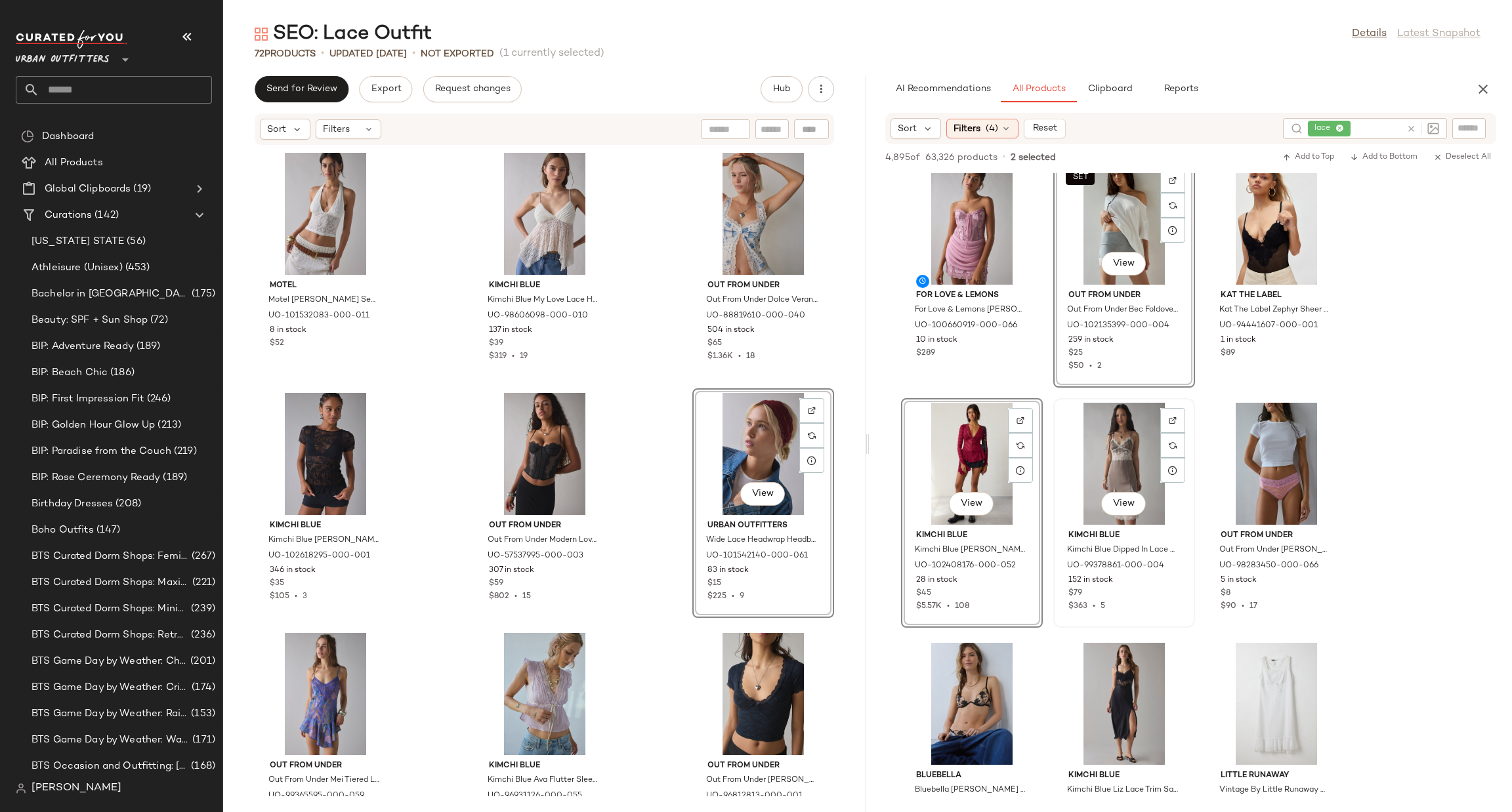
click at [1116, 477] on div "View" at bounding box center [1124, 464] width 132 height 122
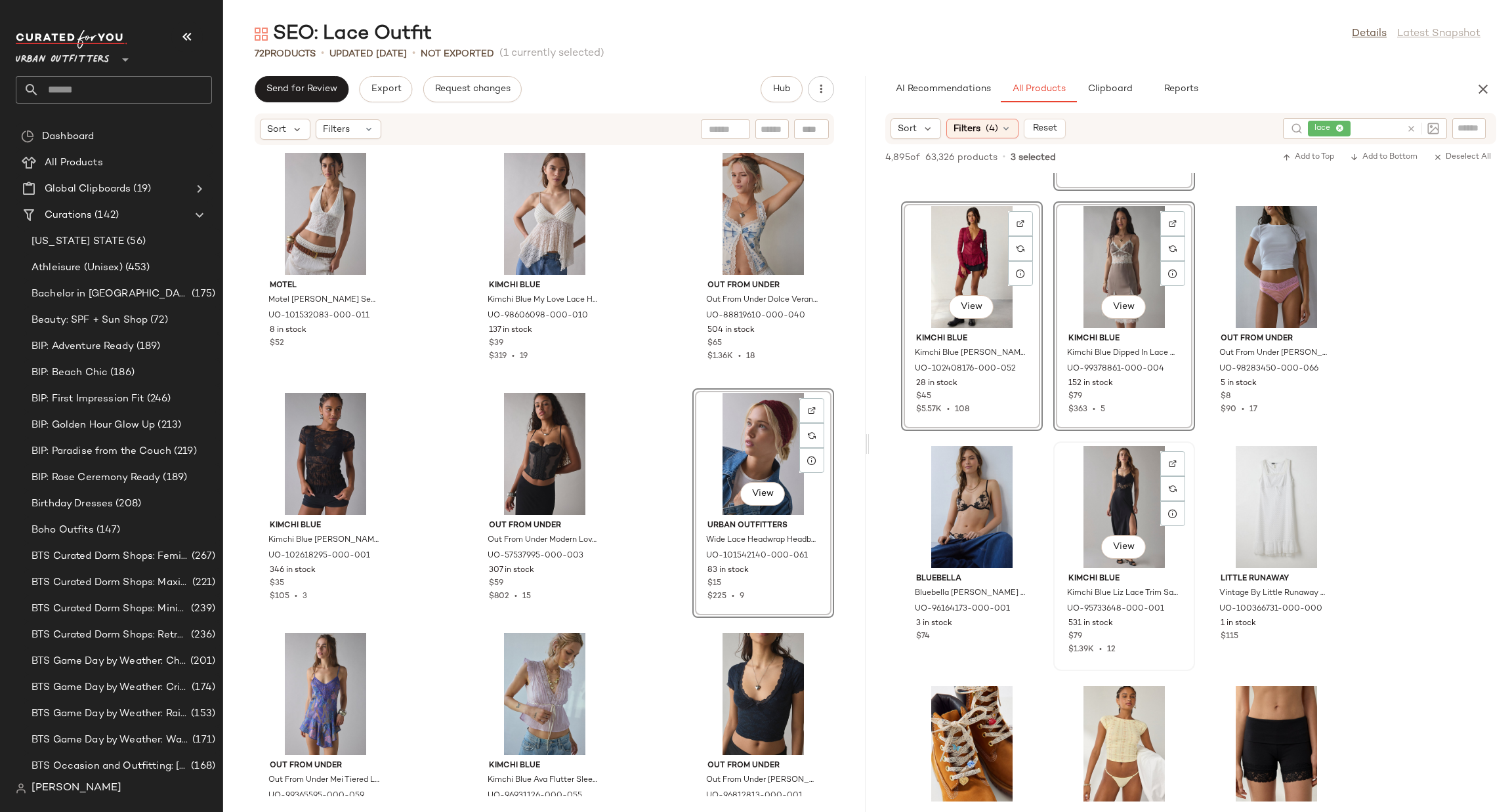
click at [1107, 447] on div "View" at bounding box center [1124, 507] width 132 height 122
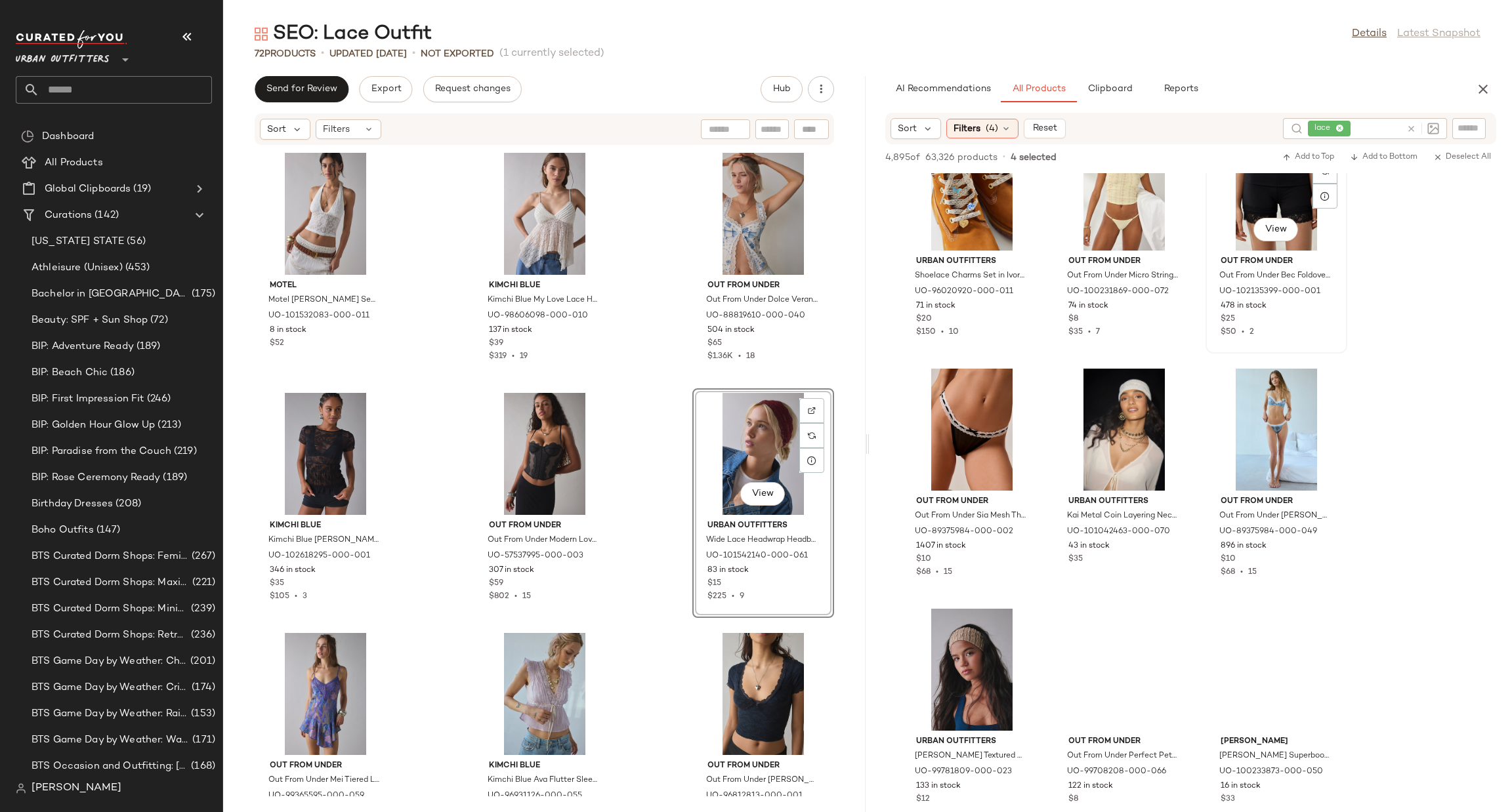
scroll to position [8245, 0]
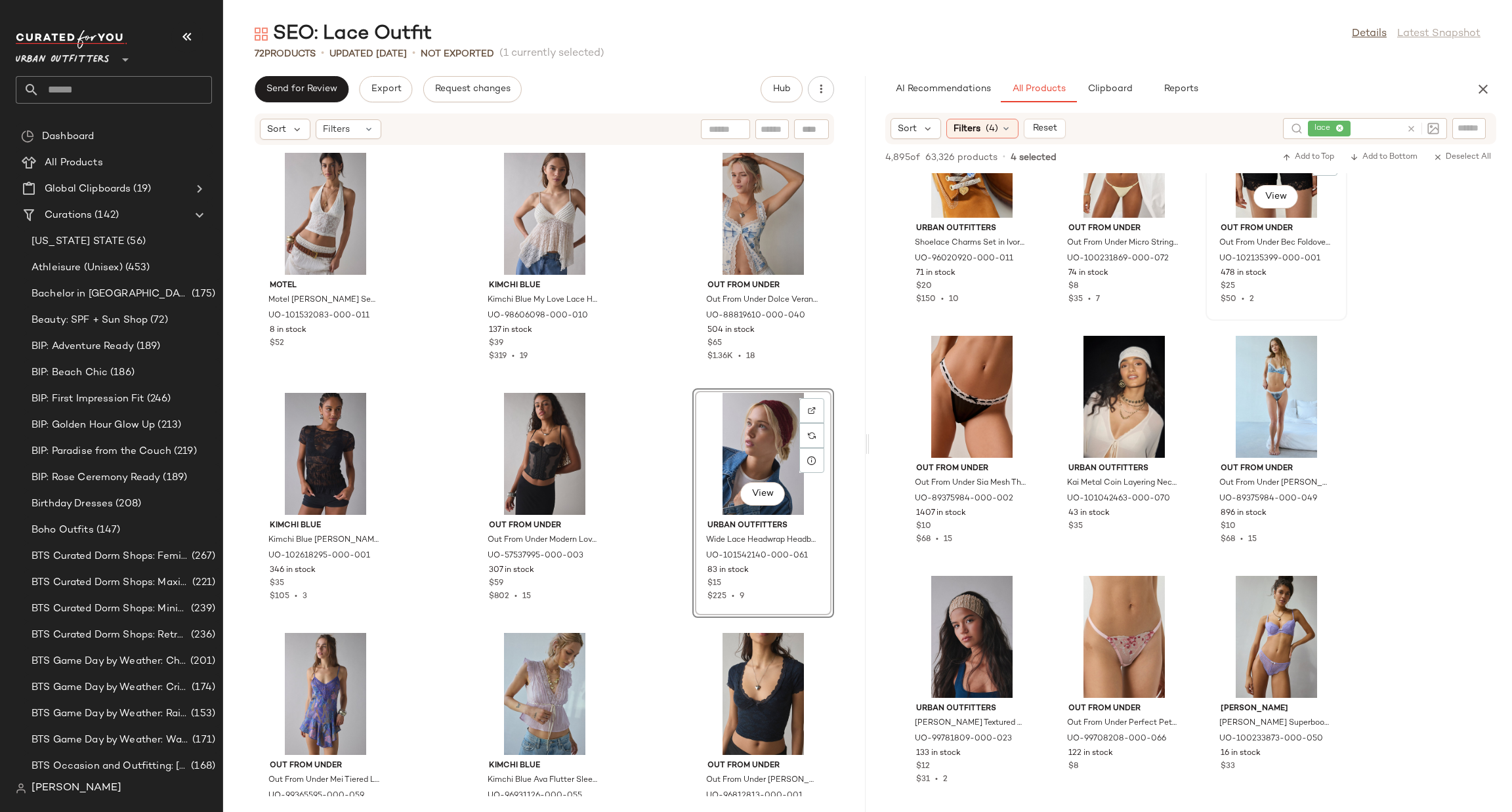
click at [1233, 217] on div "Out From Under Out From Under Bec Foldover Lace Trim Short in Black, Women's at…" at bounding box center [1276, 261] width 132 height 88
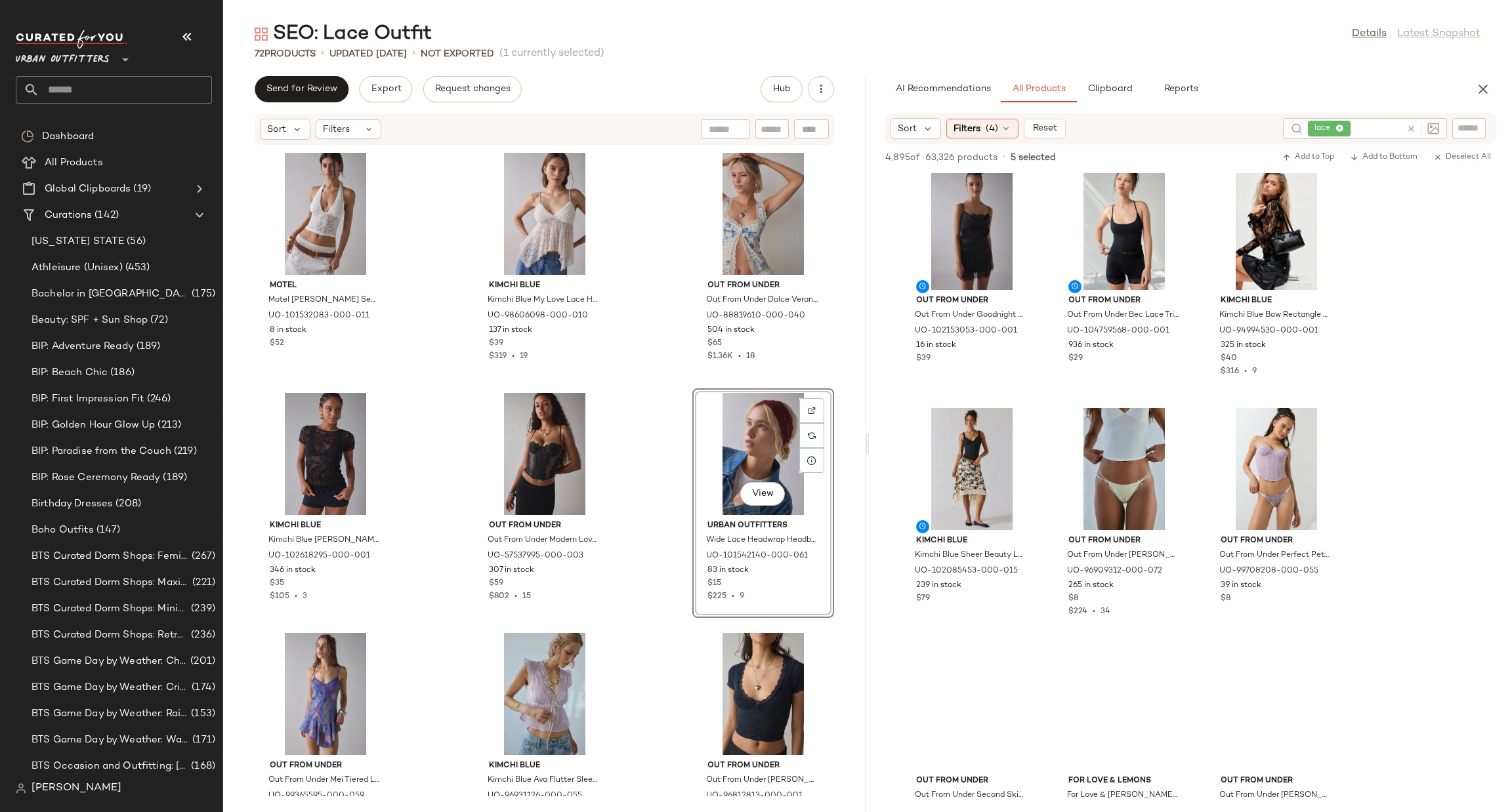
scroll to position [9426, 0]
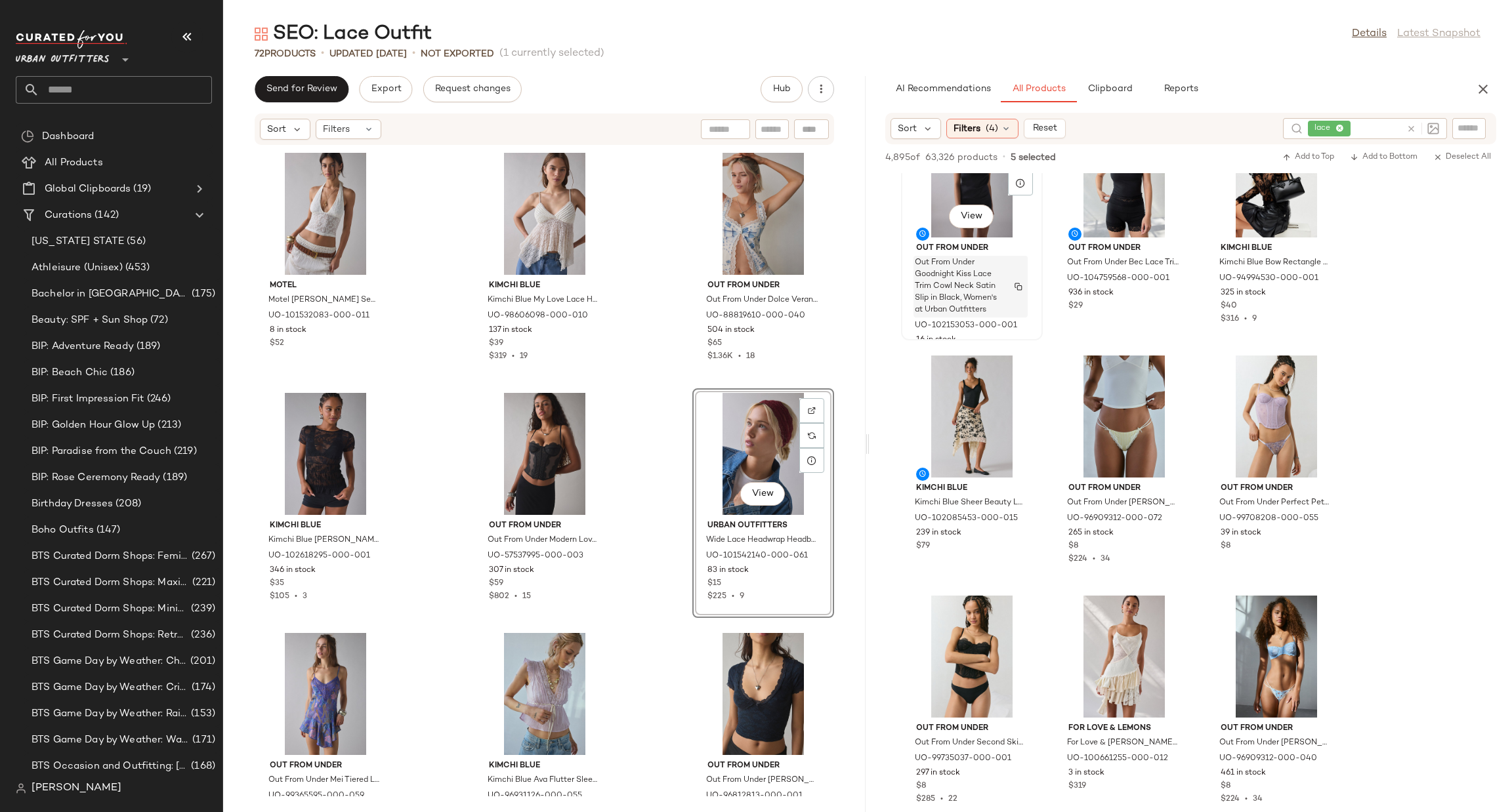
click at [964, 260] on span "Out From Under Goodnight Kiss Lace Trim Cowl Neck Satin Slip in Black, Women's …" at bounding box center [958, 286] width 87 height 59
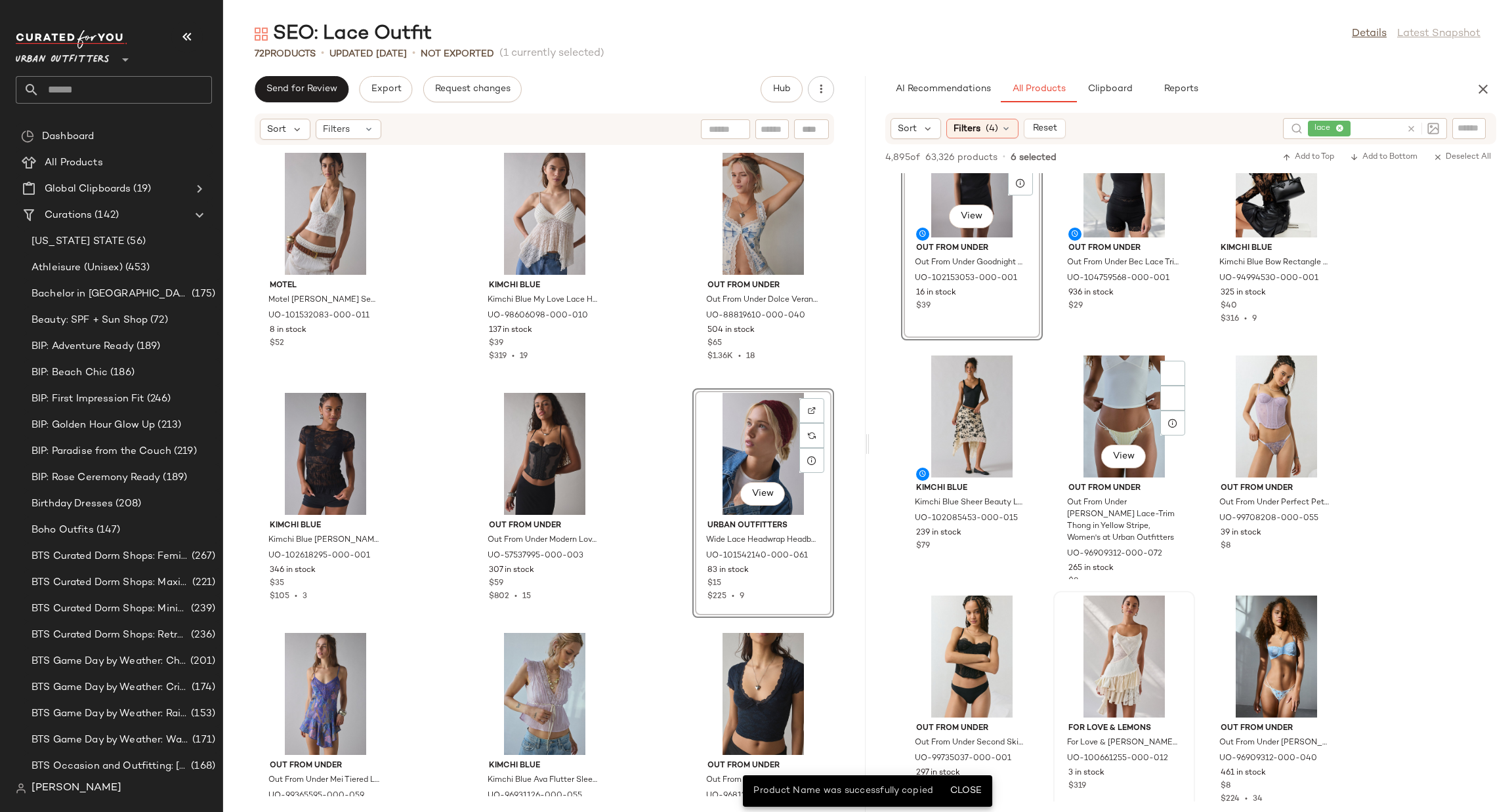
click at [1119, 616] on div at bounding box center [1124, 656] width 132 height 122
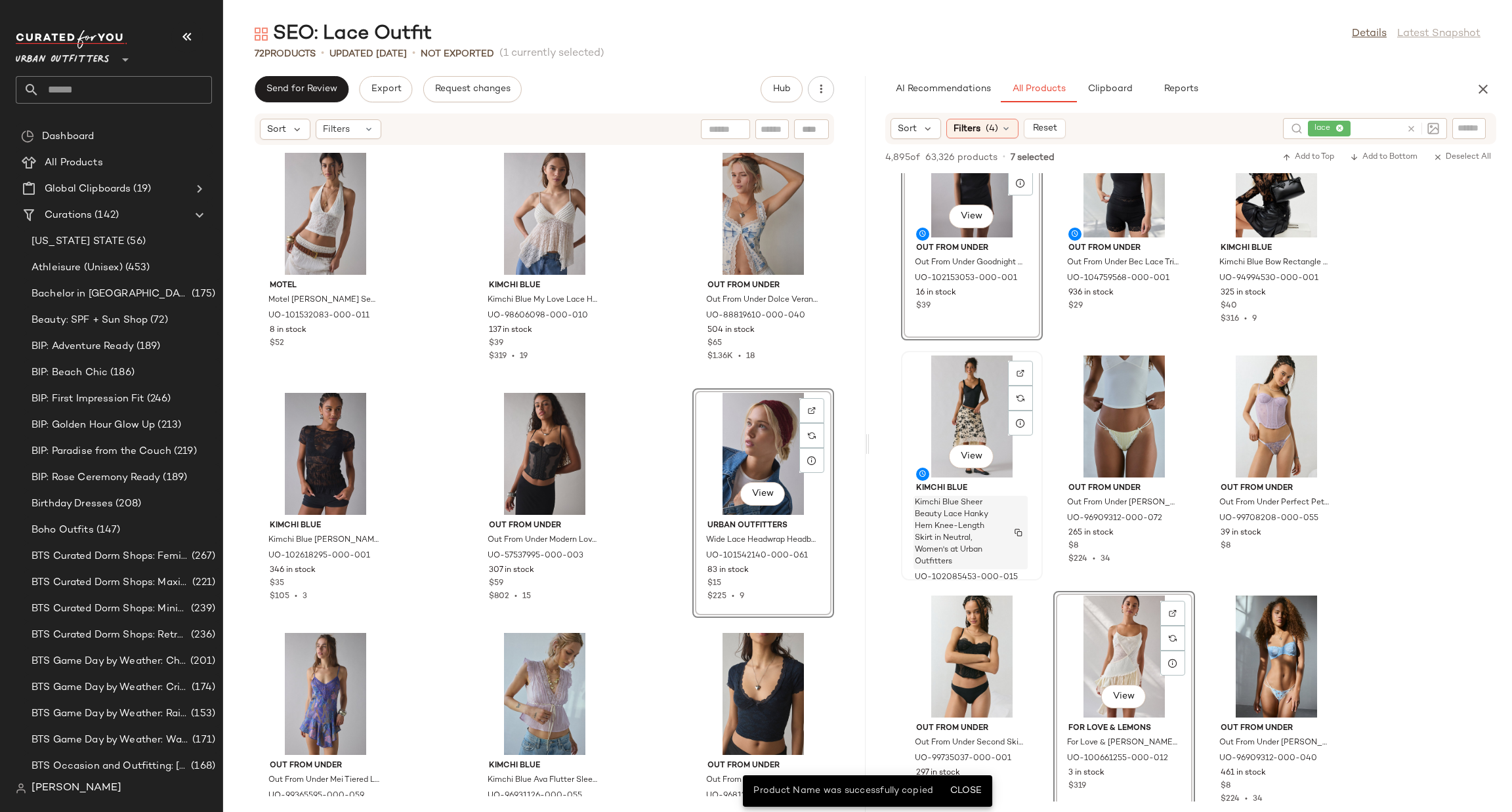
click at [985, 510] on span "Kimchi Blue Sheer Beauty Lace Hanky Hem Knee-Length Skirt in Neutral, Women's a…" at bounding box center [958, 533] width 87 height 71
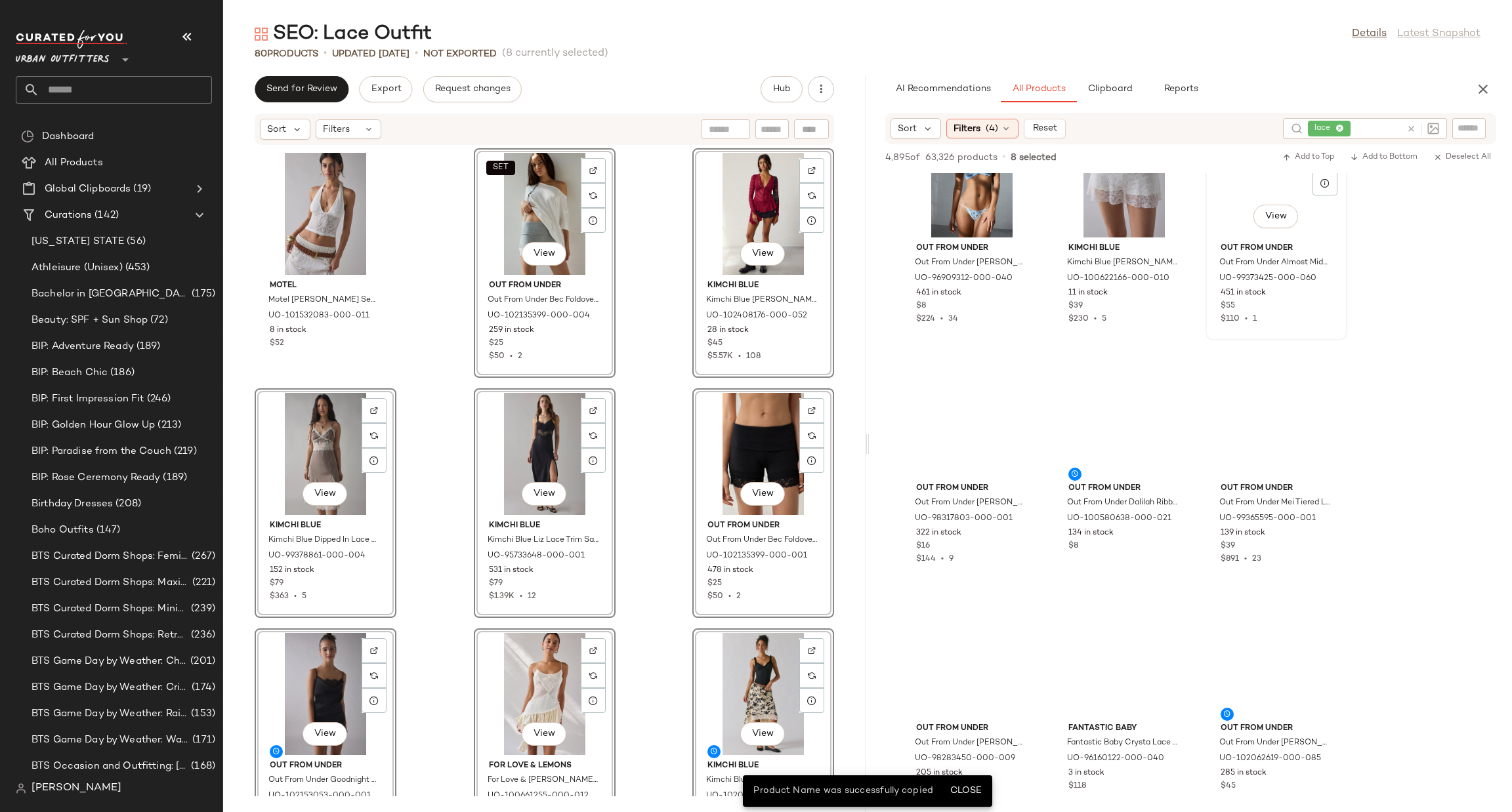
scroll to position [9142, 0]
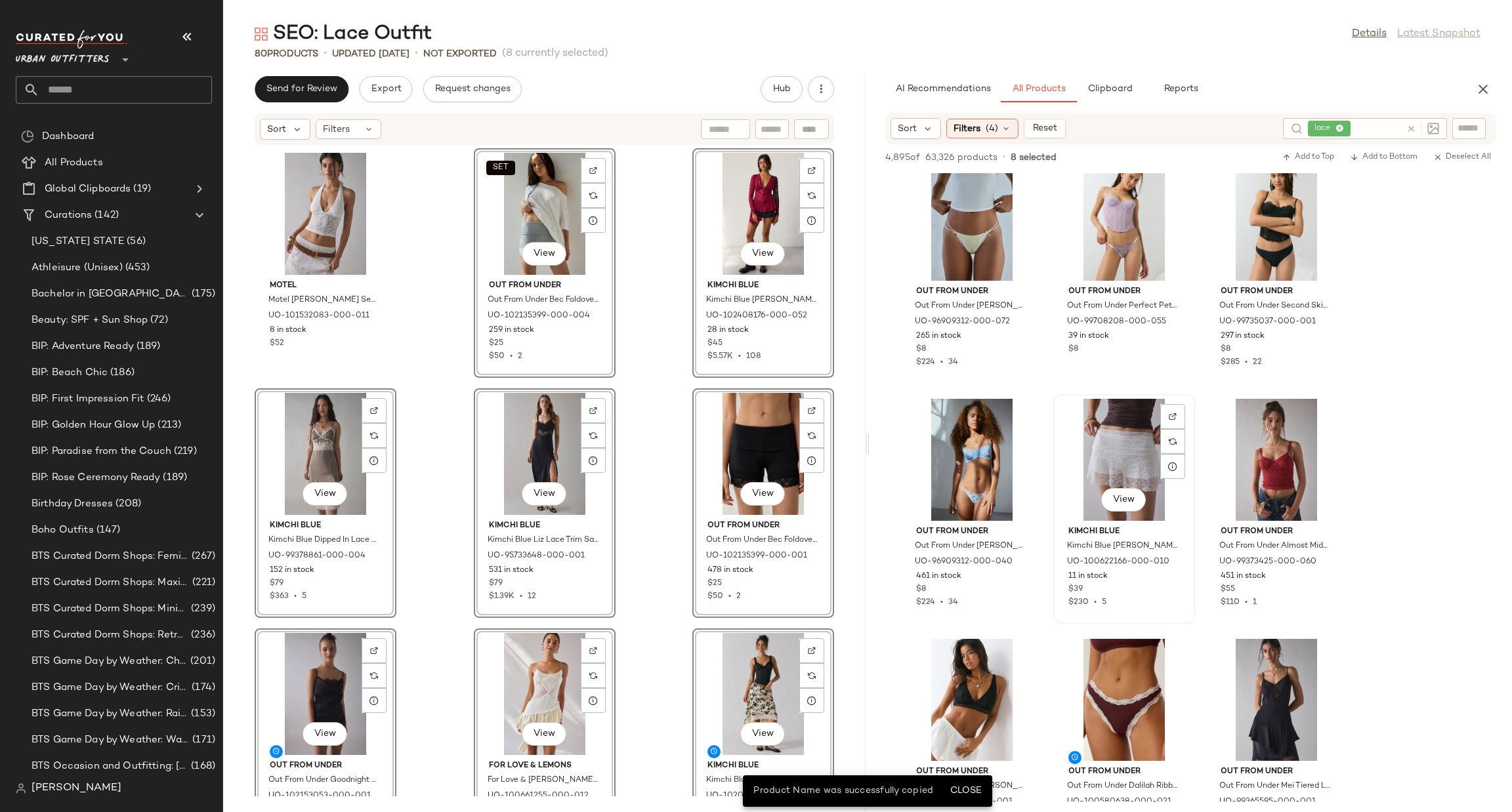
click at [1115, 468] on div "View" at bounding box center [1124, 460] width 132 height 122
drag, startPoint x: 1108, startPoint y: 445, endPoint x: 340, endPoint y: 283, distance: 784.9
click at [338, 282] on span "Motel" at bounding box center [326, 286] width 112 height 12
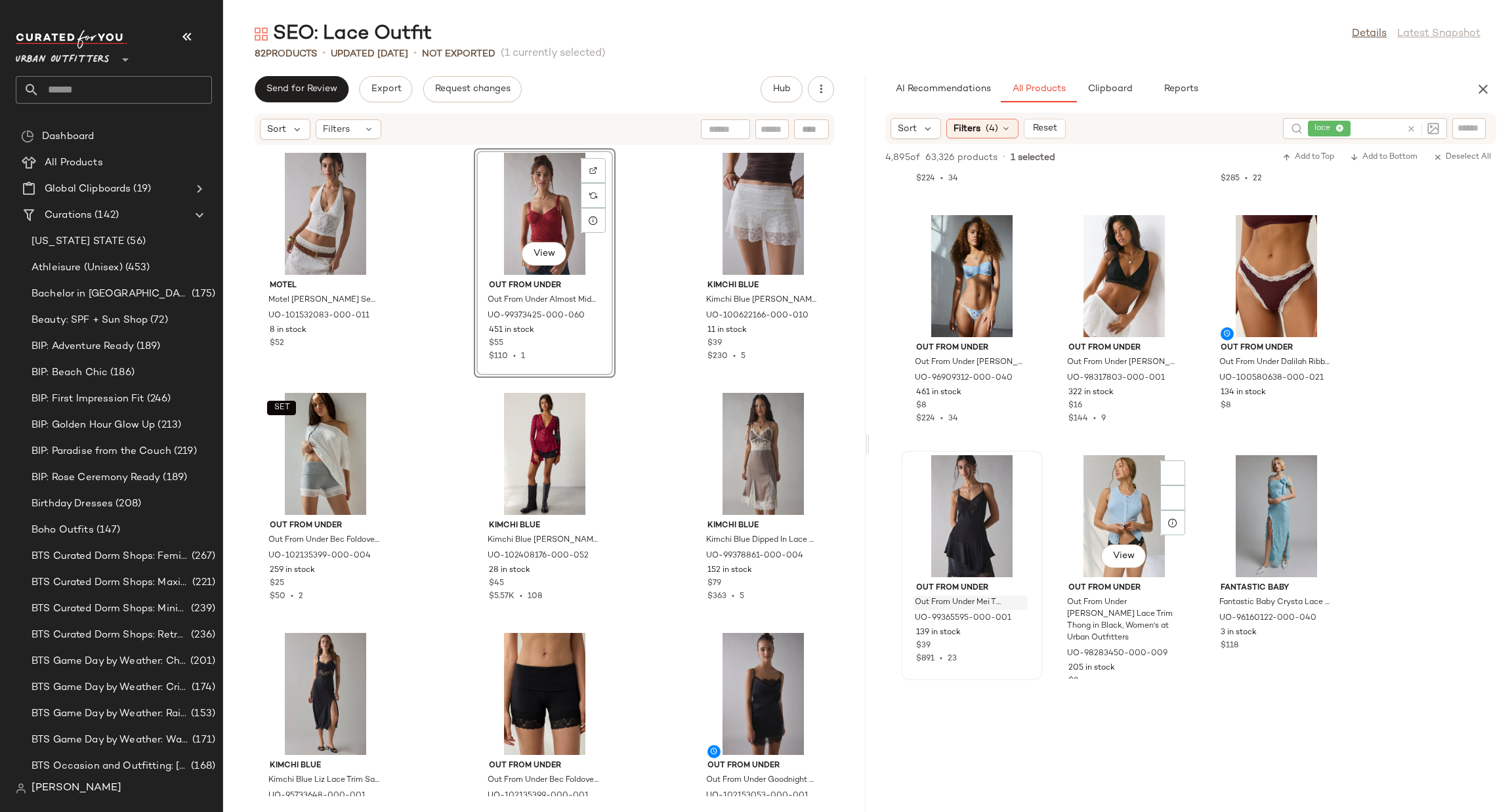
scroll to position [9339, 0]
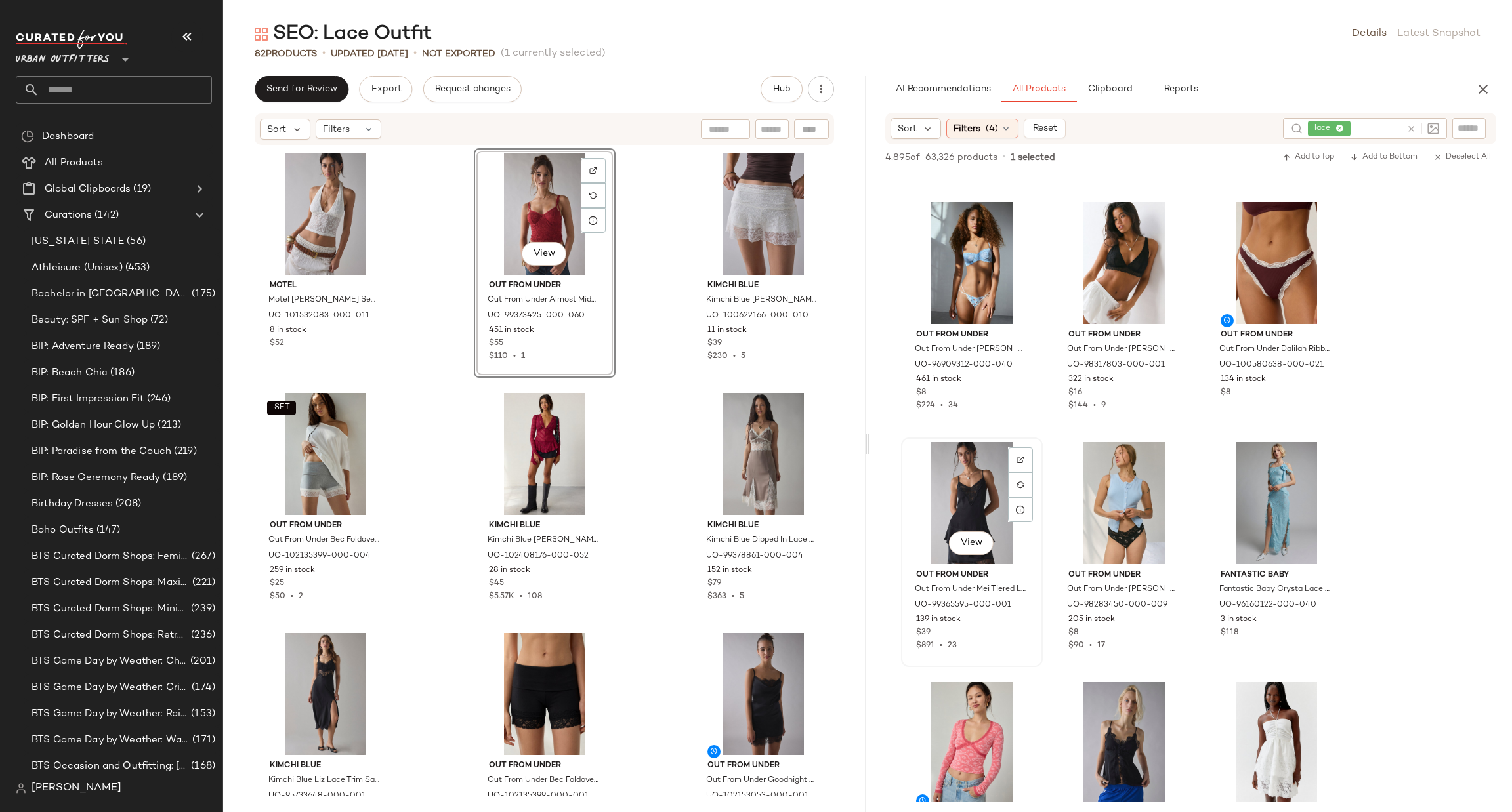
click at [960, 515] on div "View" at bounding box center [971, 503] width 132 height 122
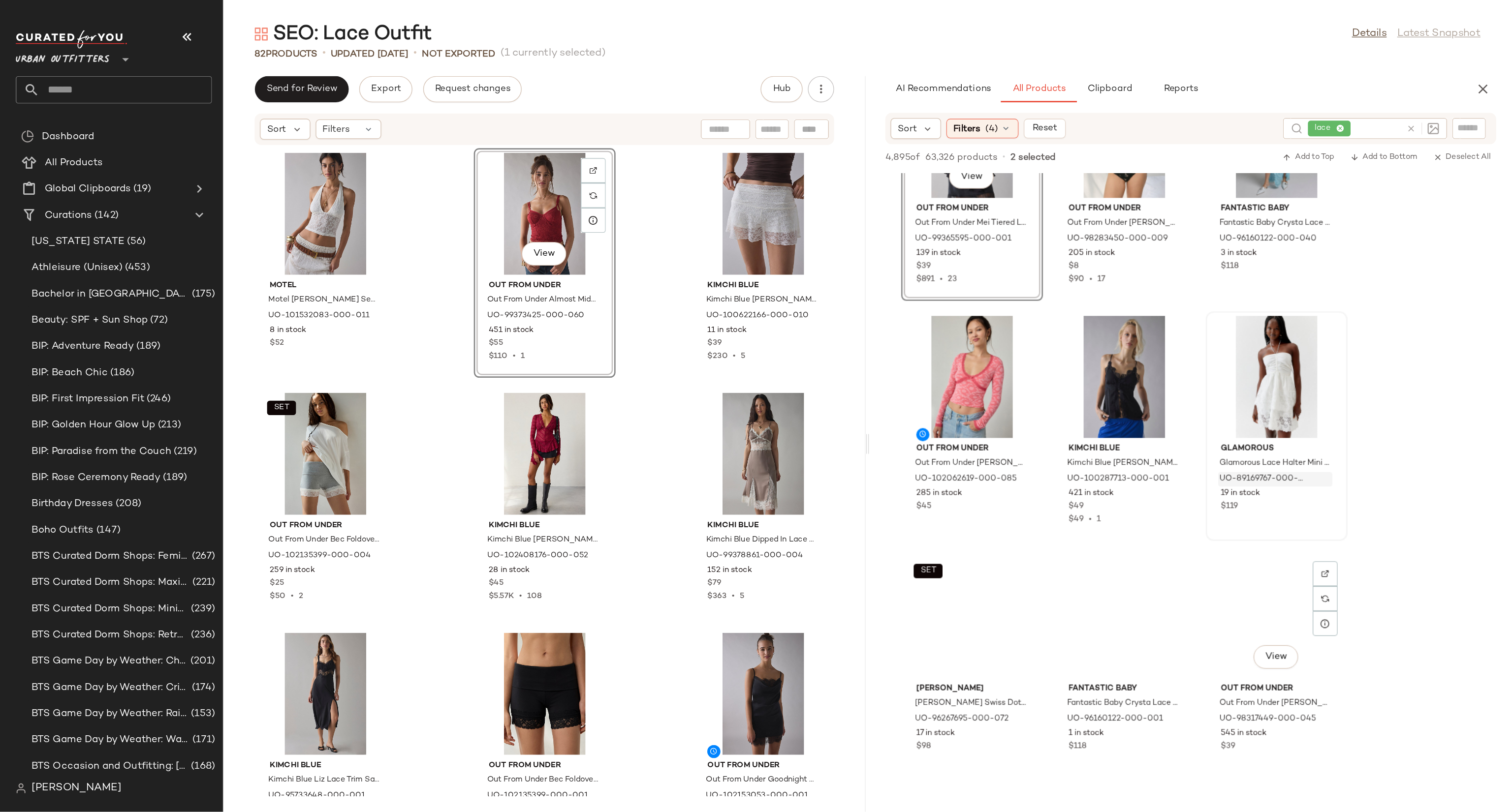
scroll to position [7299, 0]
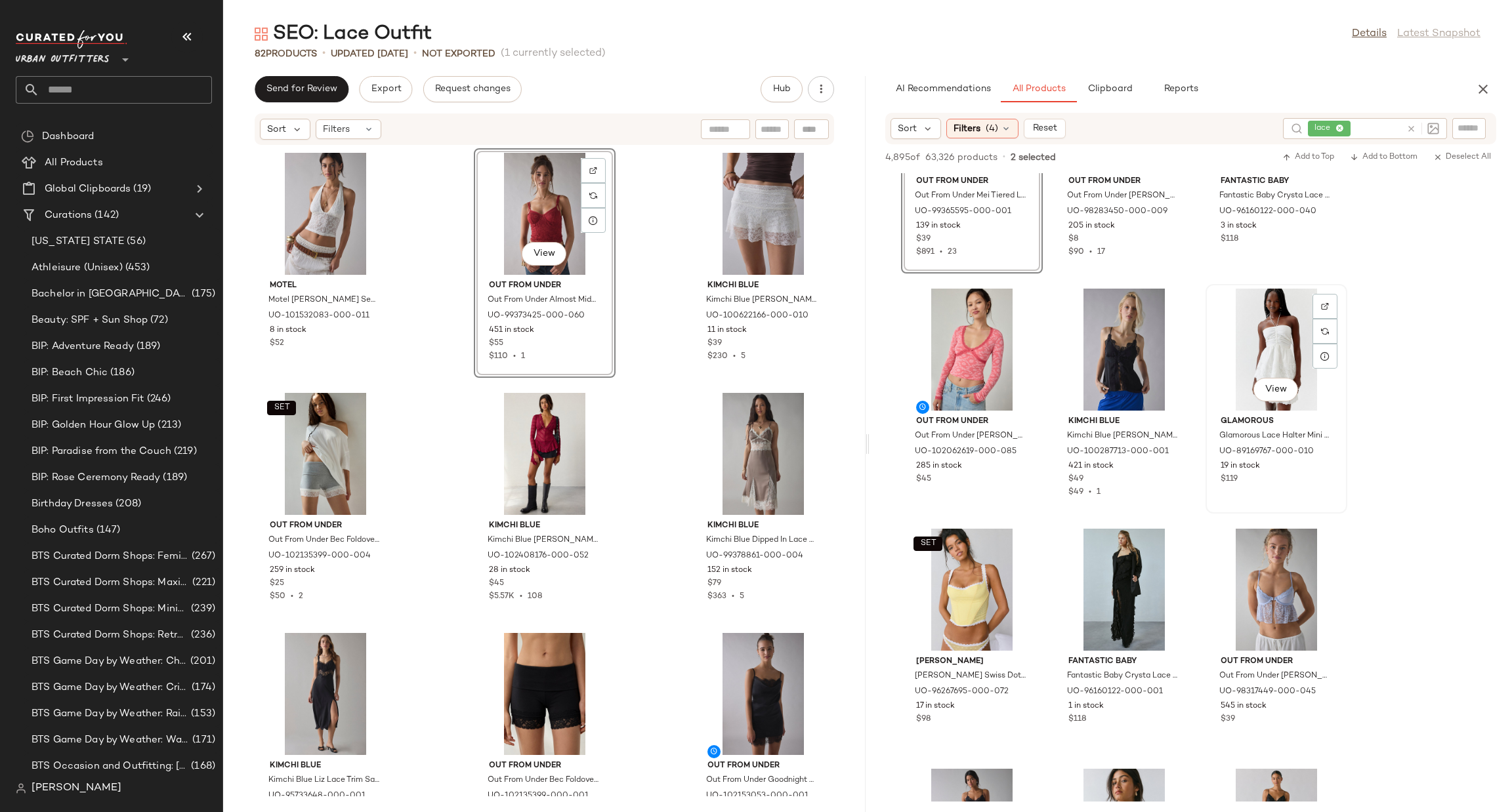
click at [1282, 354] on div "View" at bounding box center [1276, 350] width 132 height 122
click at [952, 331] on div "View" at bounding box center [971, 350] width 132 height 122
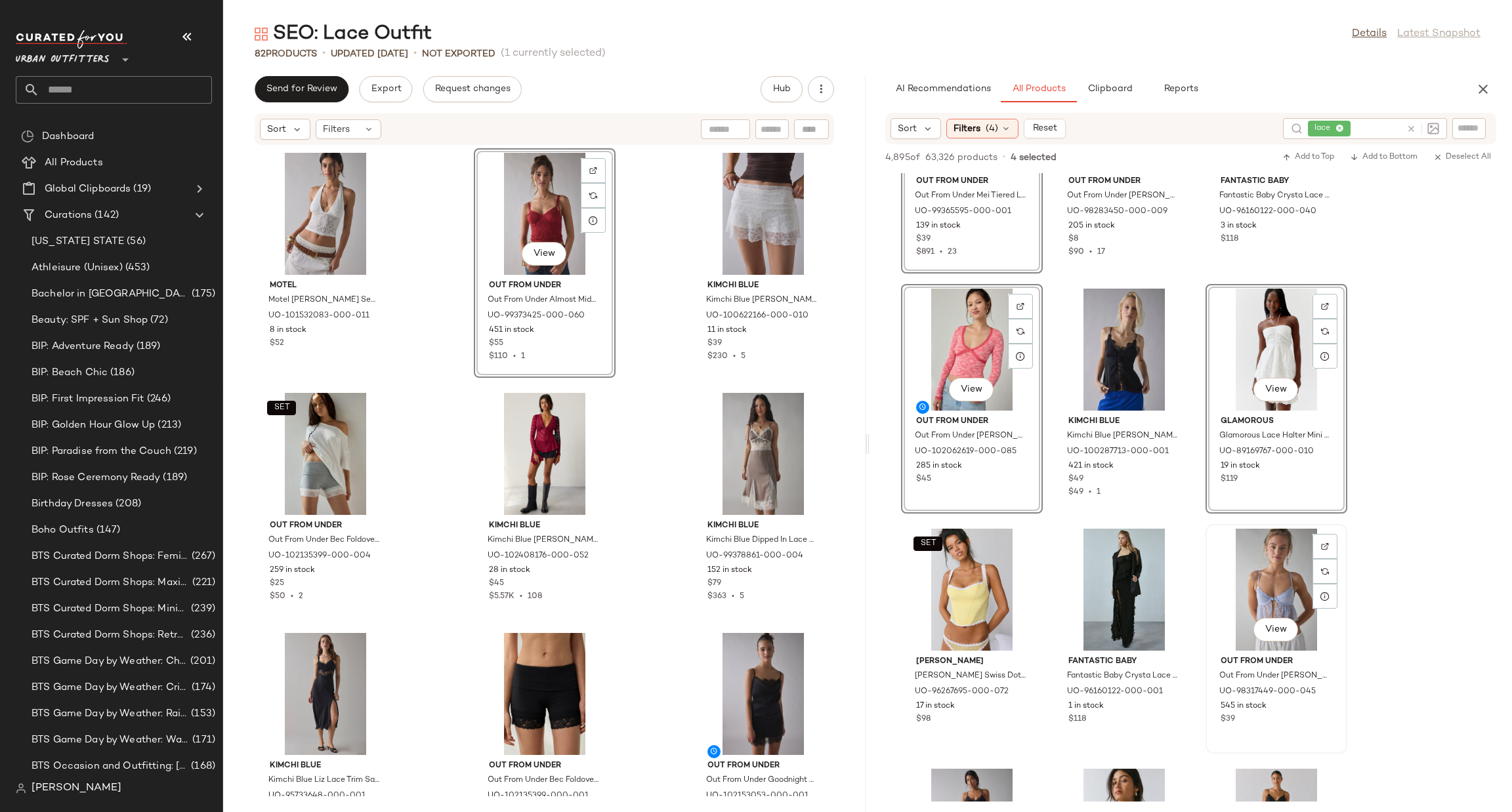
click at [1270, 582] on div "View" at bounding box center [1276, 590] width 132 height 122
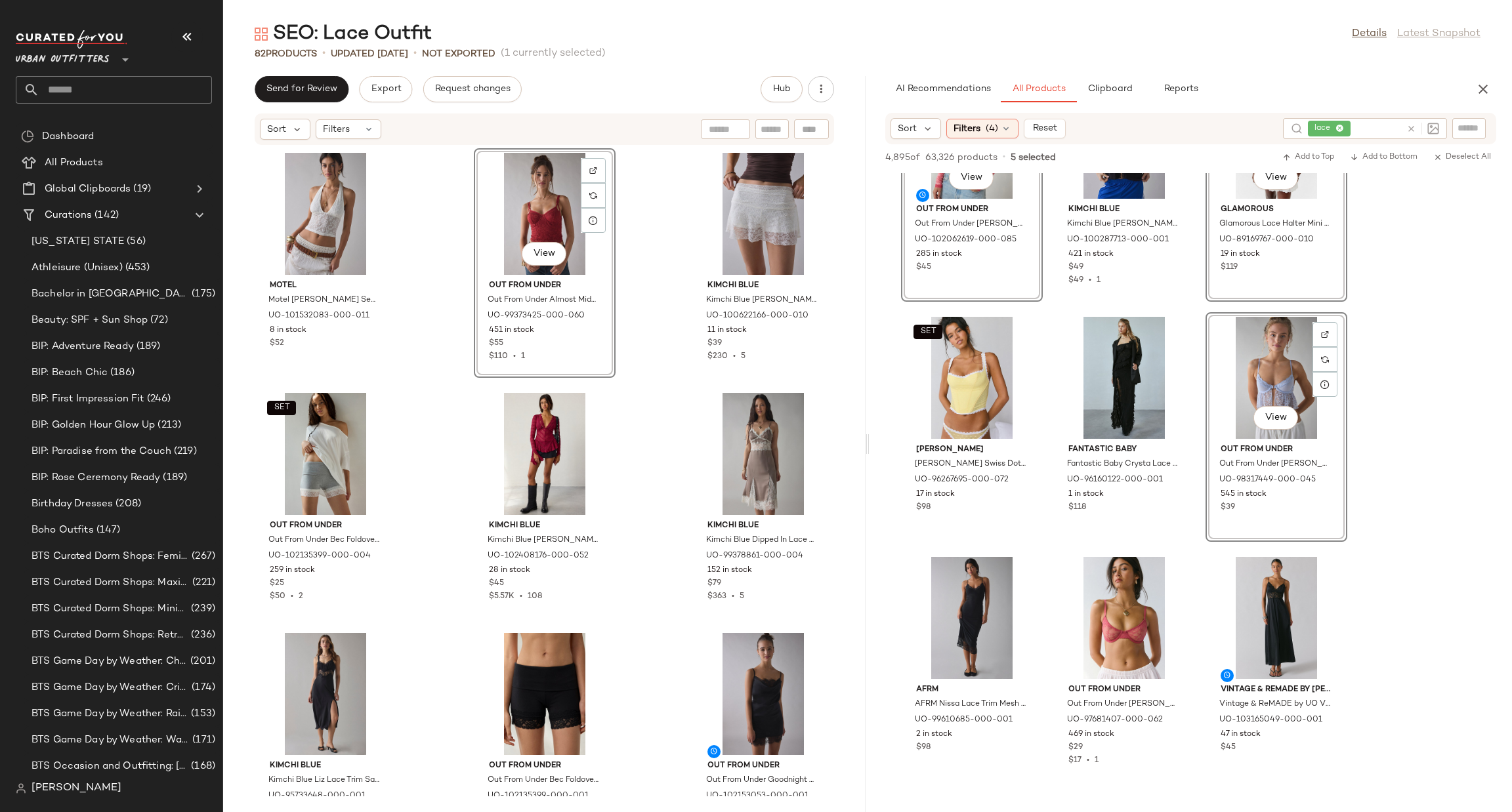
scroll to position [10192, 0]
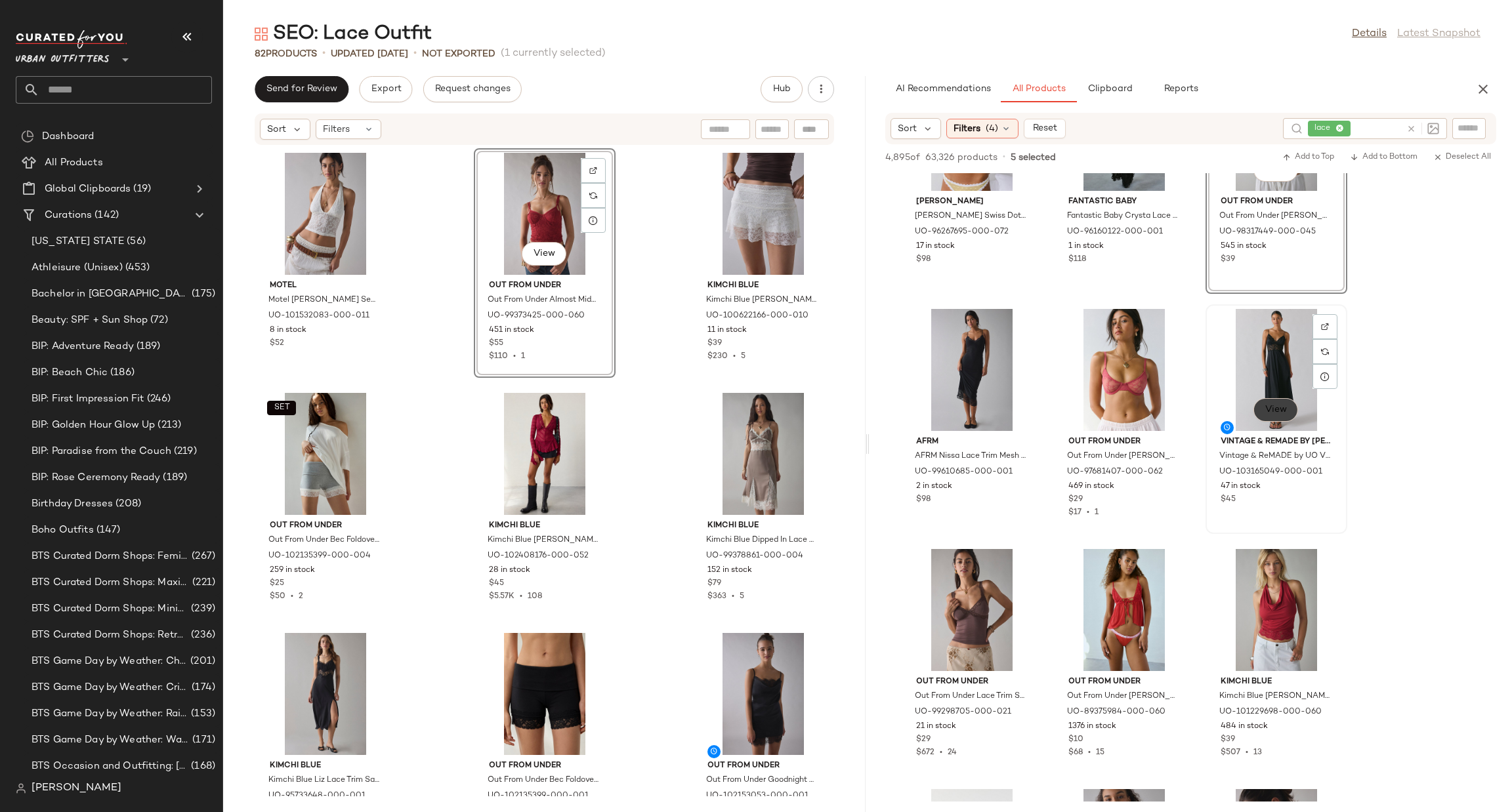
click at [1262, 408] on button "View" at bounding box center [1276, 410] width 45 height 23
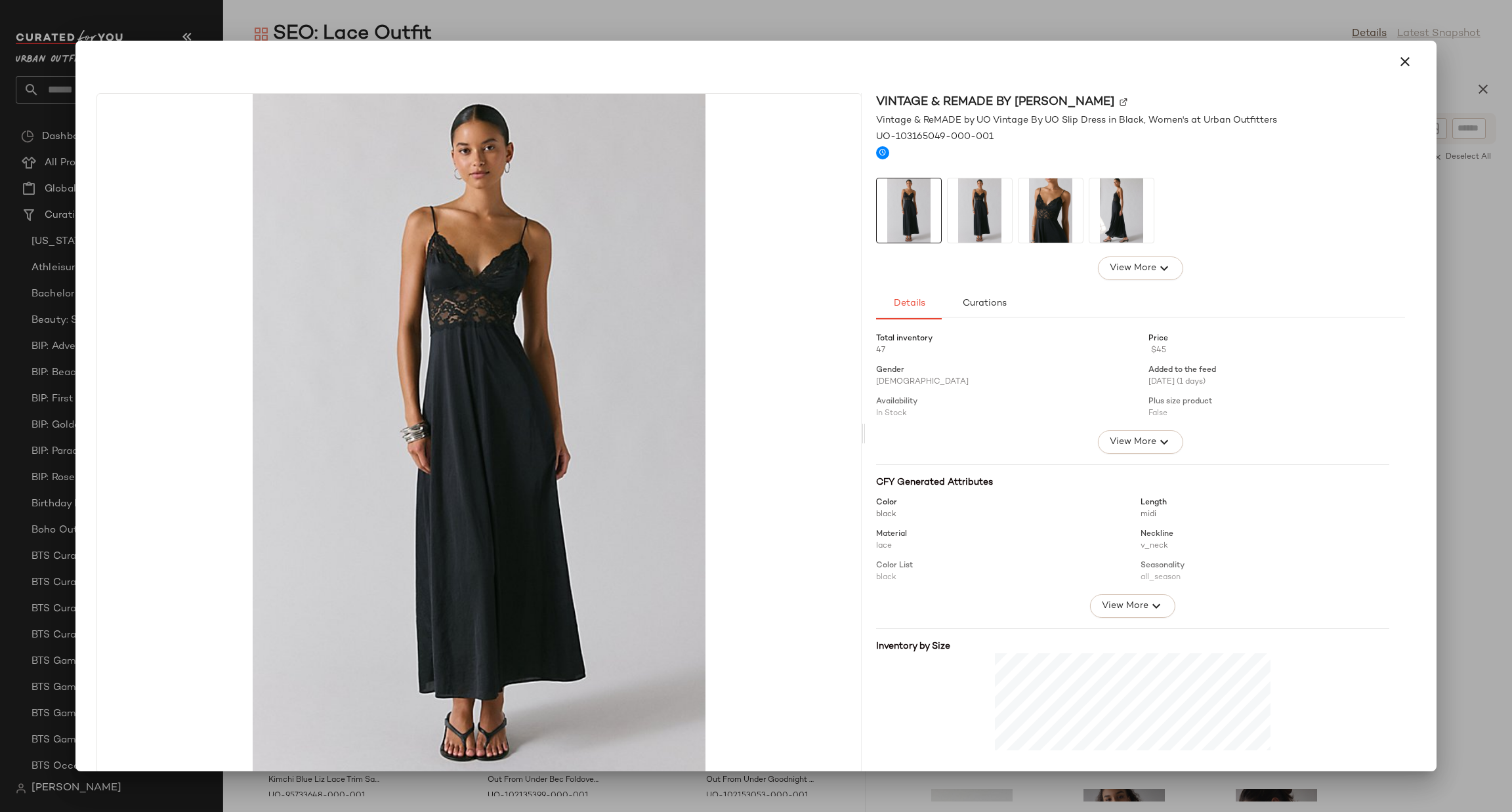
click at [1488, 307] on div at bounding box center [756, 406] width 1512 height 812
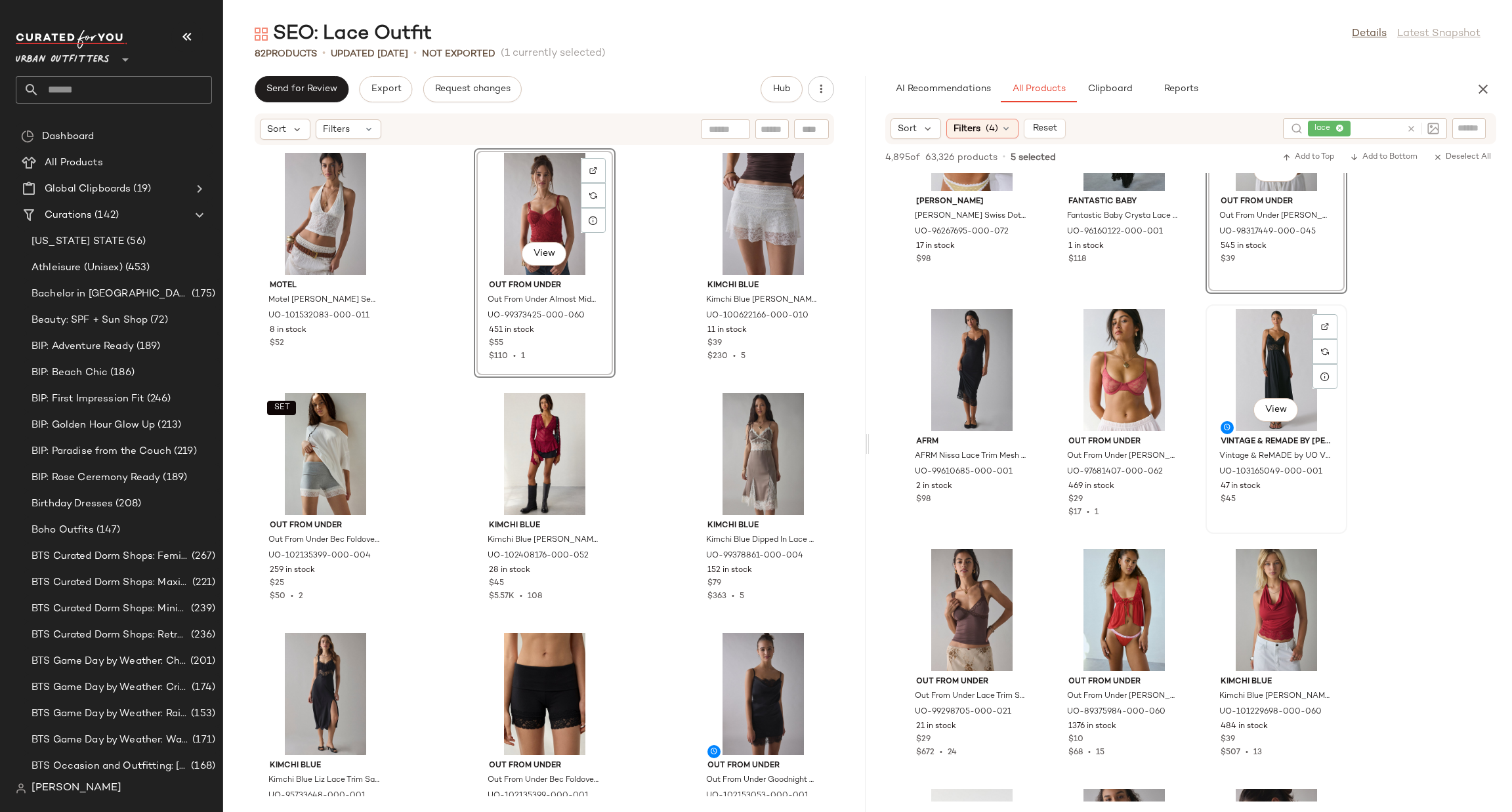
click at [1266, 340] on div "View" at bounding box center [1276, 370] width 132 height 122
click at [963, 611] on div "View" at bounding box center [971, 610] width 132 height 122
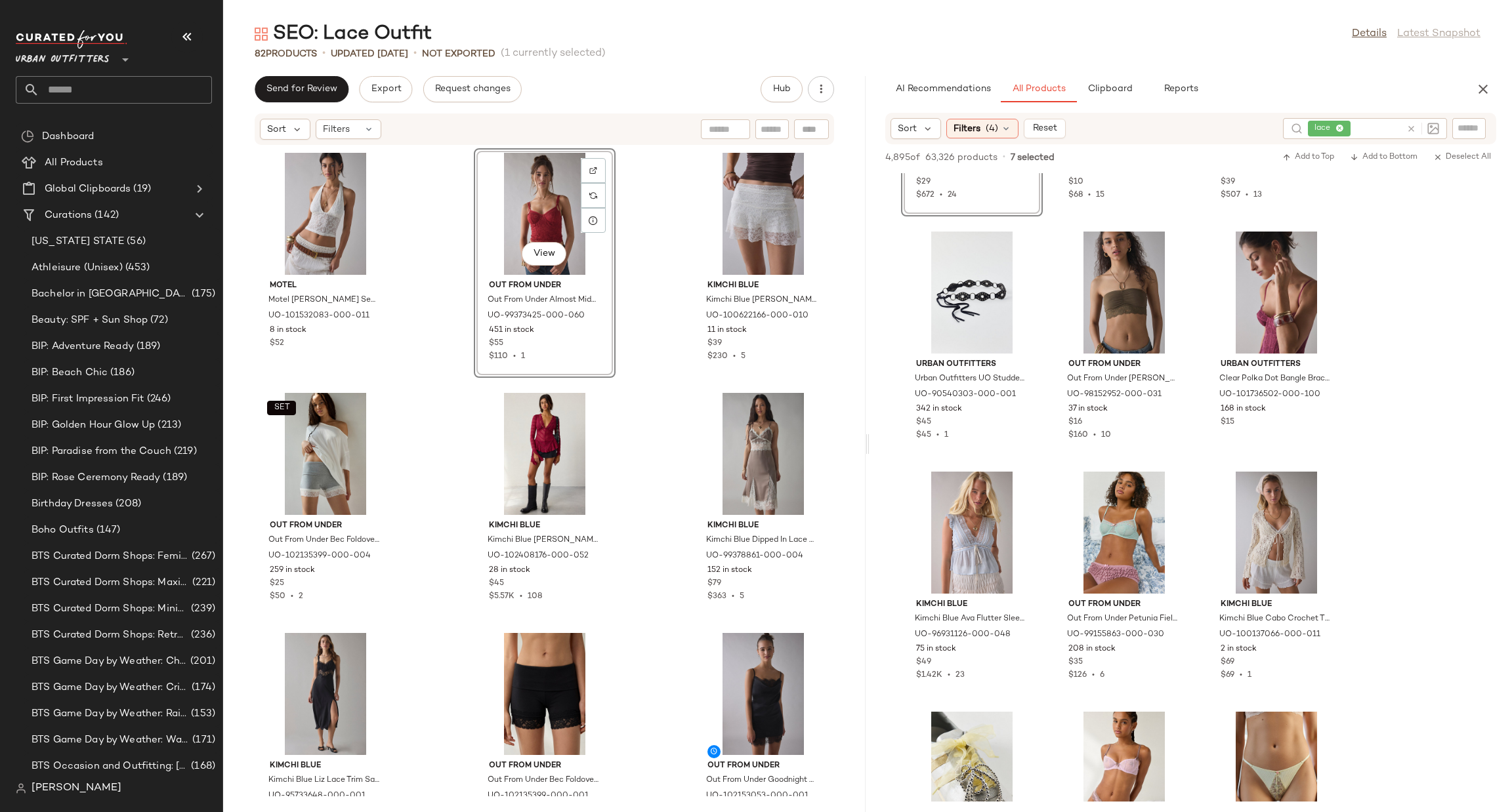
scroll to position [10783, 0]
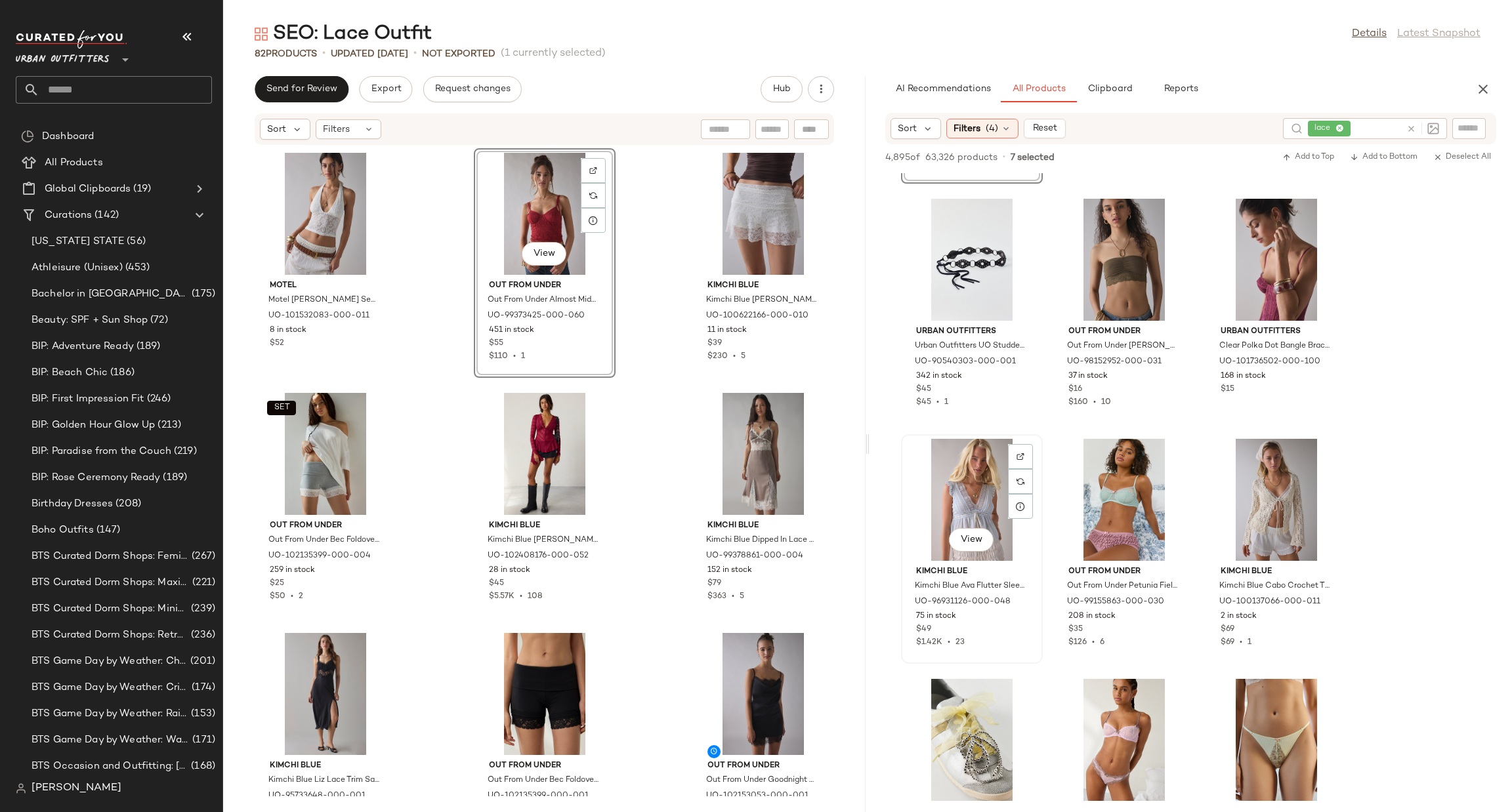
click at [978, 472] on div "View" at bounding box center [971, 500] width 132 height 122
click at [1266, 531] on button "View" at bounding box center [1276, 540] width 45 height 23
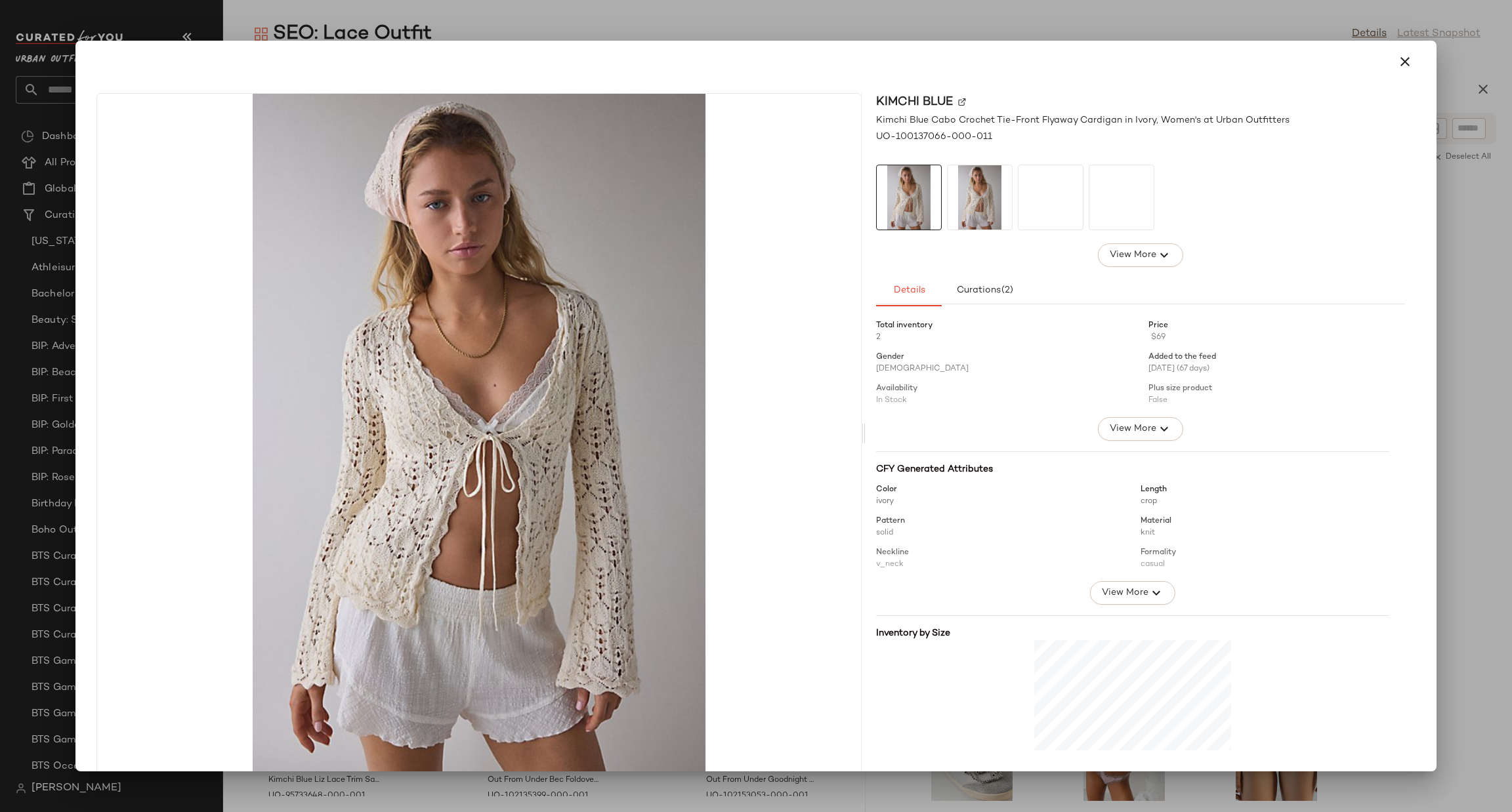
click at [1461, 402] on div at bounding box center [756, 406] width 1512 height 812
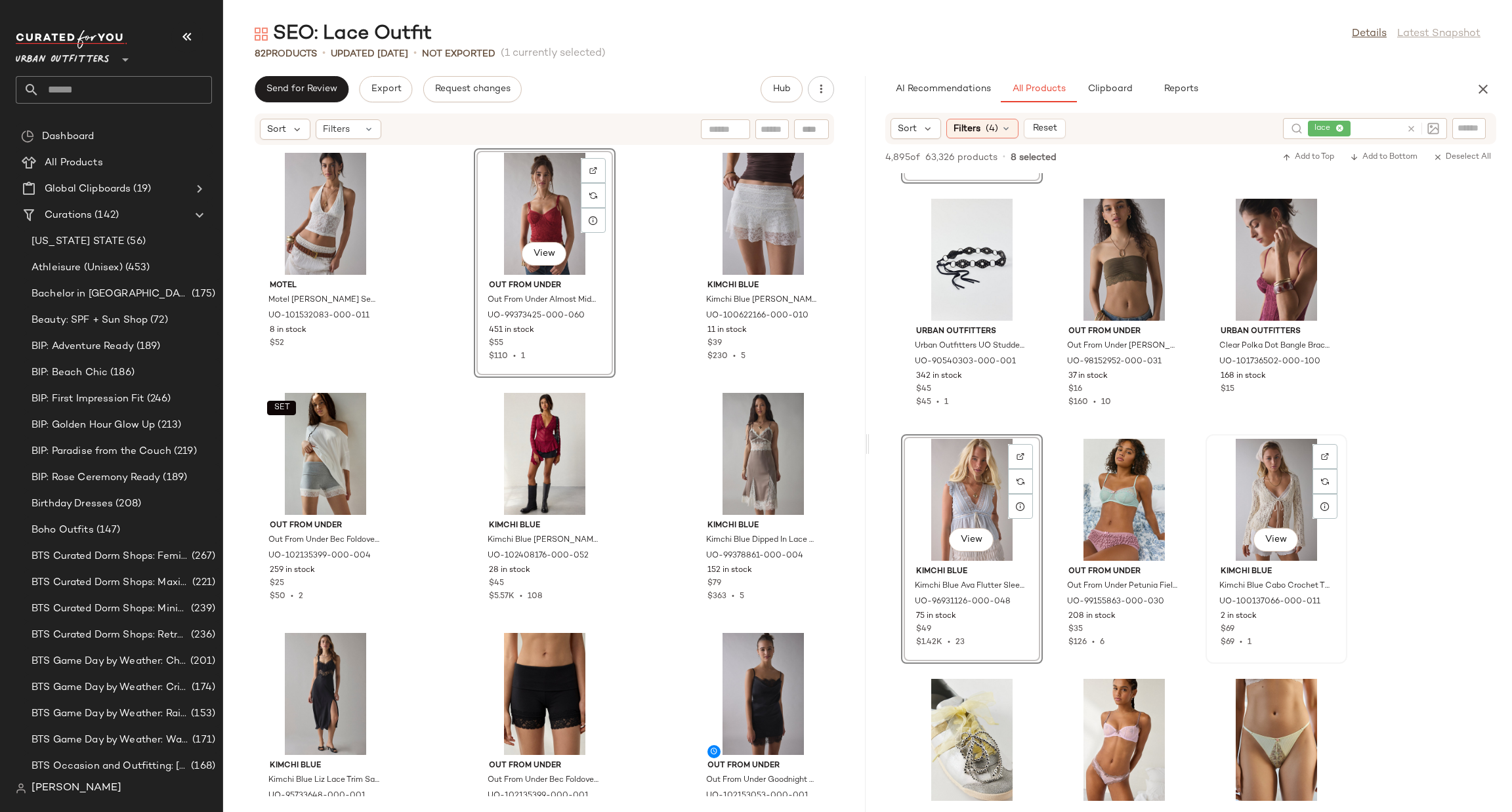
click at [1262, 487] on div "View" at bounding box center [1276, 500] width 132 height 122
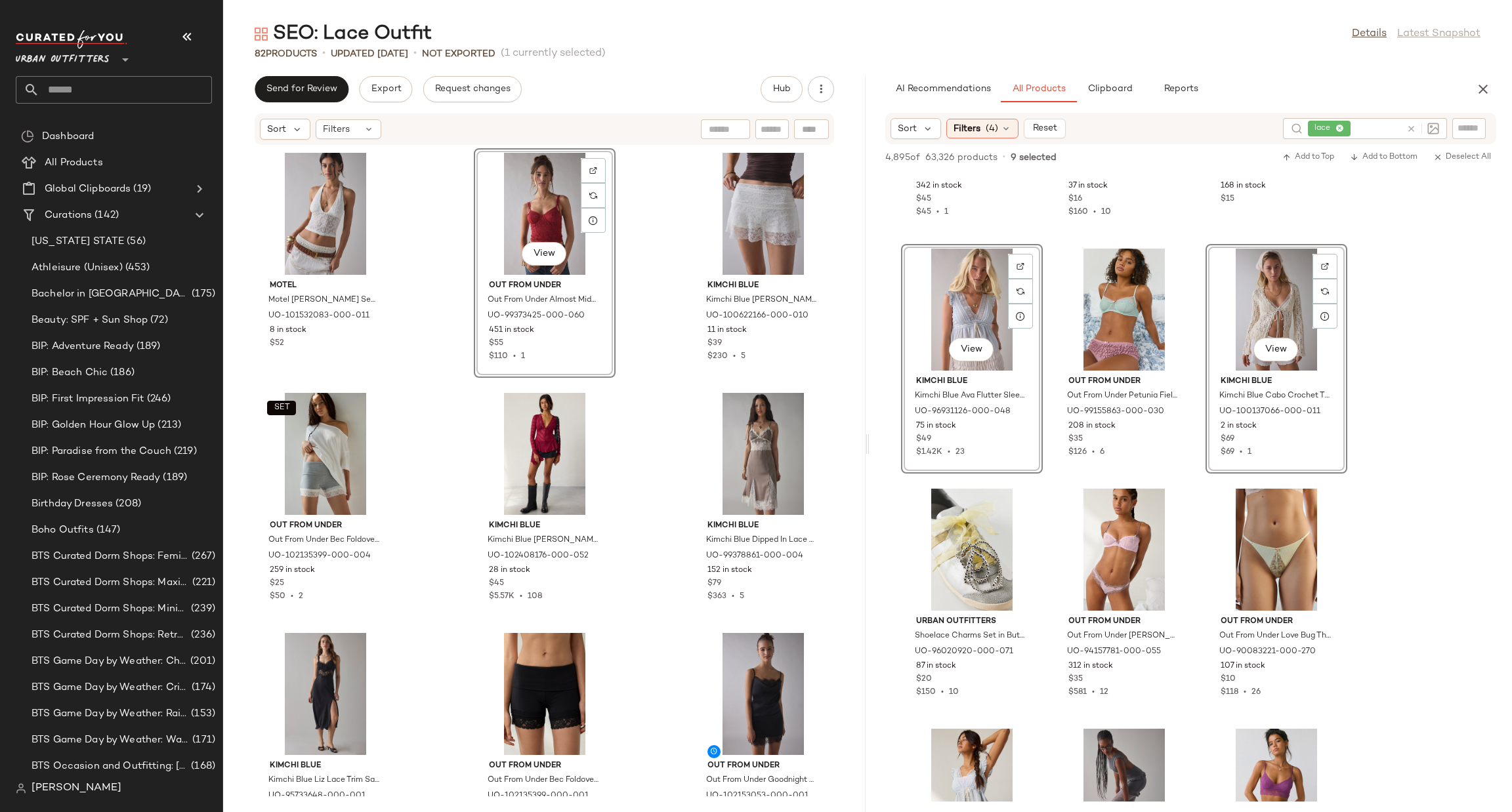
scroll to position [11373, 0]
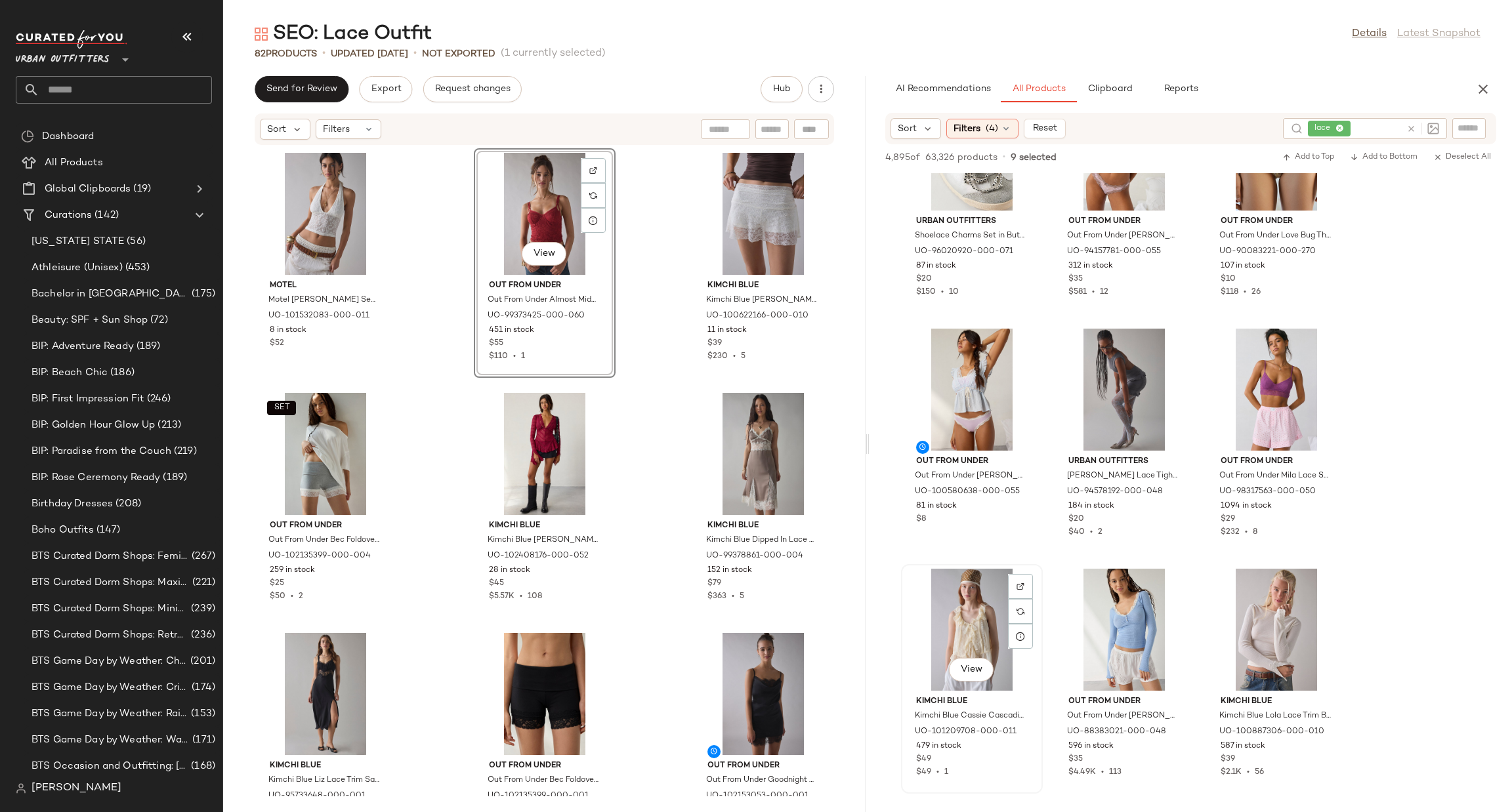
click at [976, 607] on div "View" at bounding box center [971, 630] width 132 height 122
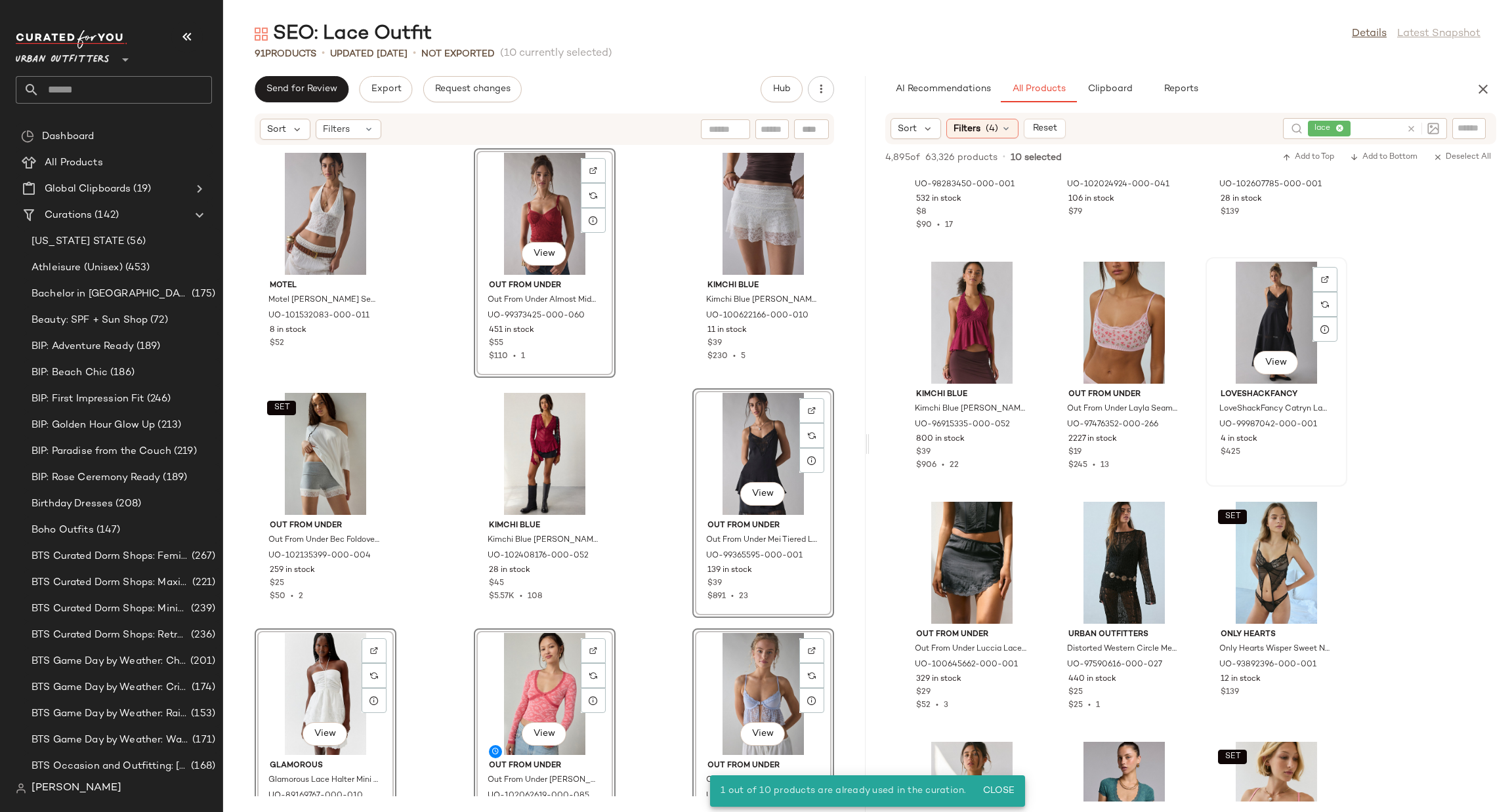
scroll to position [11833, 0]
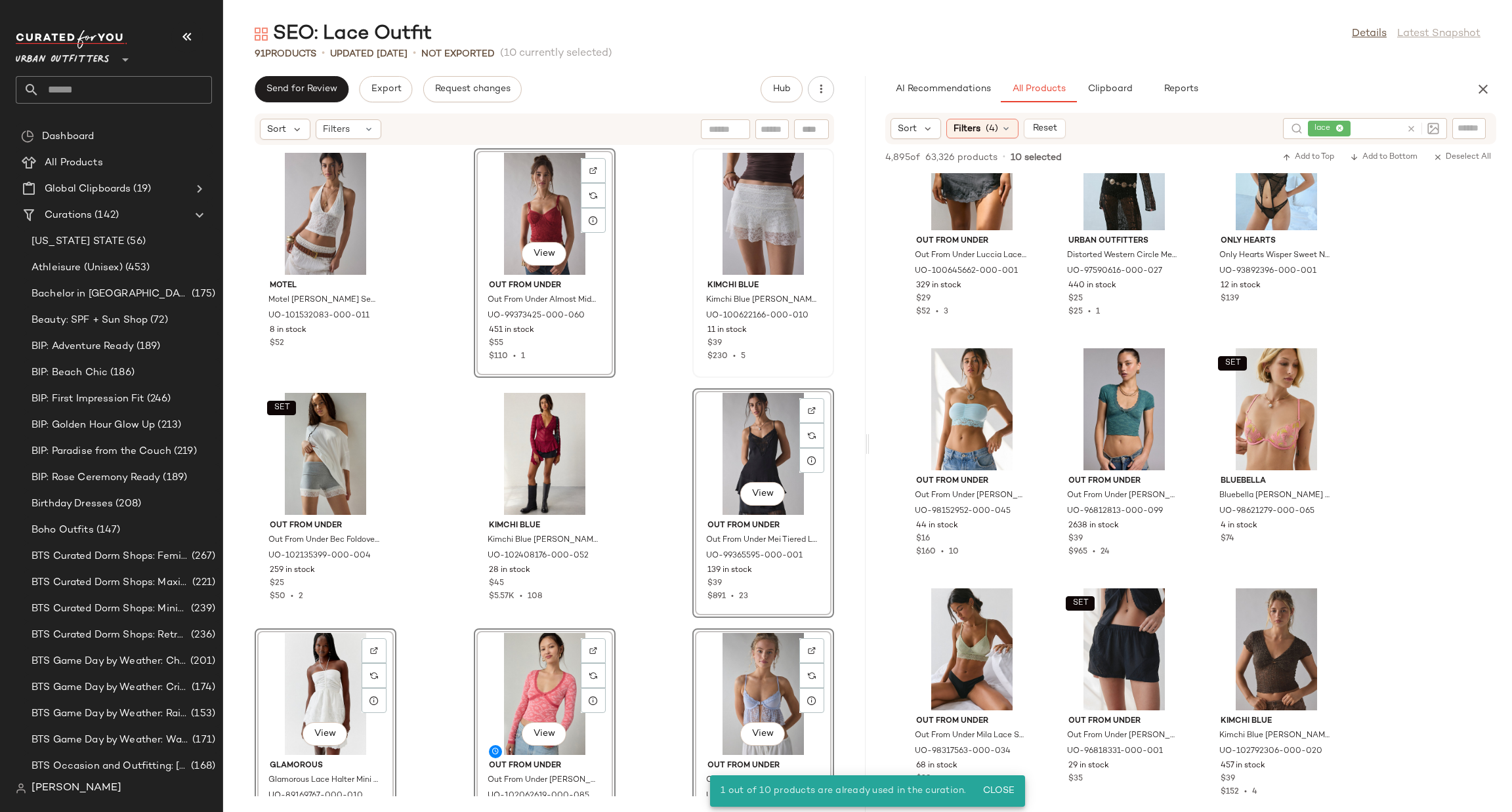
click at [823, 342] on div "Kimchi Blue Kimchi Blue Josephina Sheer Lace Micro Mini Skort in White, Women's…" at bounding box center [763, 263] width 139 height 227
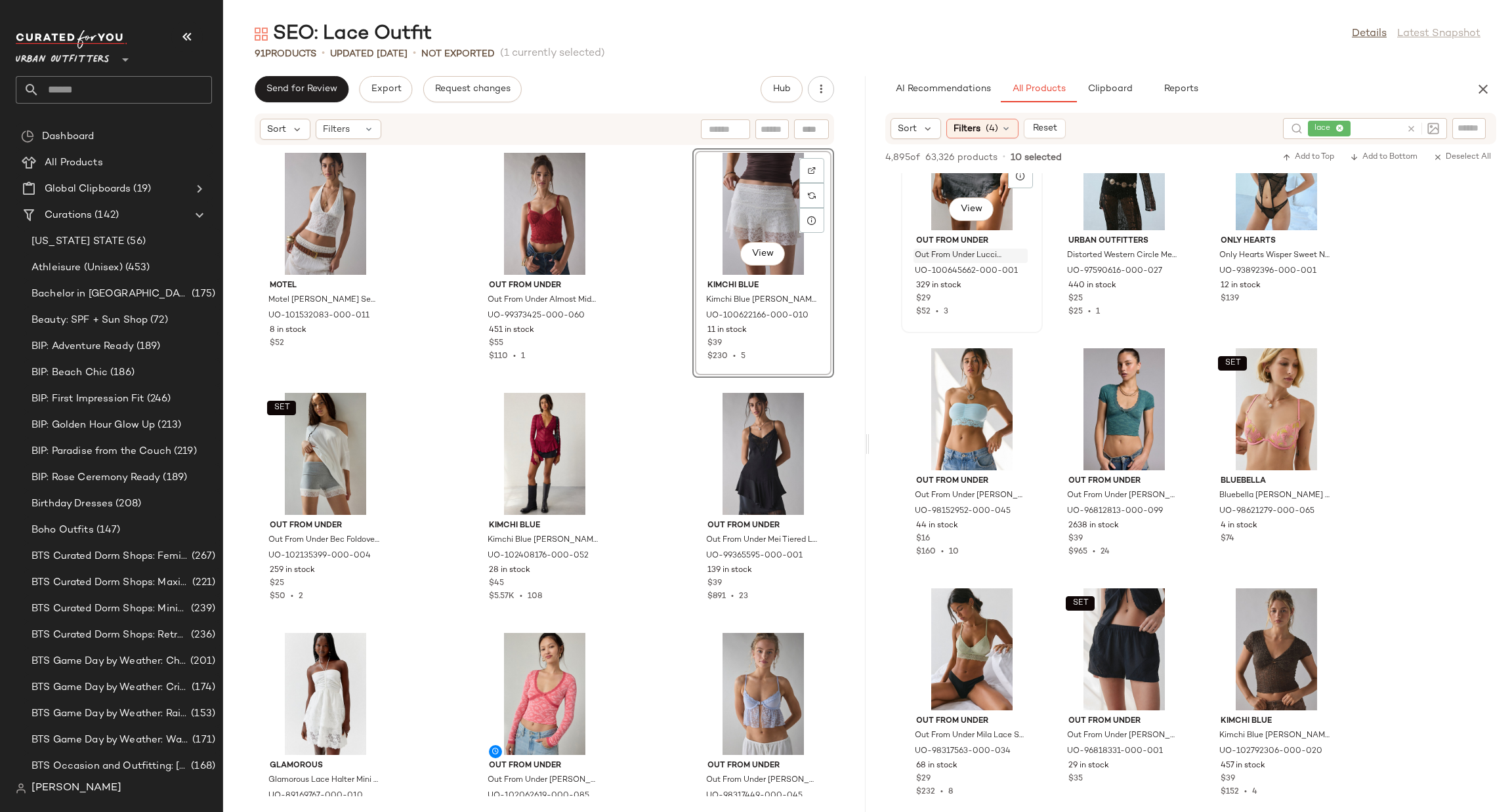
click at [955, 249] on div "Out From Under Luccia Lace Trim Mini Slip Skirt in Black, Women's at Urban Outf…" at bounding box center [970, 256] width 114 height 14
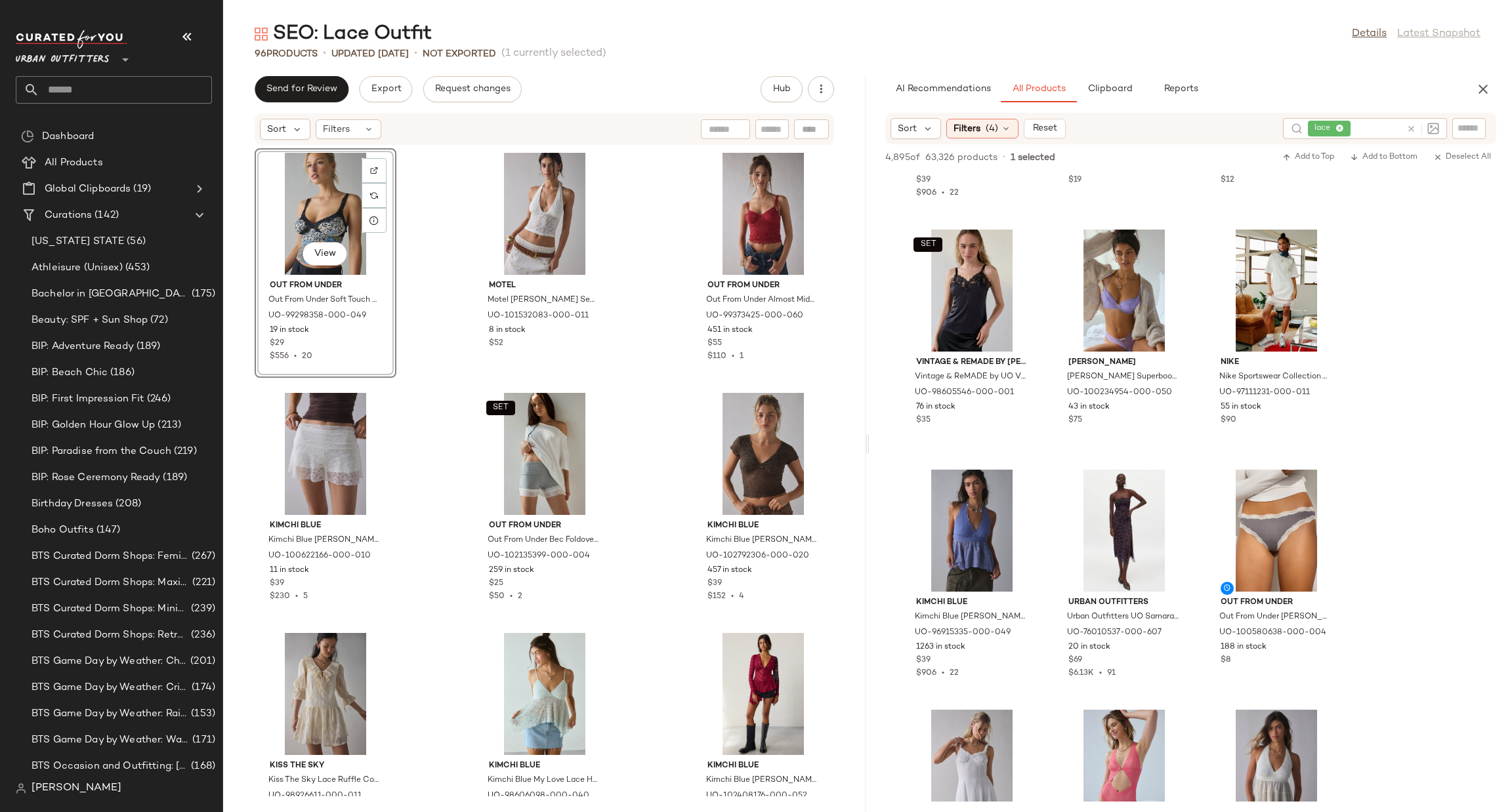
scroll to position [17828, 0]
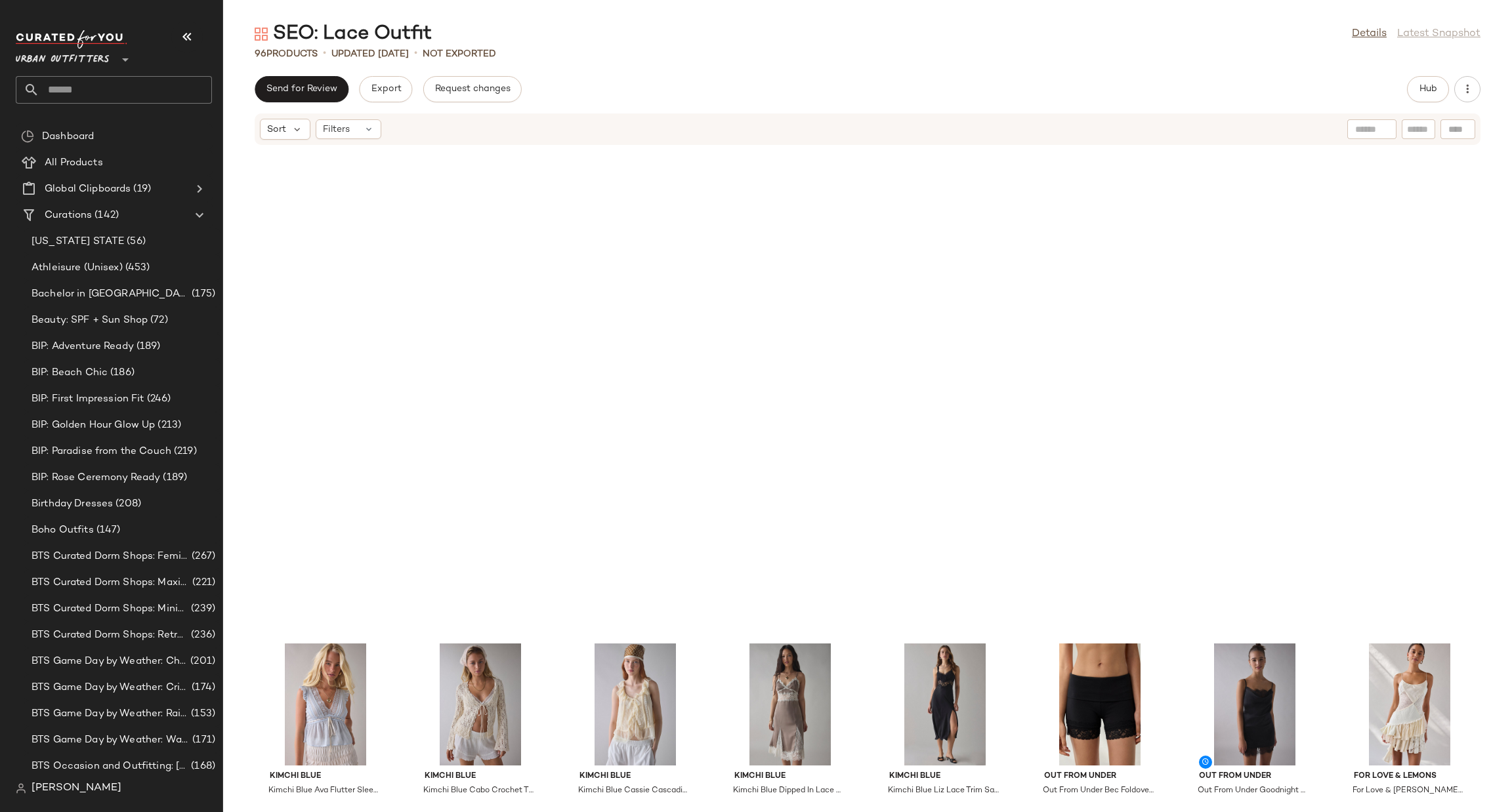
scroll to position [601, 0]
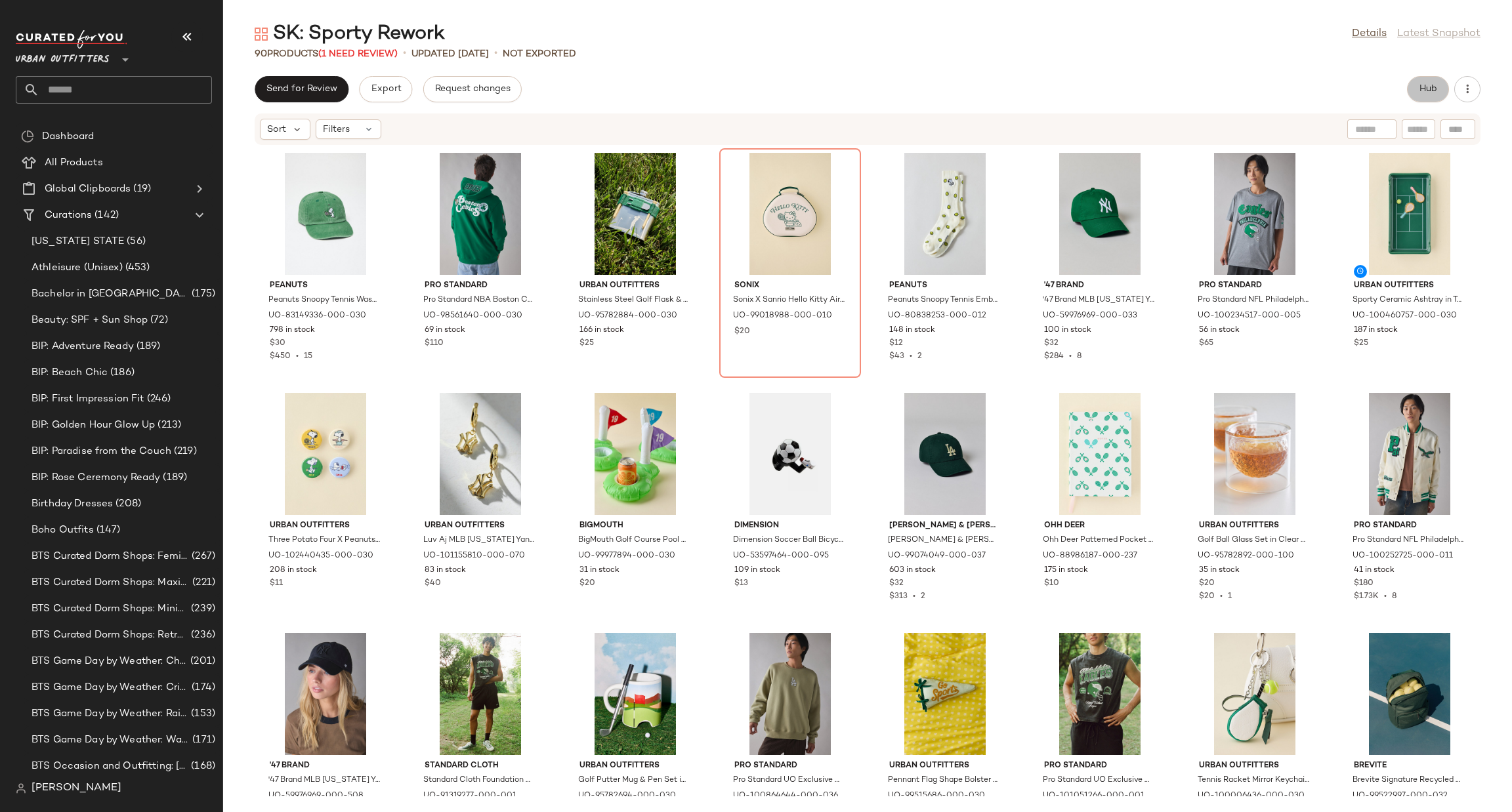
click at [1441, 95] on button "Hub" at bounding box center [1428, 89] width 42 height 27
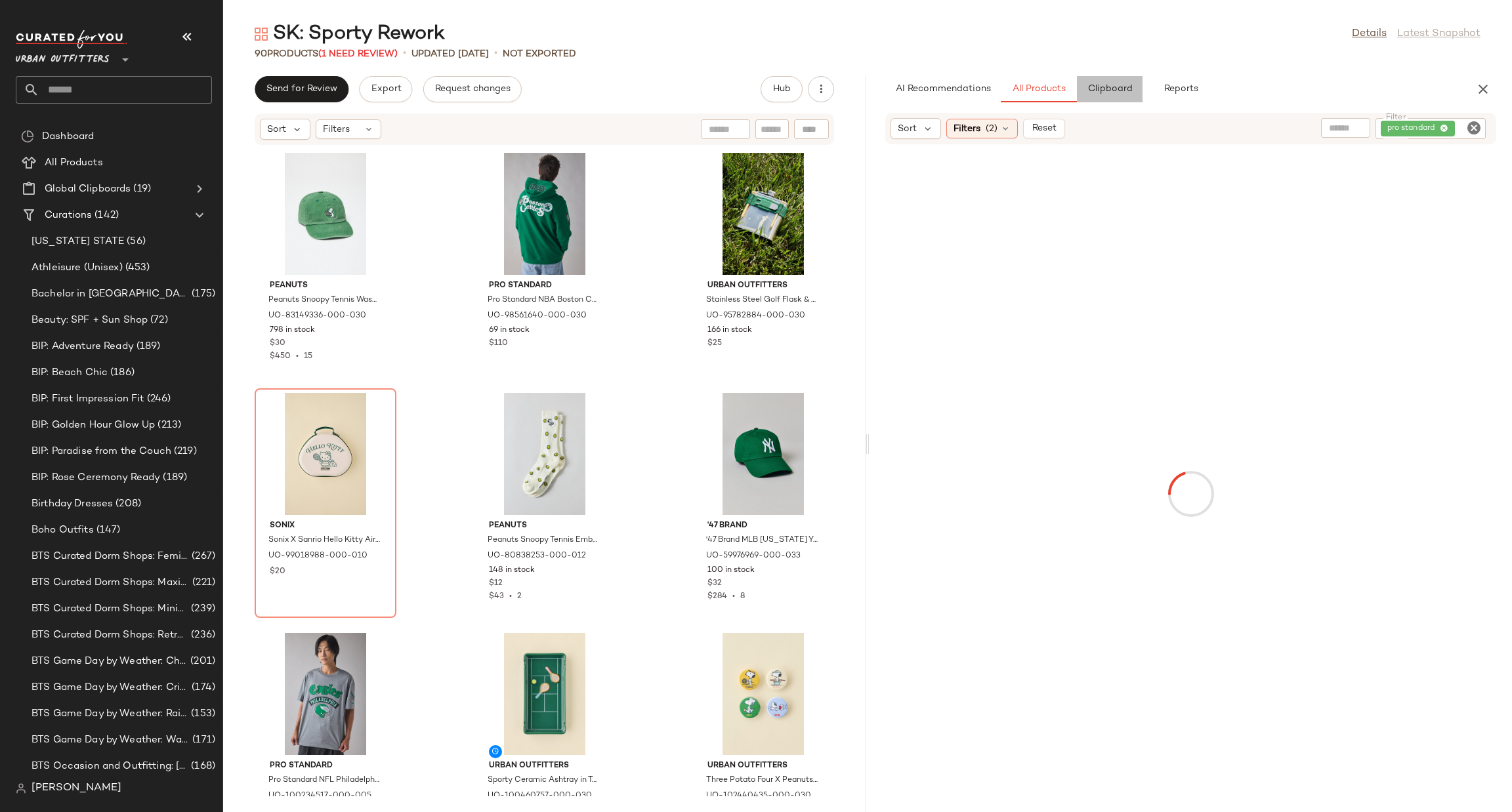
click at [1135, 95] on button "Clipboard" at bounding box center [1110, 89] width 66 height 27
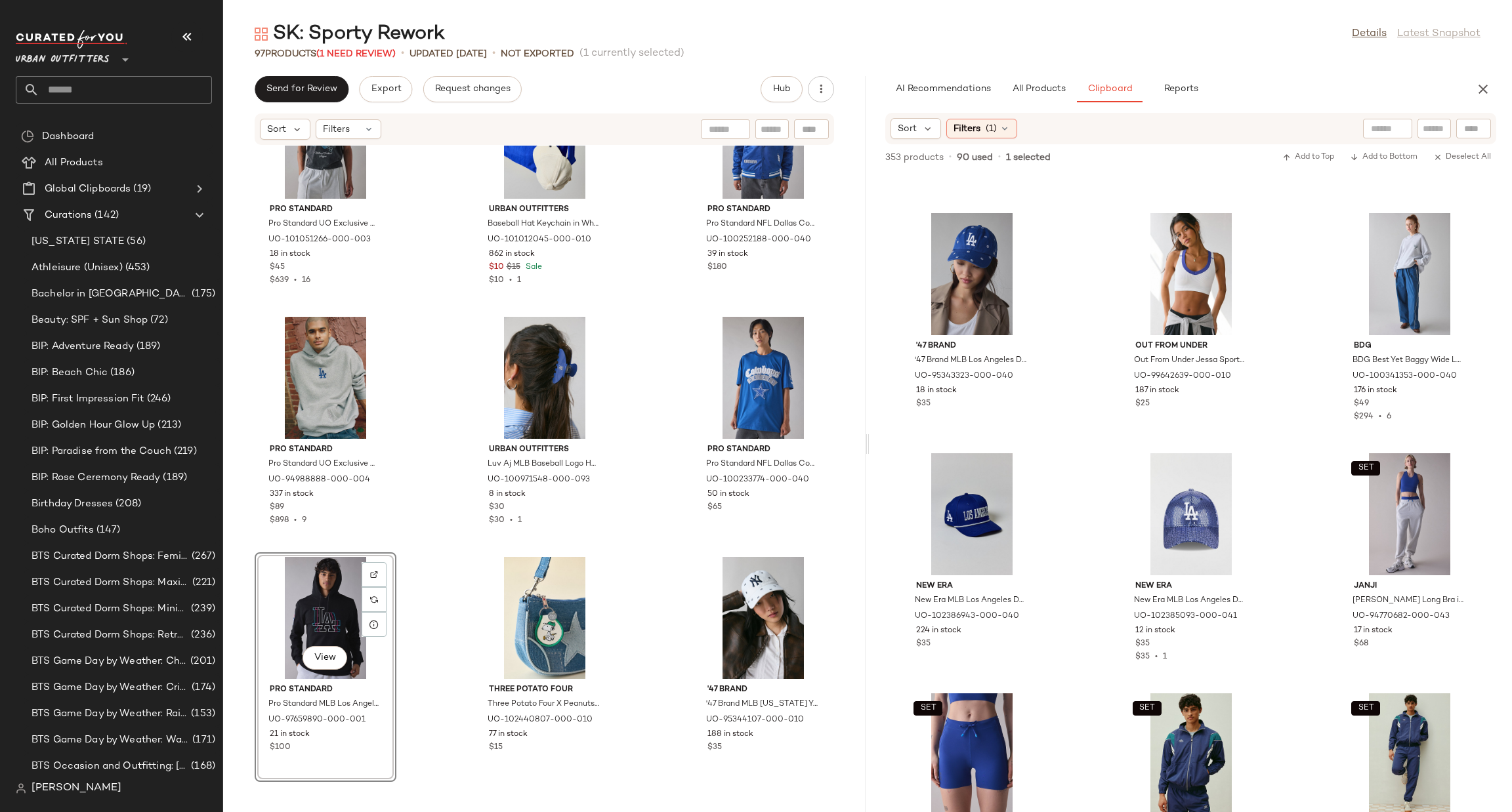
scroll to position [10440, 0]
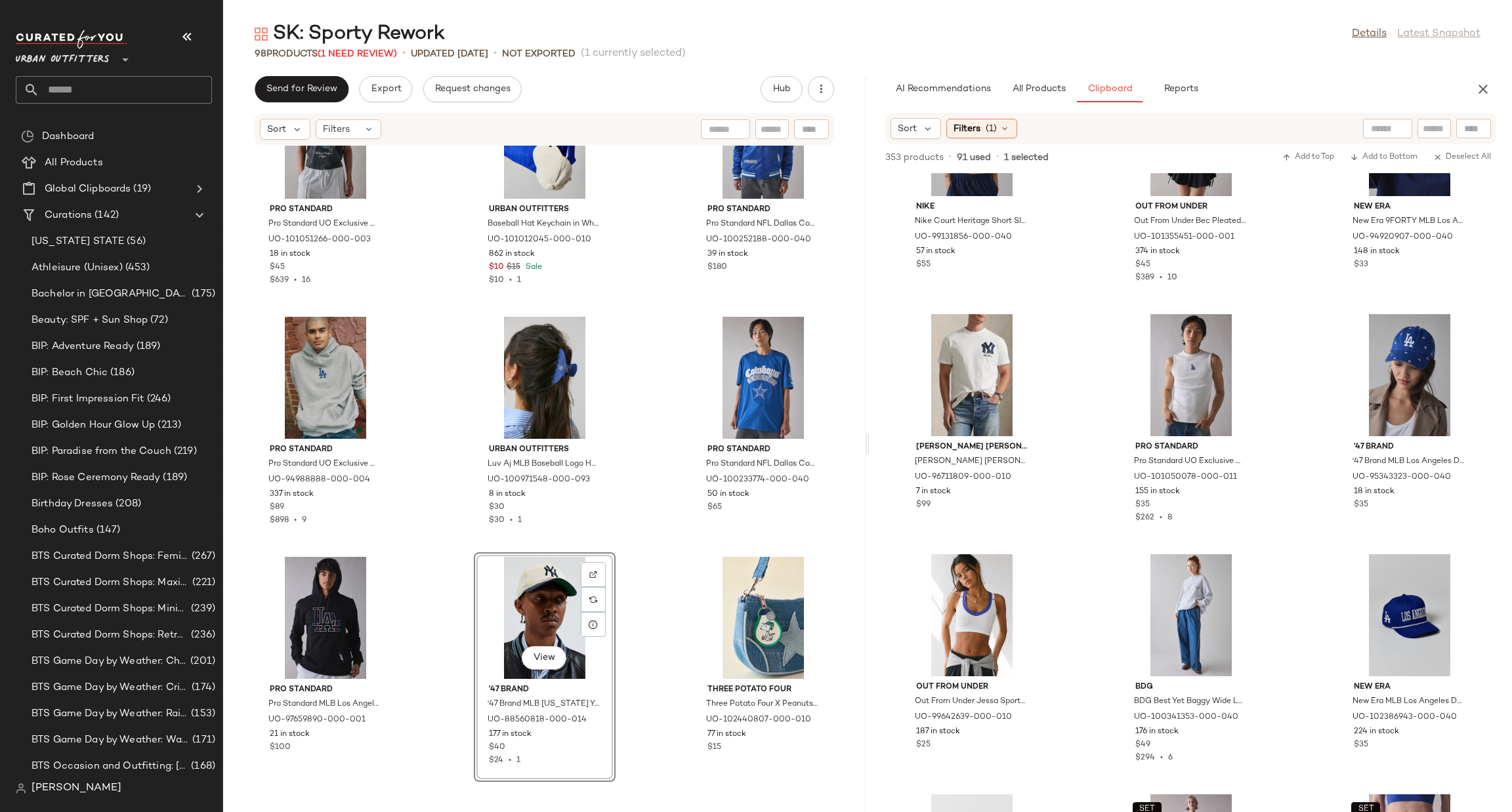
click at [463, 623] on div "Pro Standard Pro Standard UO Exclusive MLB Los Angeles Dodgers Logo Hoodie Swea…" at bounding box center [544, 471] width 643 height 651
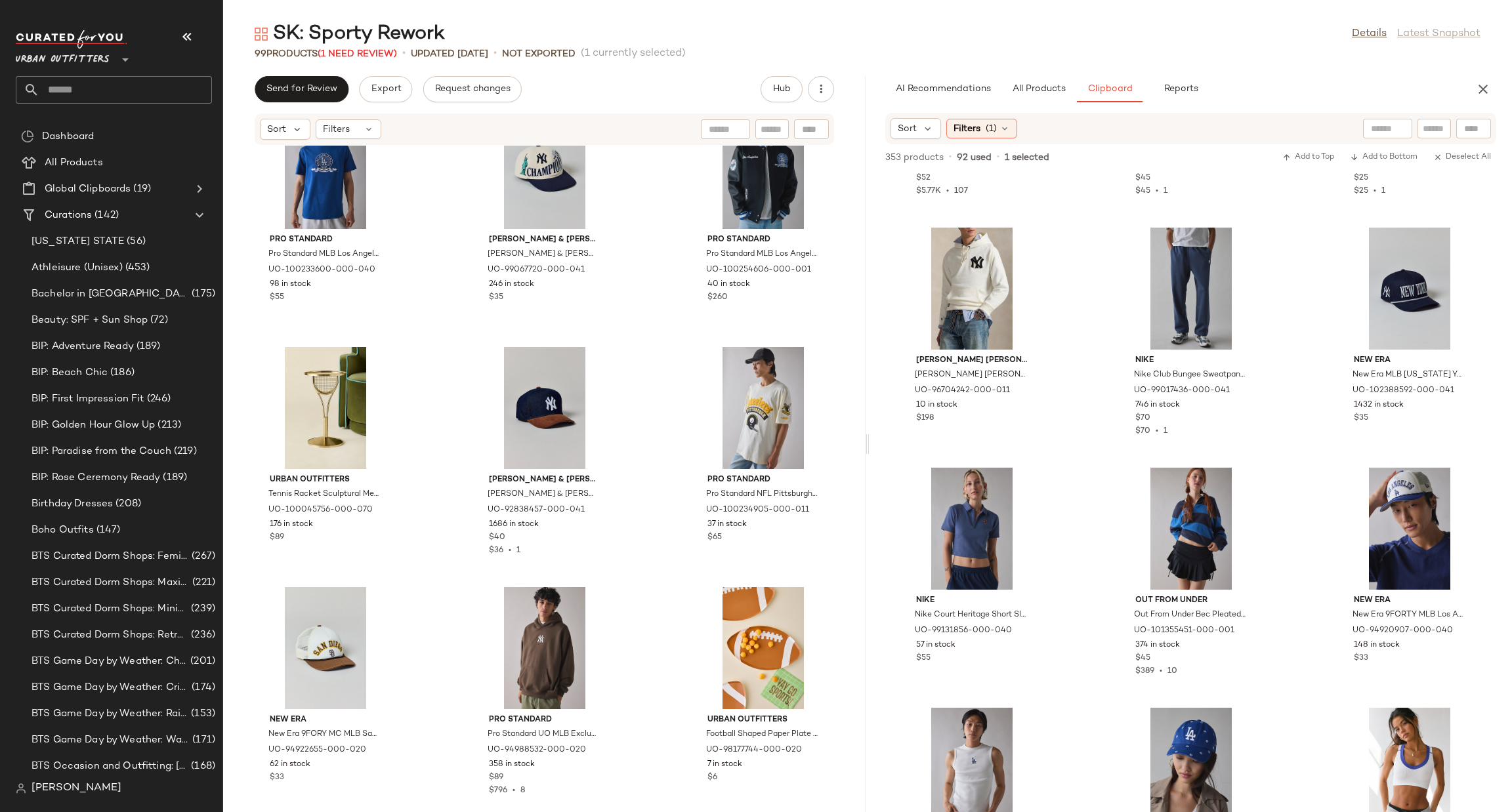
scroll to position [6986, 0]
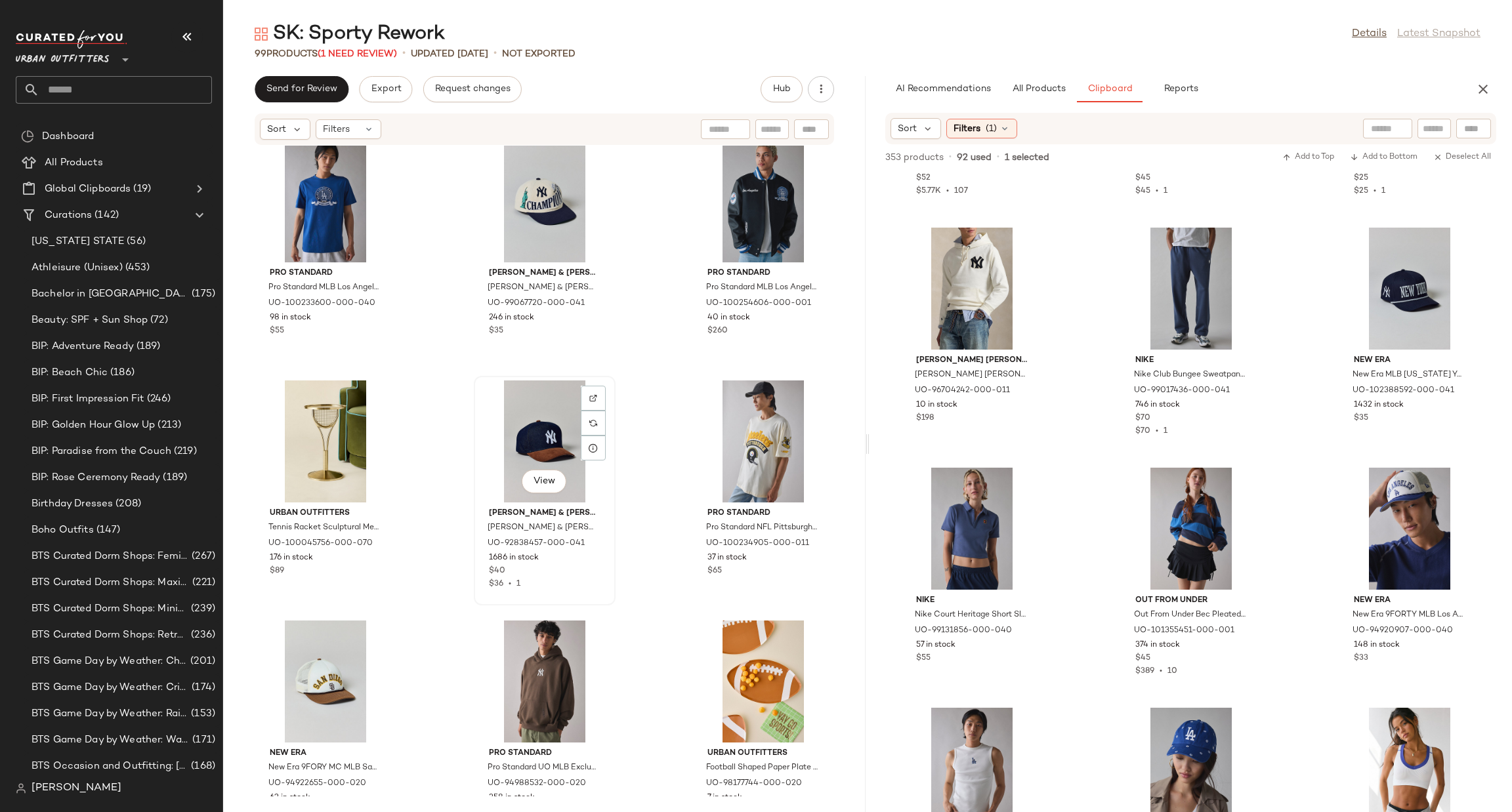
click at [555, 418] on div "View" at bounding box center [544, 441] width 132 height 122
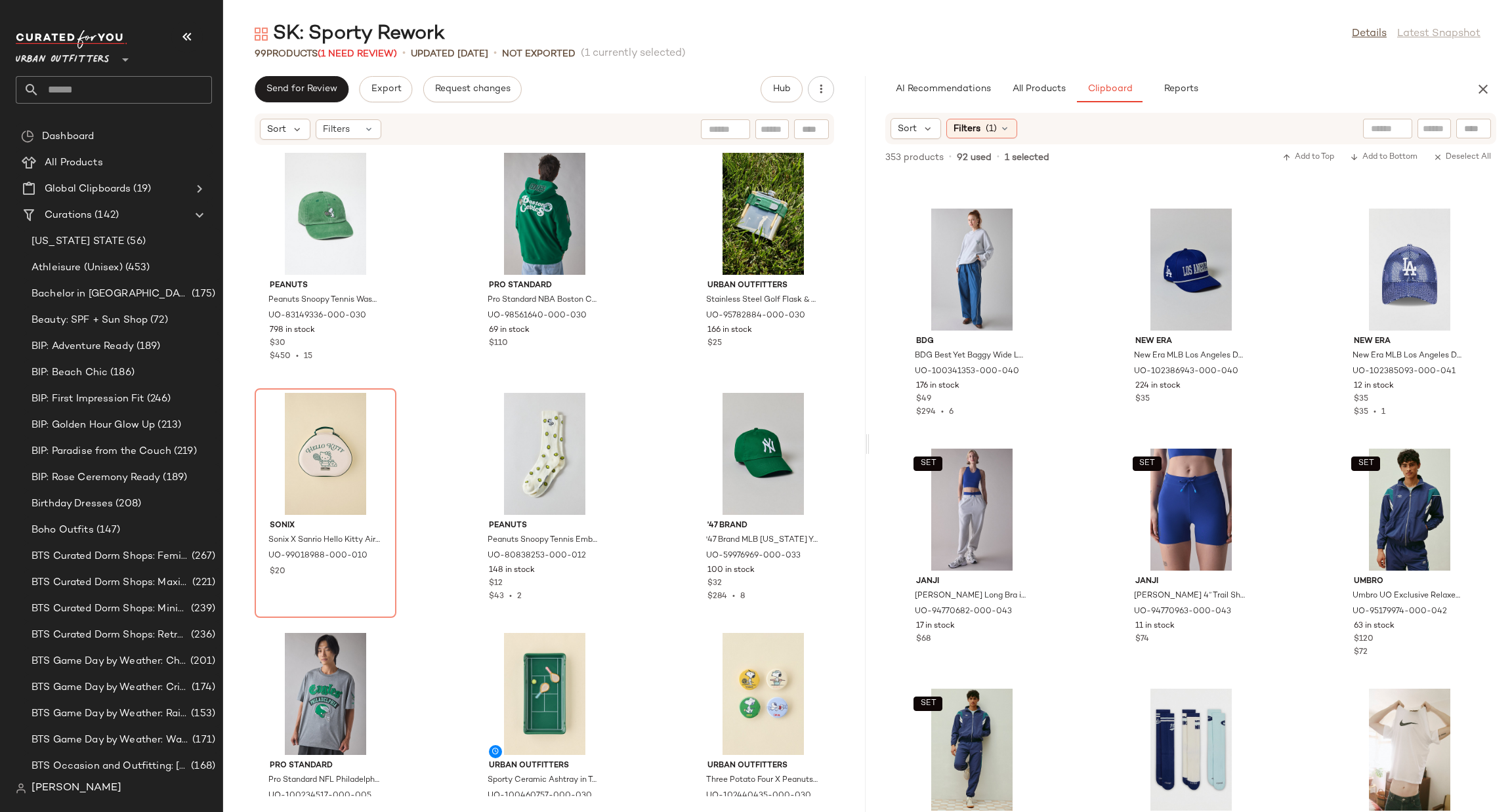
scroll to position [11031, 0]
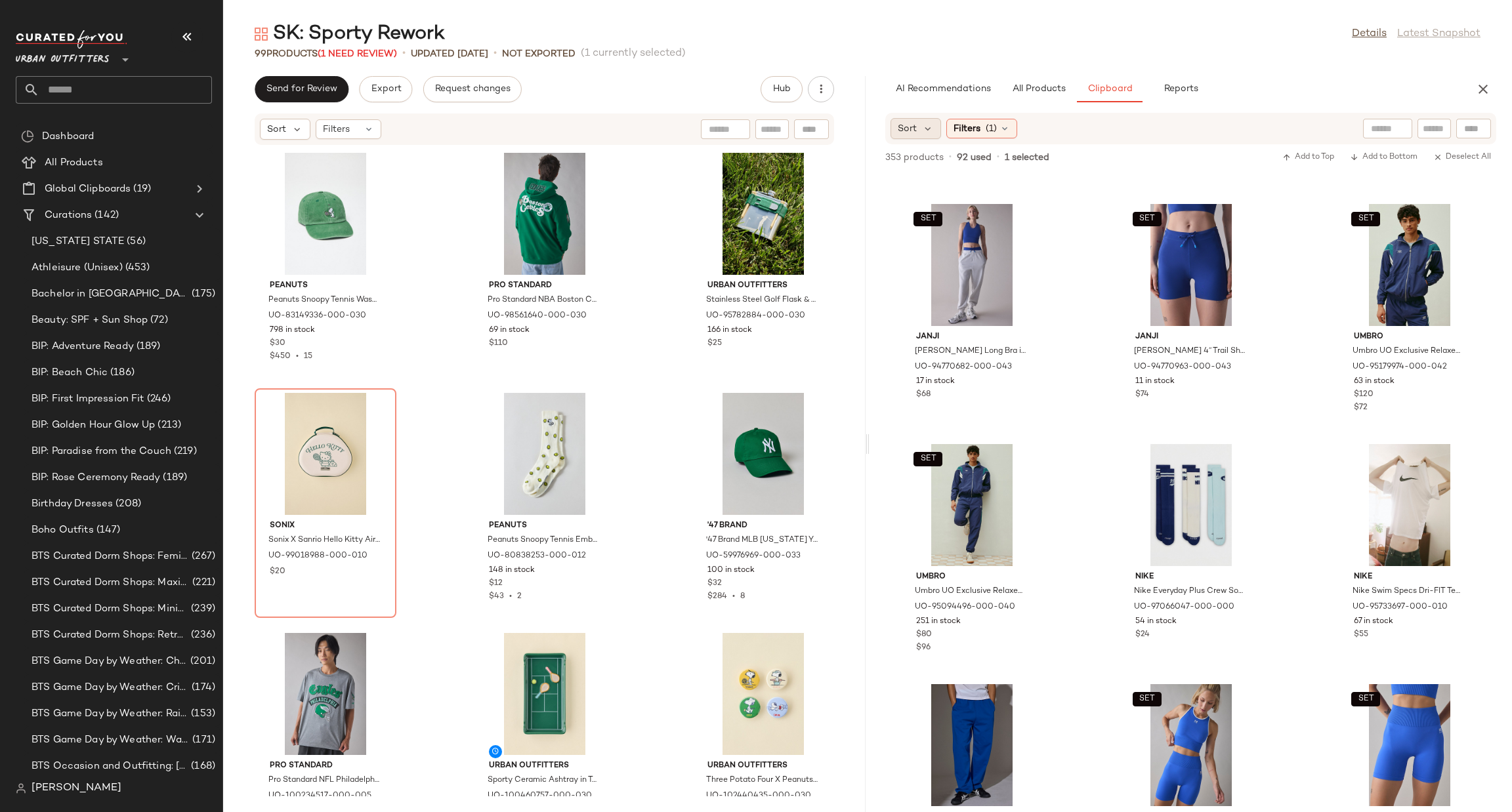
click at [916, 131] on span "Sort" at bounding box center [907, 129] width 19 height 14
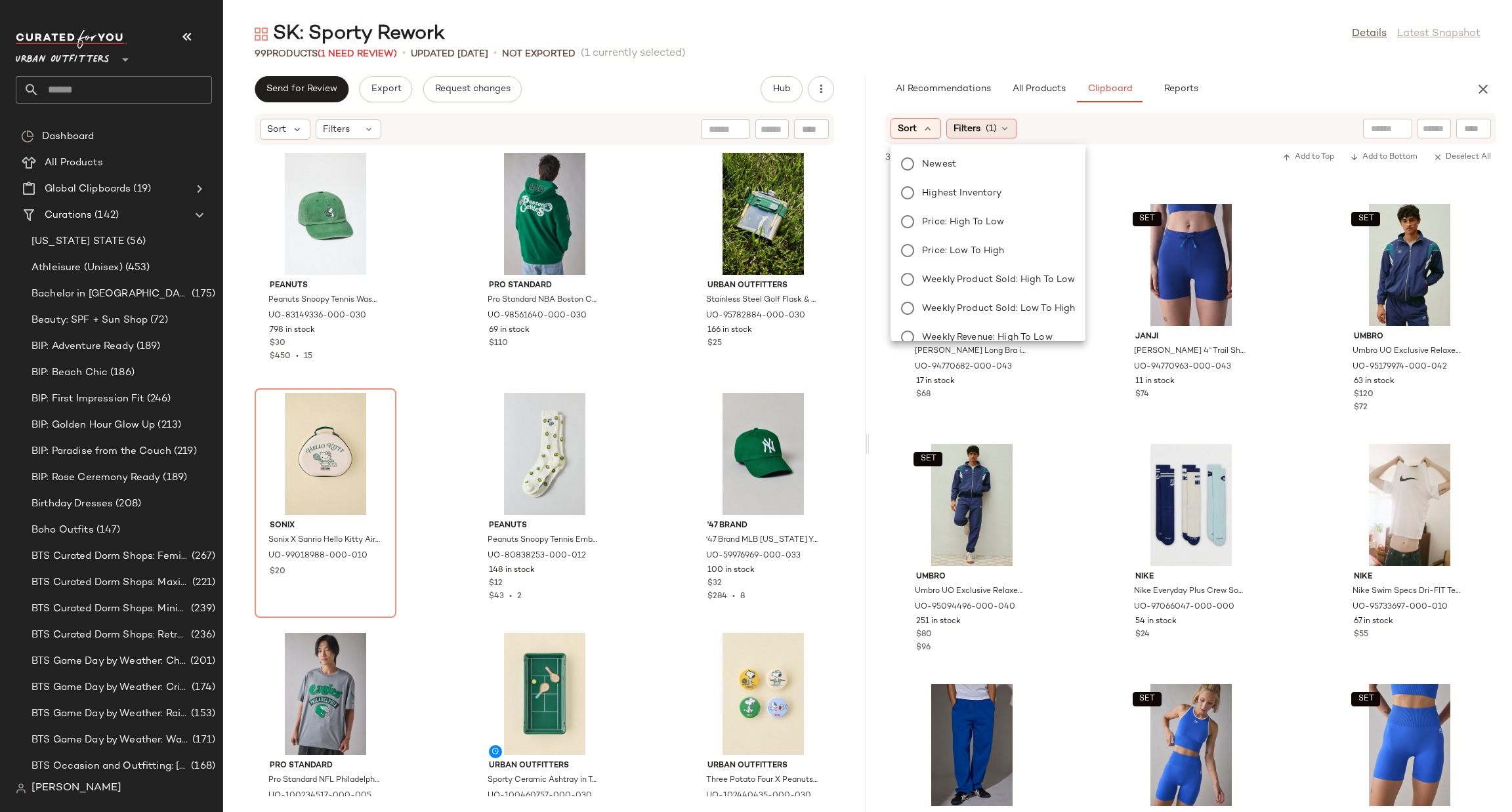
click at [955, 119] on div "Filters (1)" at bounding box center [981, 128] width 71 height 20
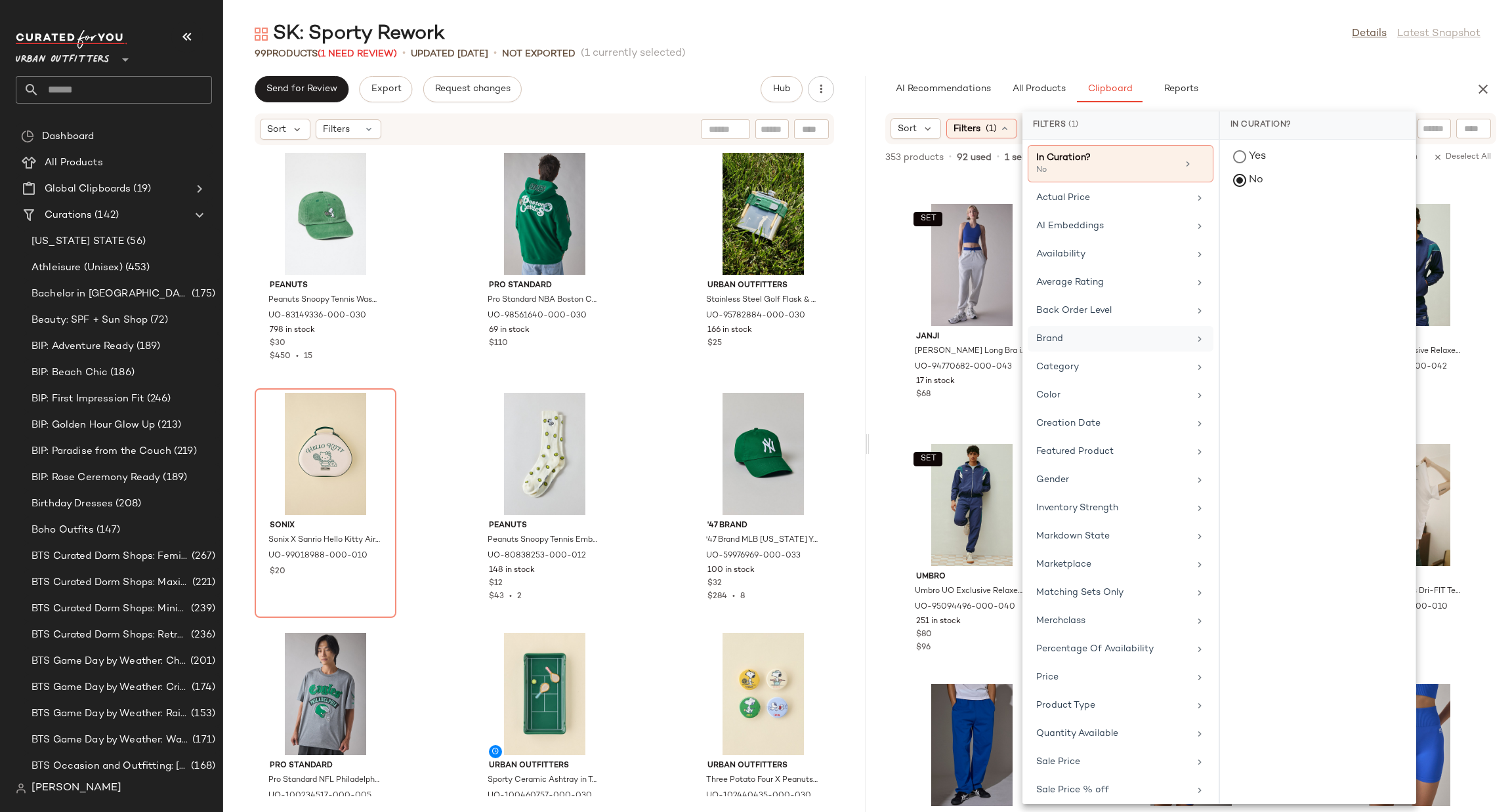
click at [1103, 342] on div "Brand" at bounding box center [1112, 339] width 153 height 14
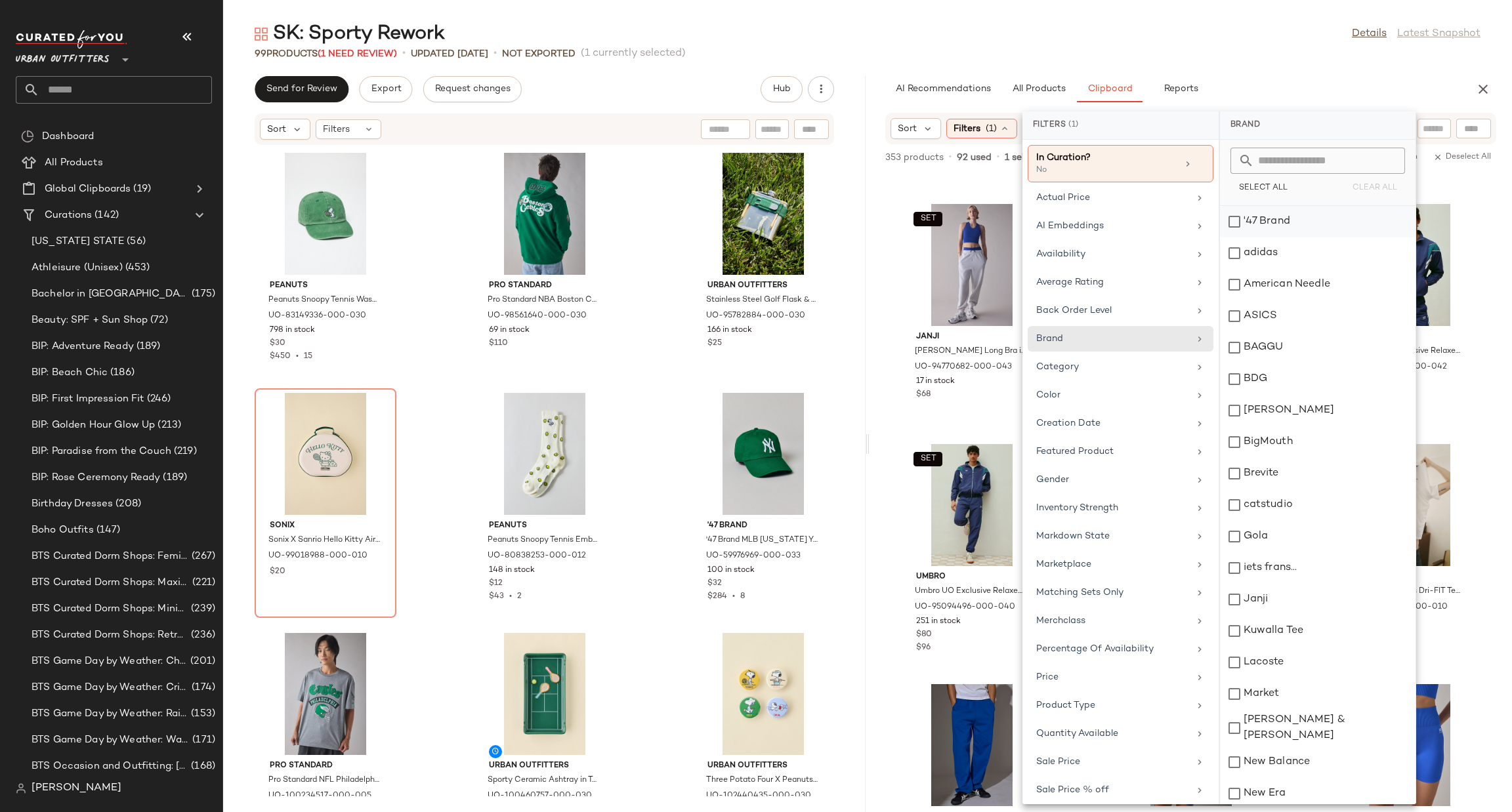
click at [1262, 220] on div "'47 Brand" at bounding box center [1318, 221] width 196 height 31
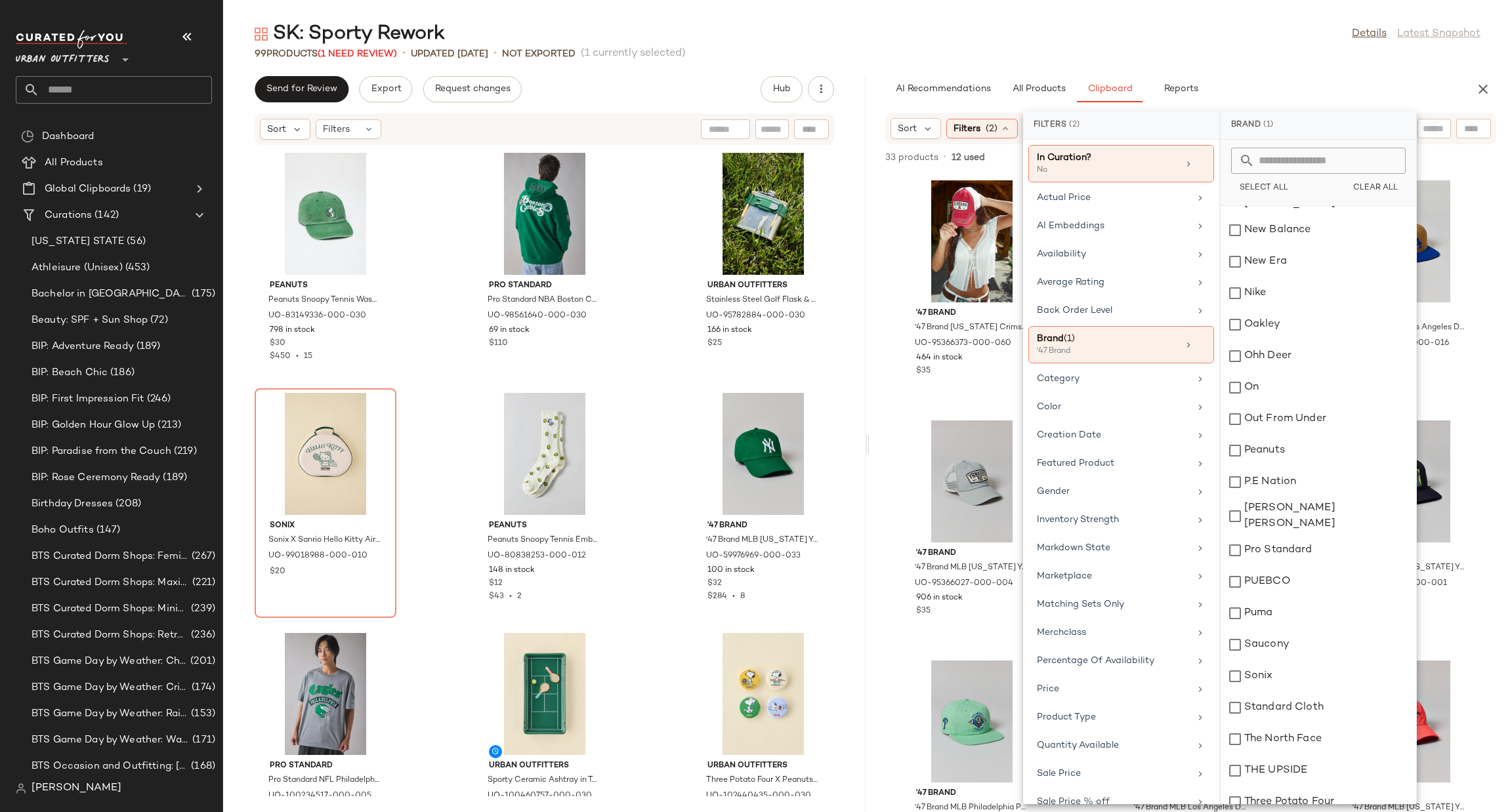
scroll to position [590, 0]
click at [1348, 477] on div "Pro Standard" at bounding box center [1319, 493] width 196 height 31
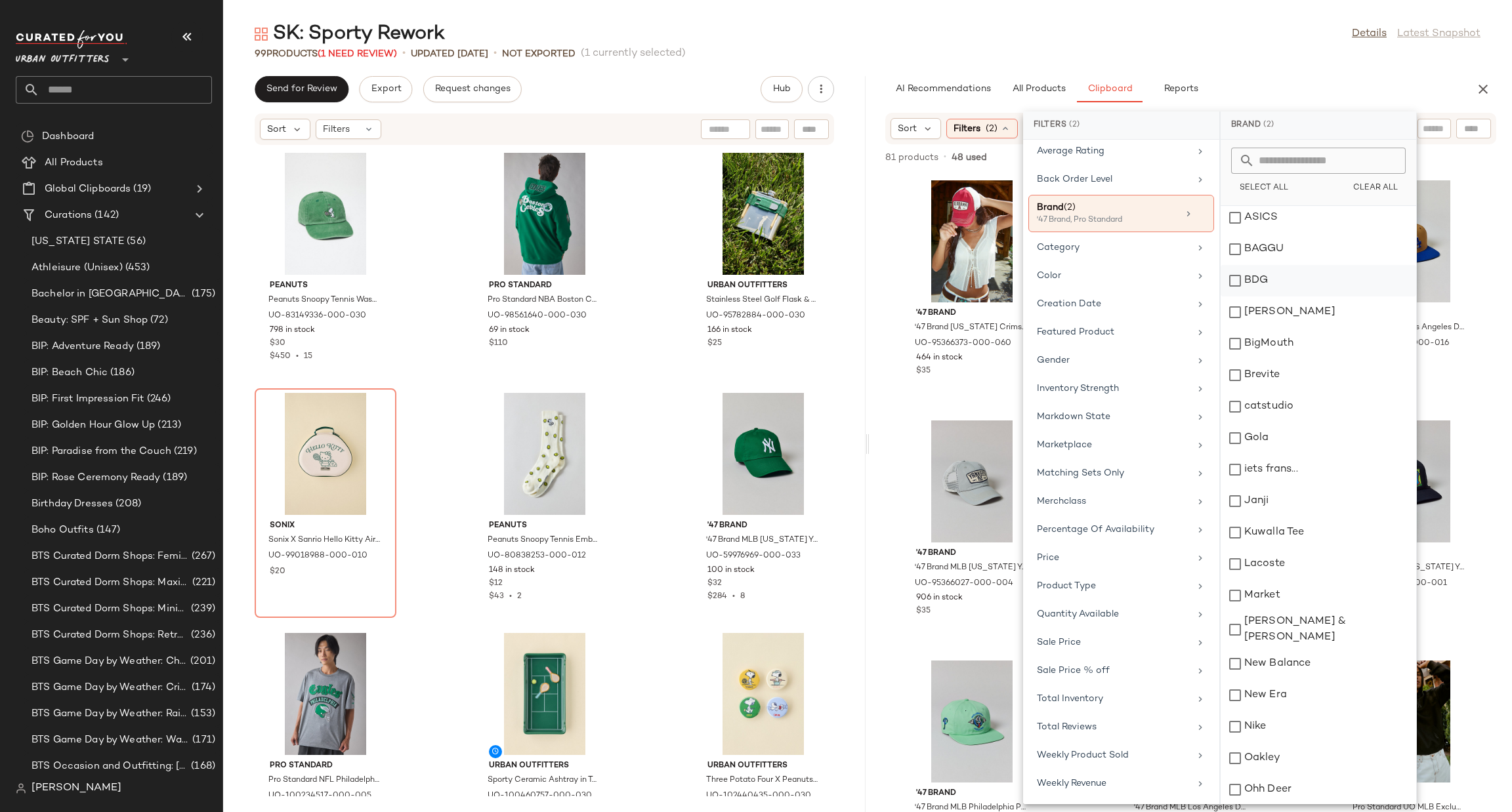
scroll to position [0, 0]
click at [1480, 382] on div "'47 Brand '47 Brand Alabama Crimson Tide Carver Trucker Hat in Razor Red, Men's…" at bounding box center [1190, 492] width 643 height 639
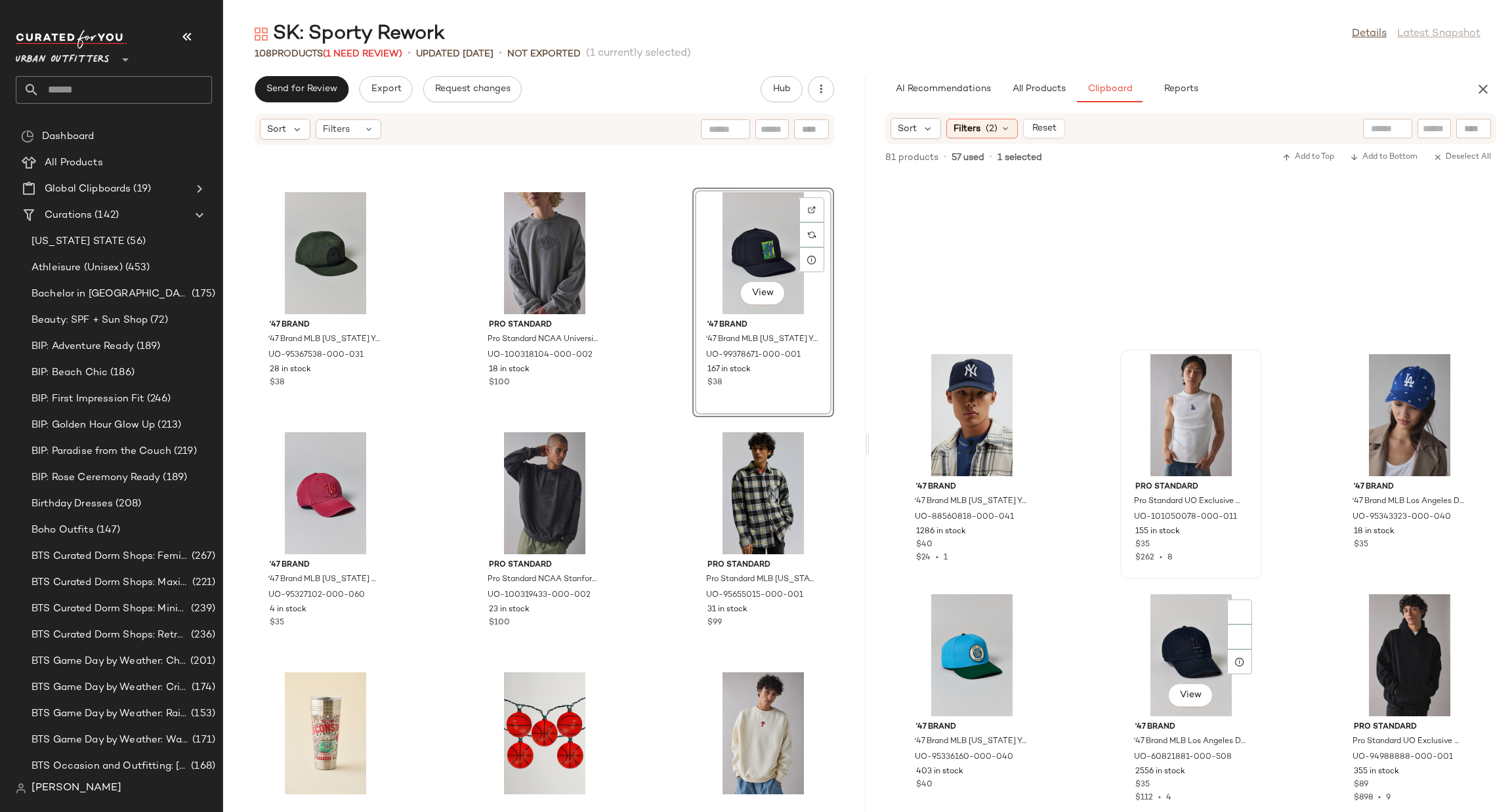
scroll to position [1191, 0]
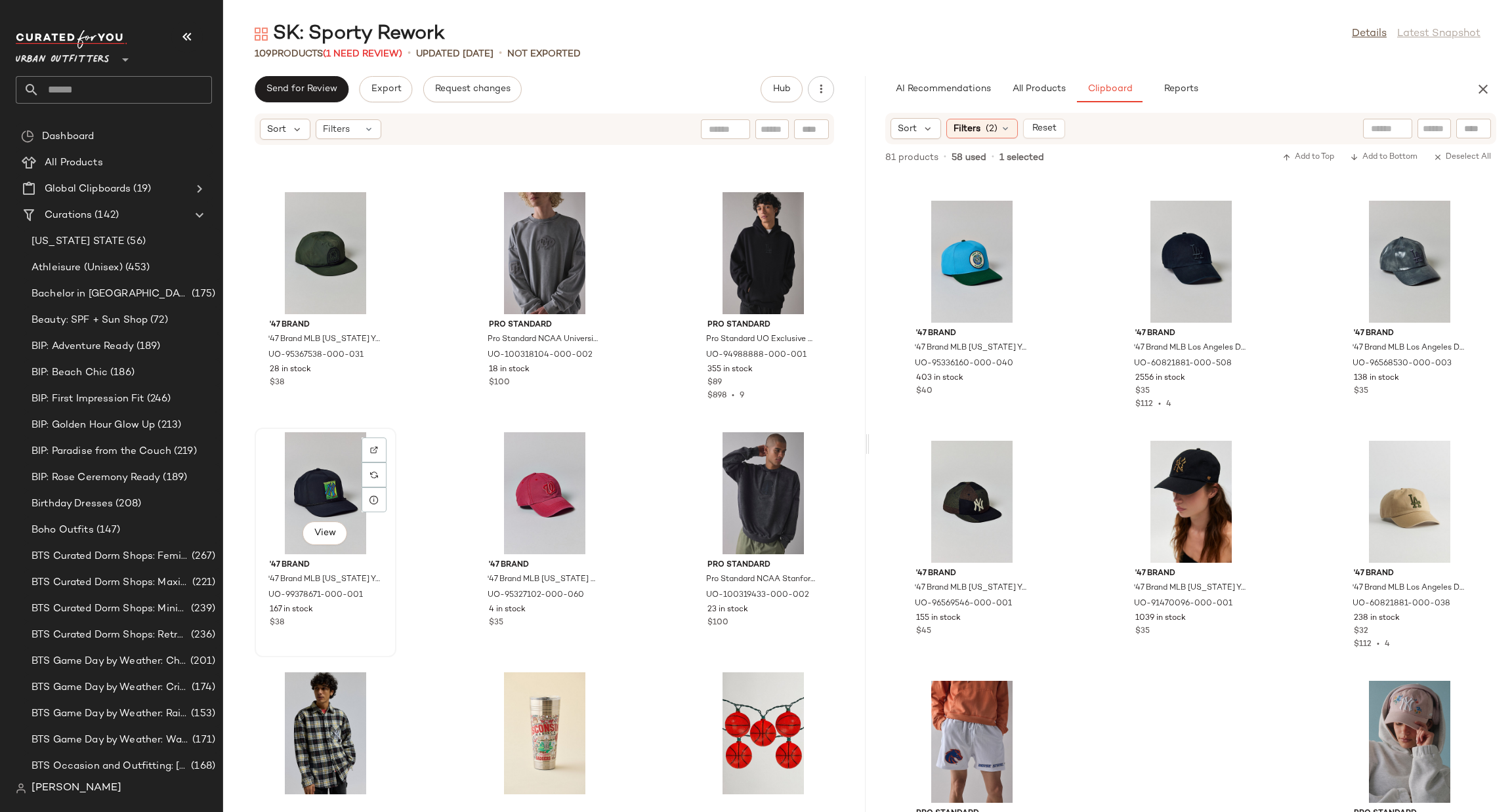
click at [308, 490] on div "View" at bounding box center [325, 494] width 132 height 122
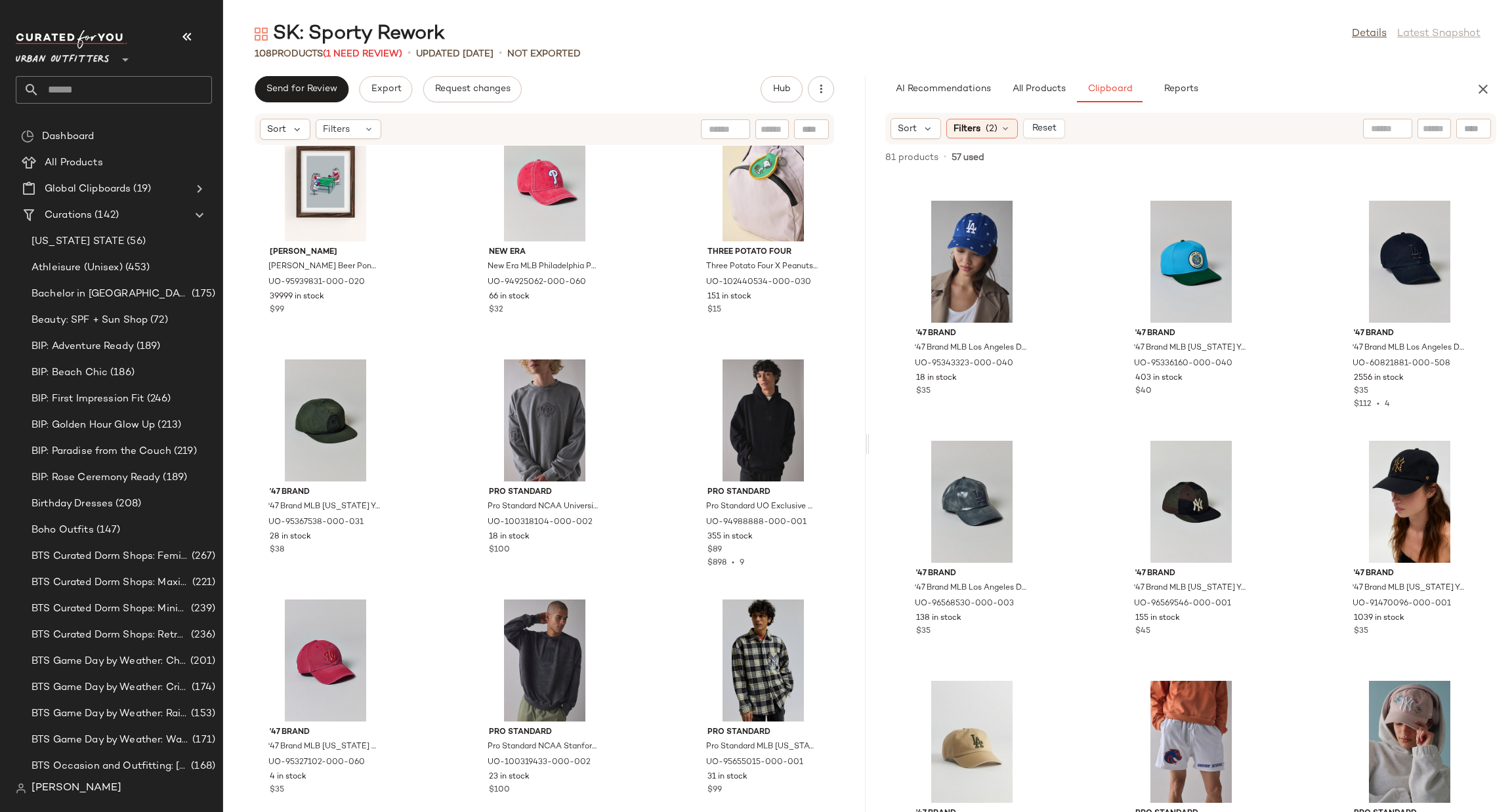
scroll to position [2176, 0]
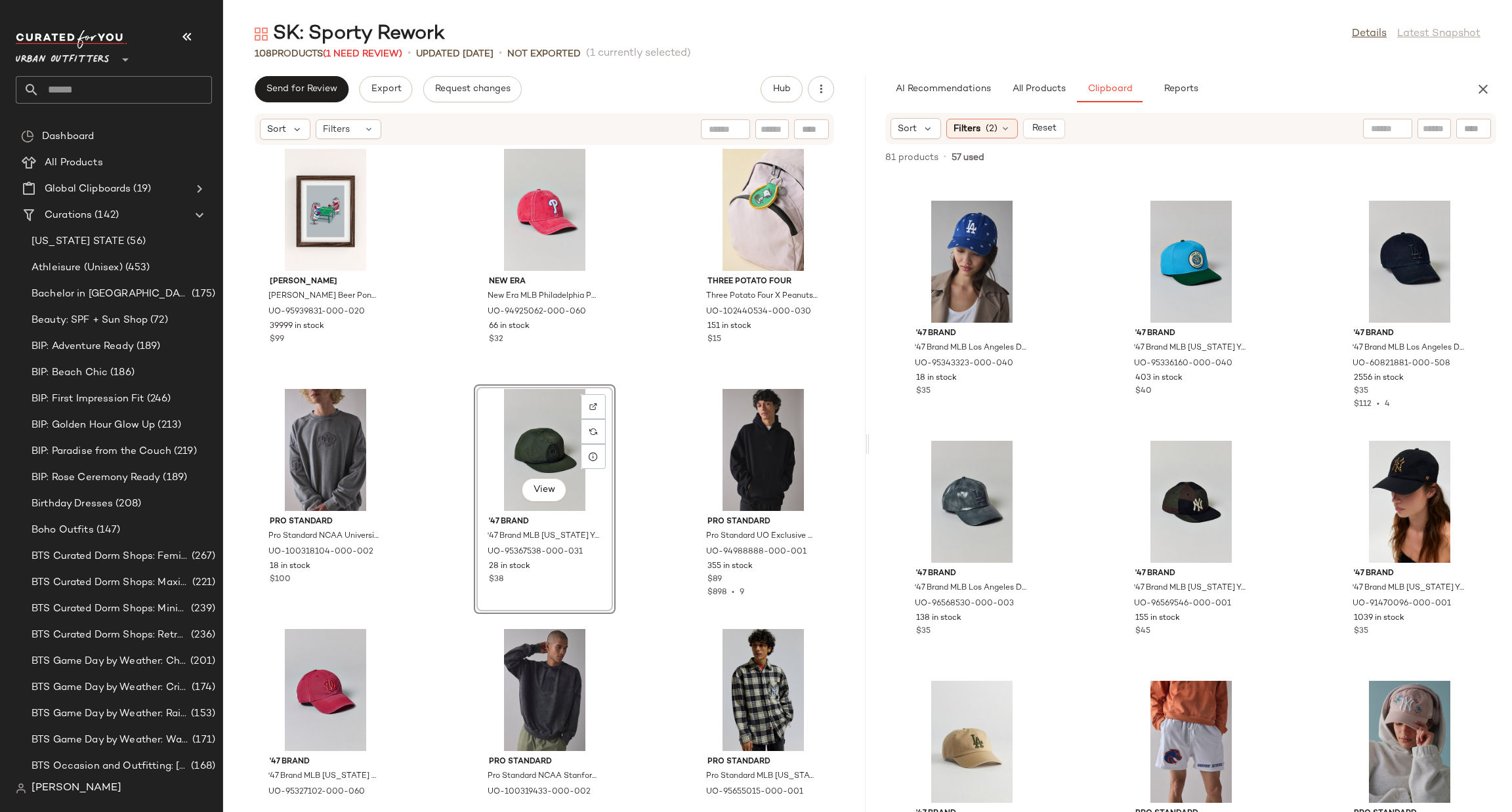
scroll to position [1781, 0]
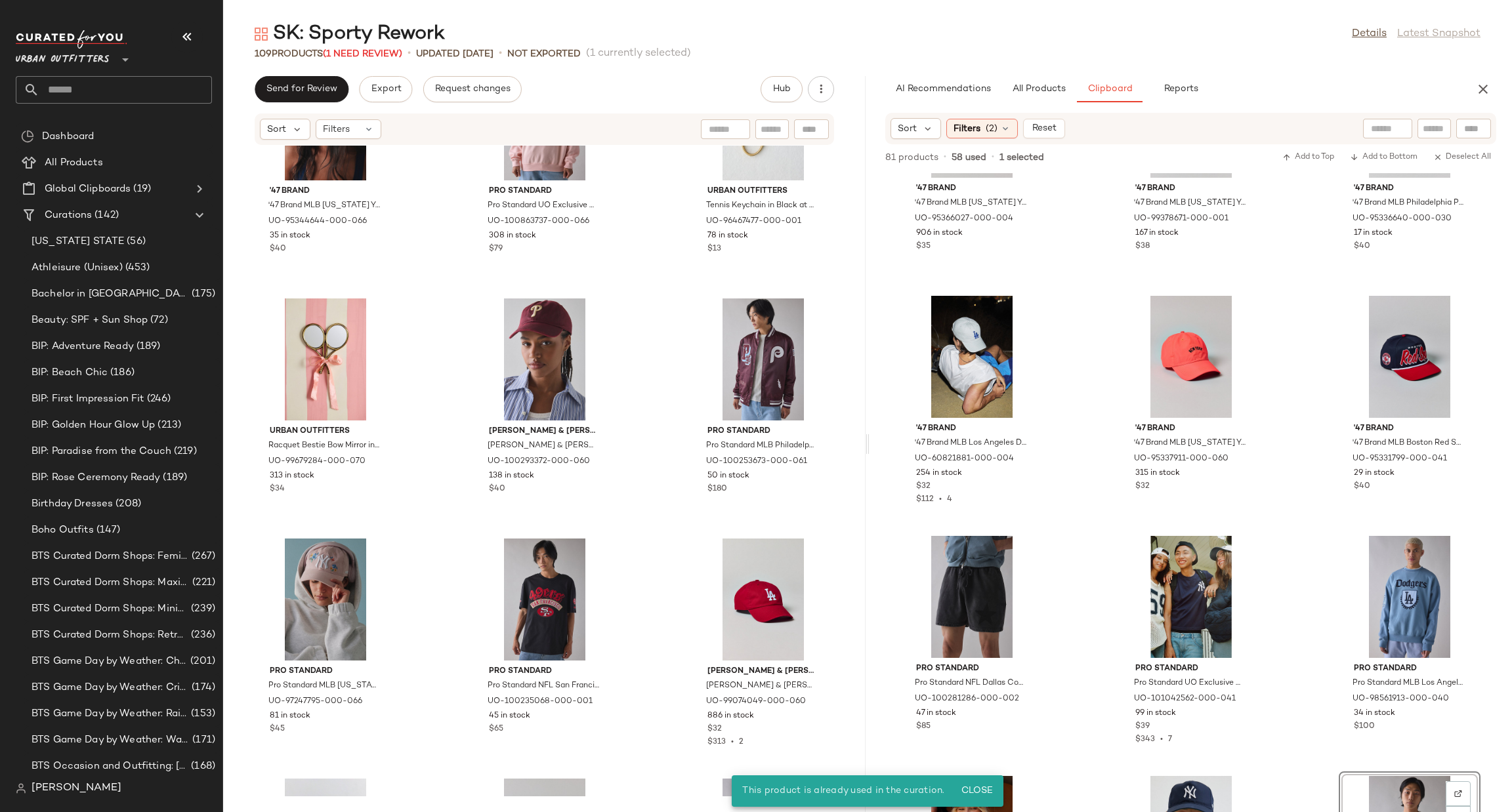
scroll to position [404, 0]
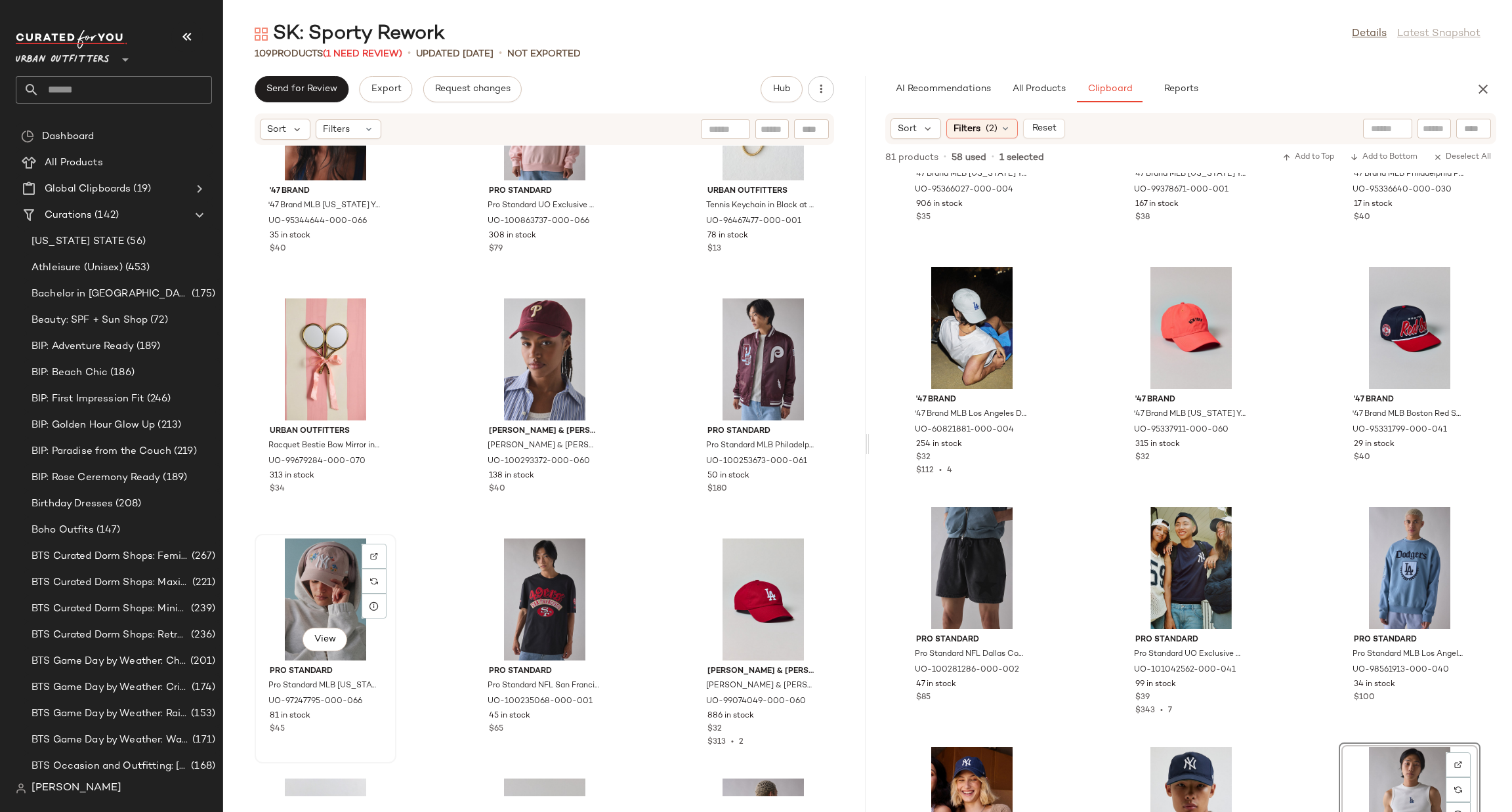
click at [311, 578] on div "View" at bounding box center [325, 599] width 132 height 122
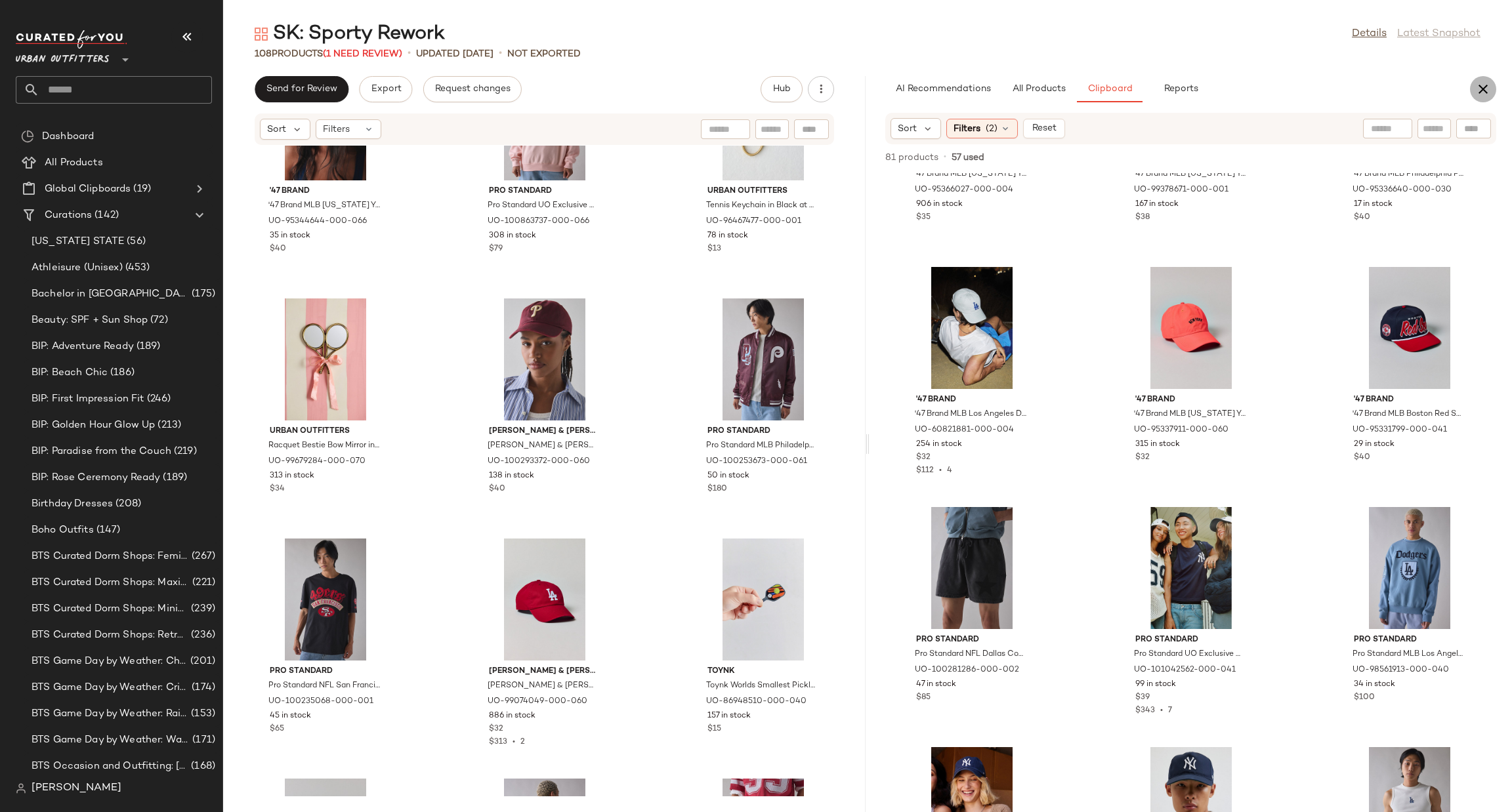
click at [1481, 88] on icon "button" at bounding box center [1483, 89] width 16 height 16
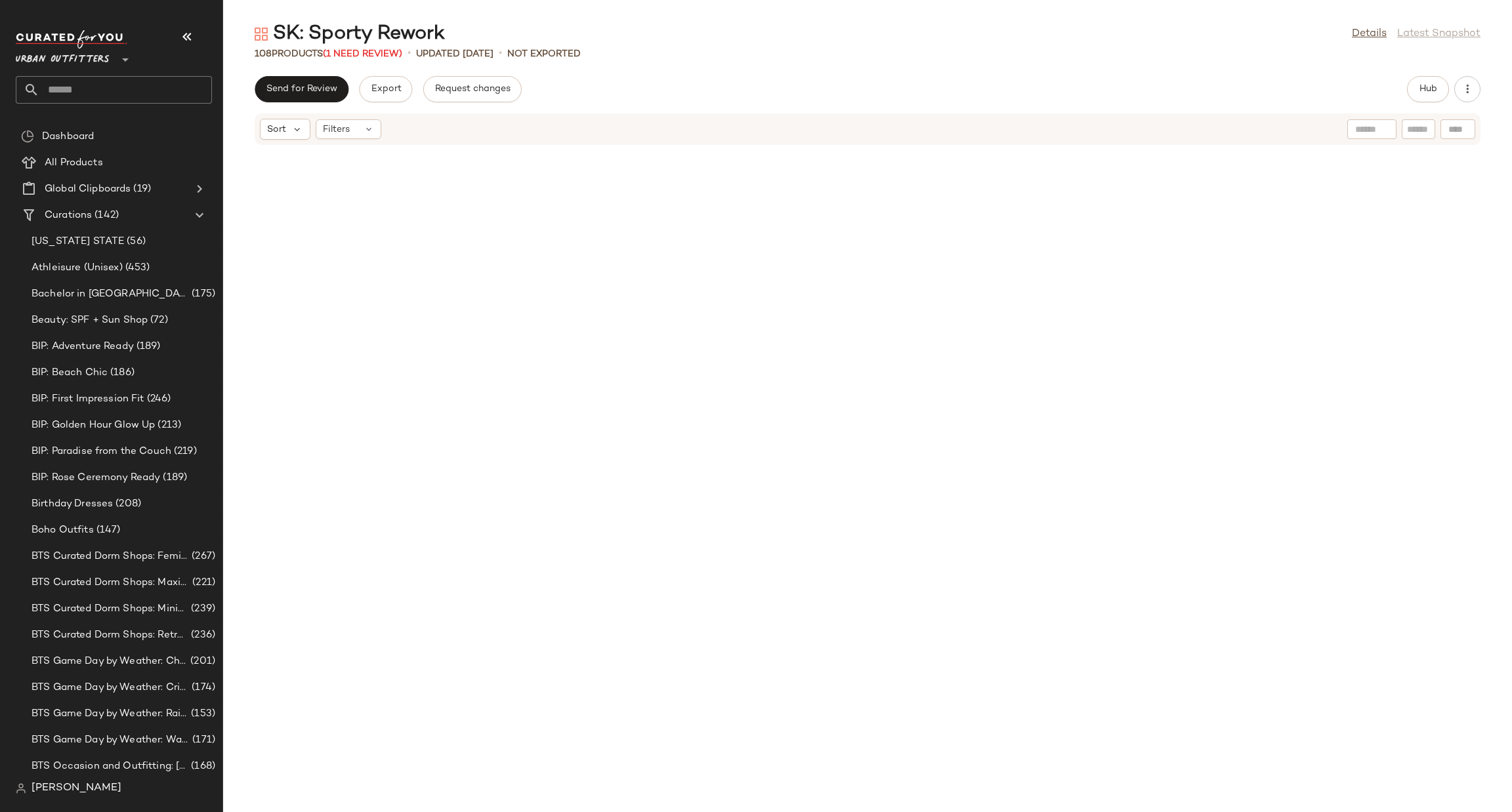
scroll to position [2712, 0]
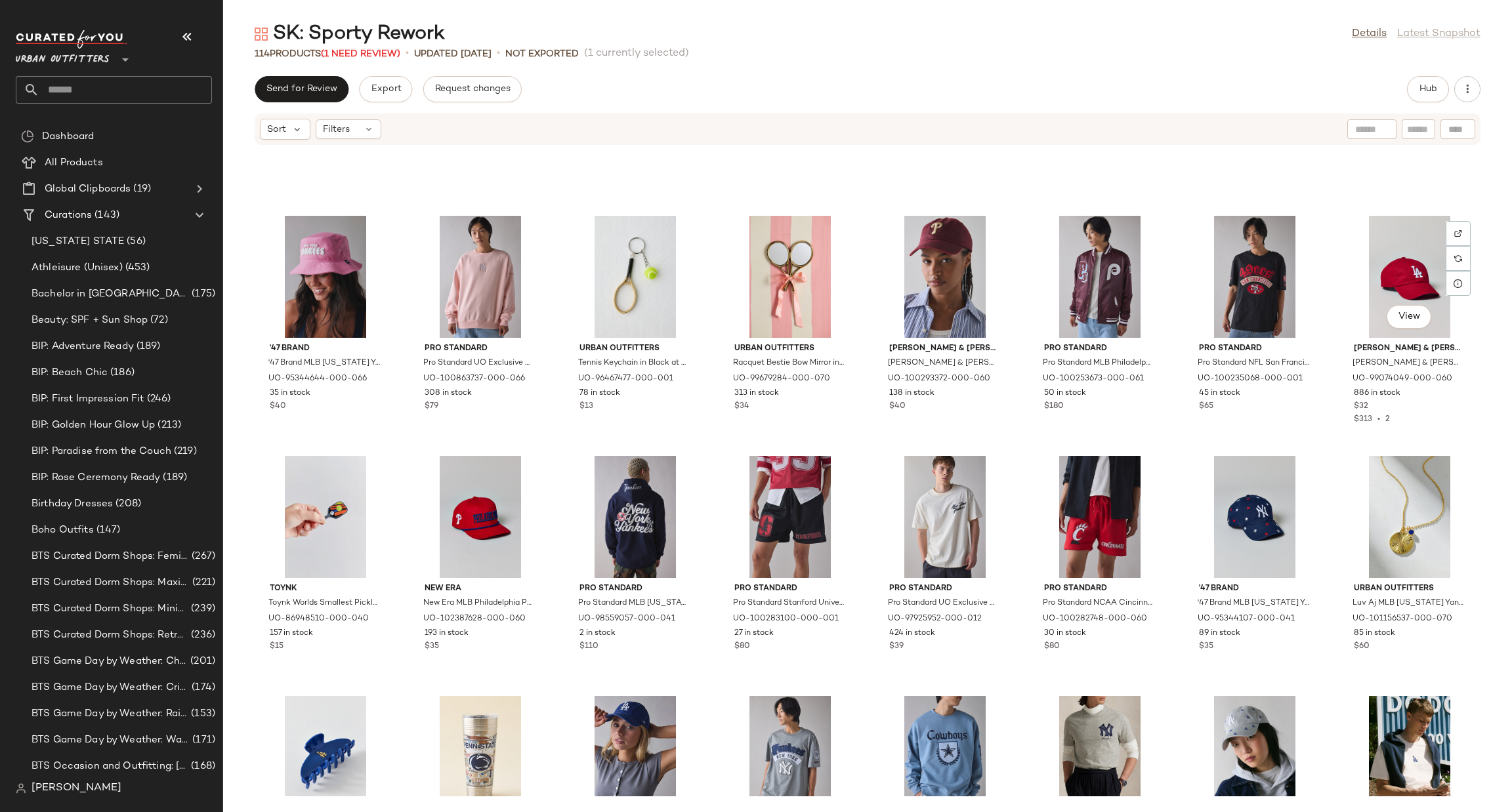
scroll to position [1781, 0]
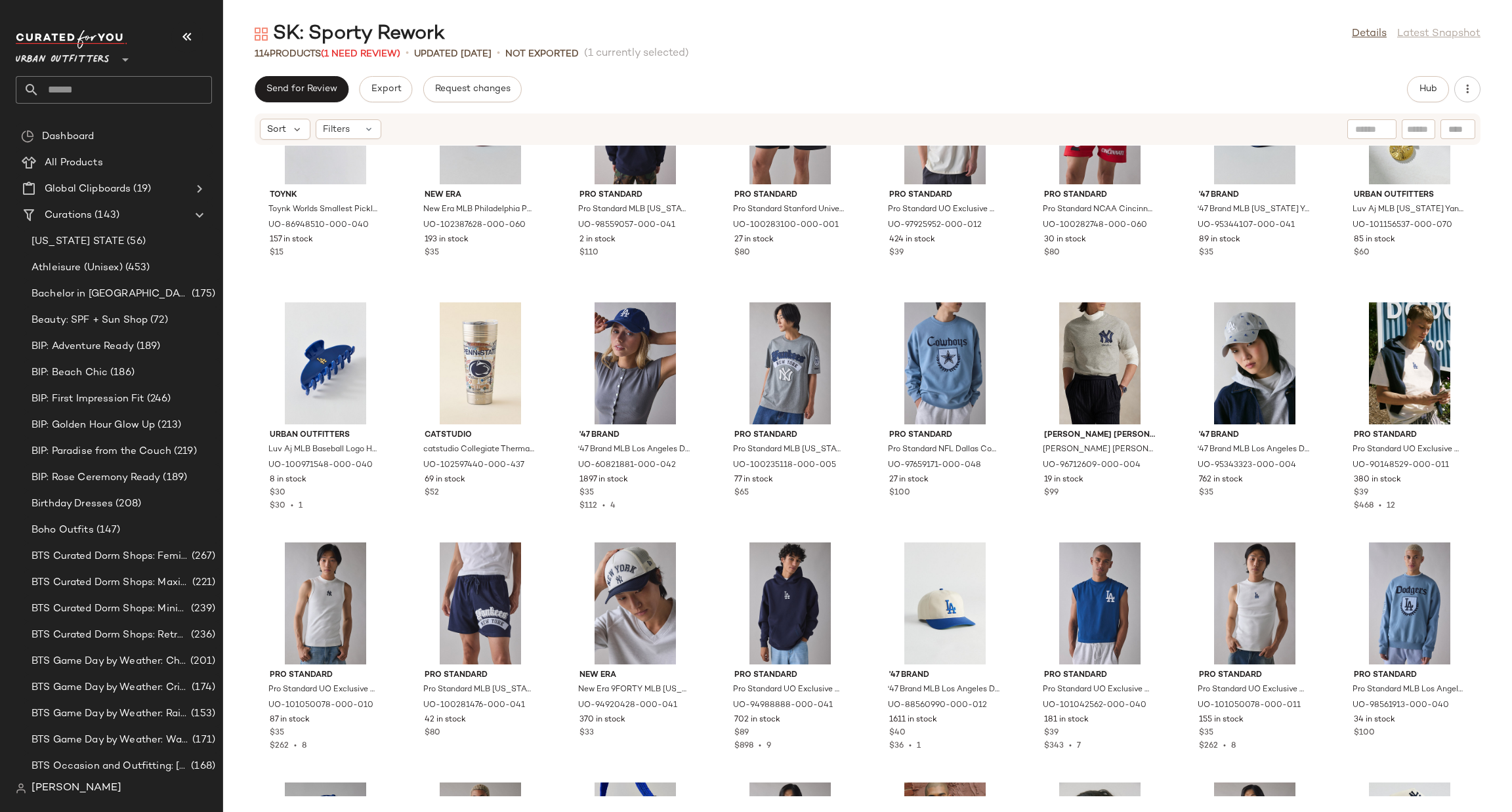
click at [1401, 91] on div "Send for Review Export Request changes Hub" at bounding box center [867, 89] width 1226 height 27
click at [1416, 88] on button "Hub" at bounding box center [1428, 89] width 42 height 27
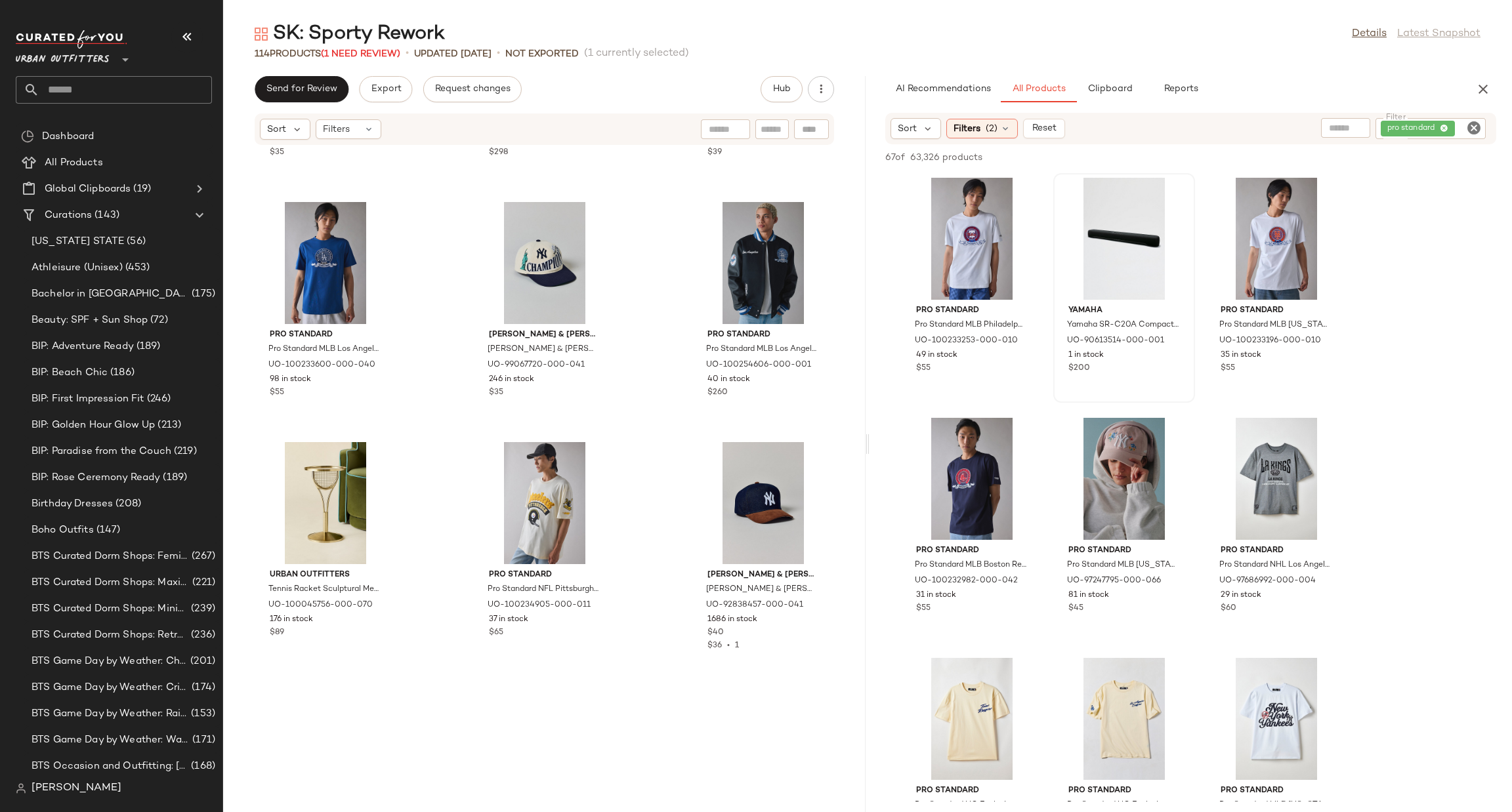
scroll to position [7294, 0]
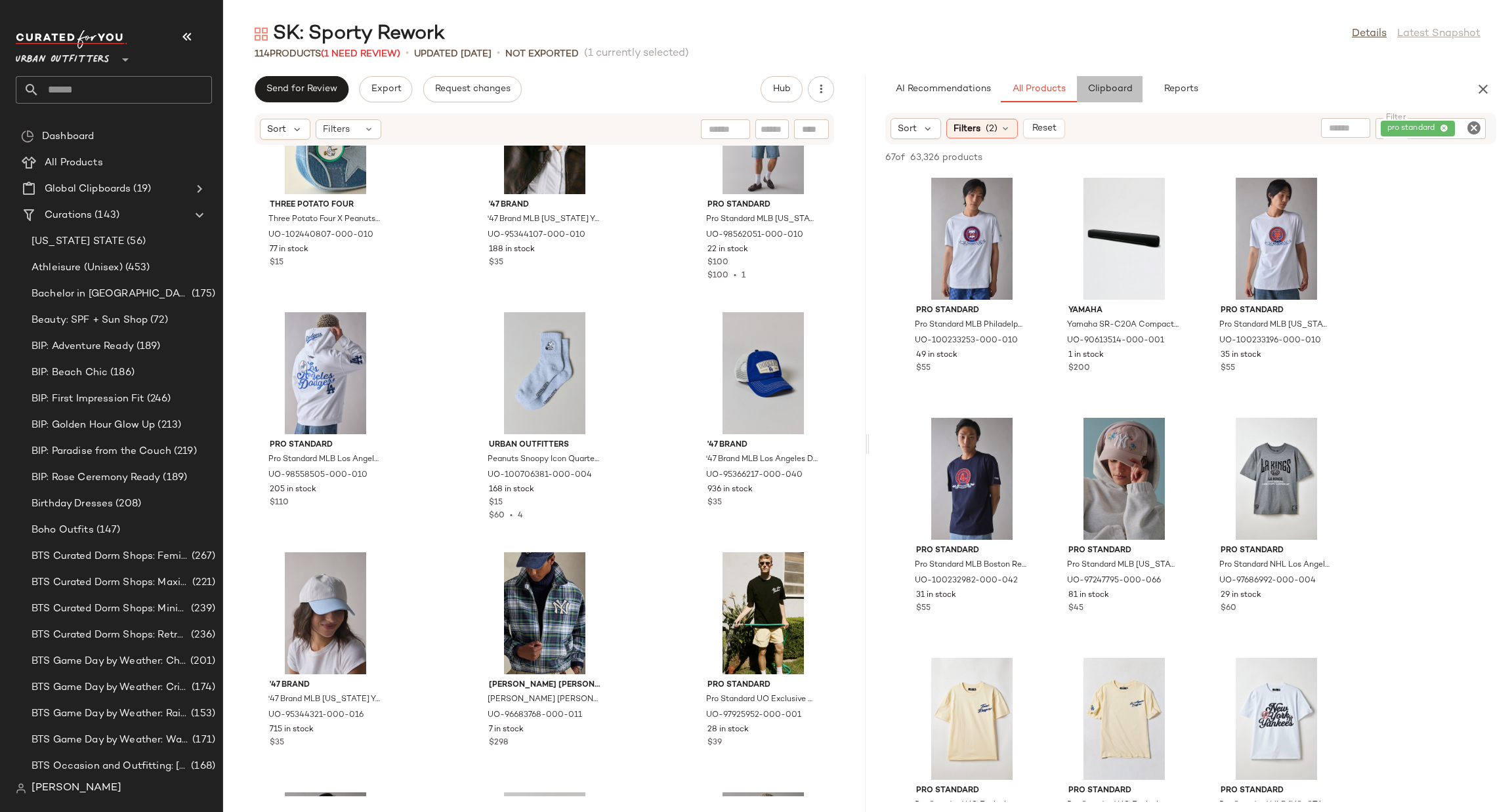
click at [1105, 78] on button "Clipboard" at bounding box center [1110, 89] width 66 height 27
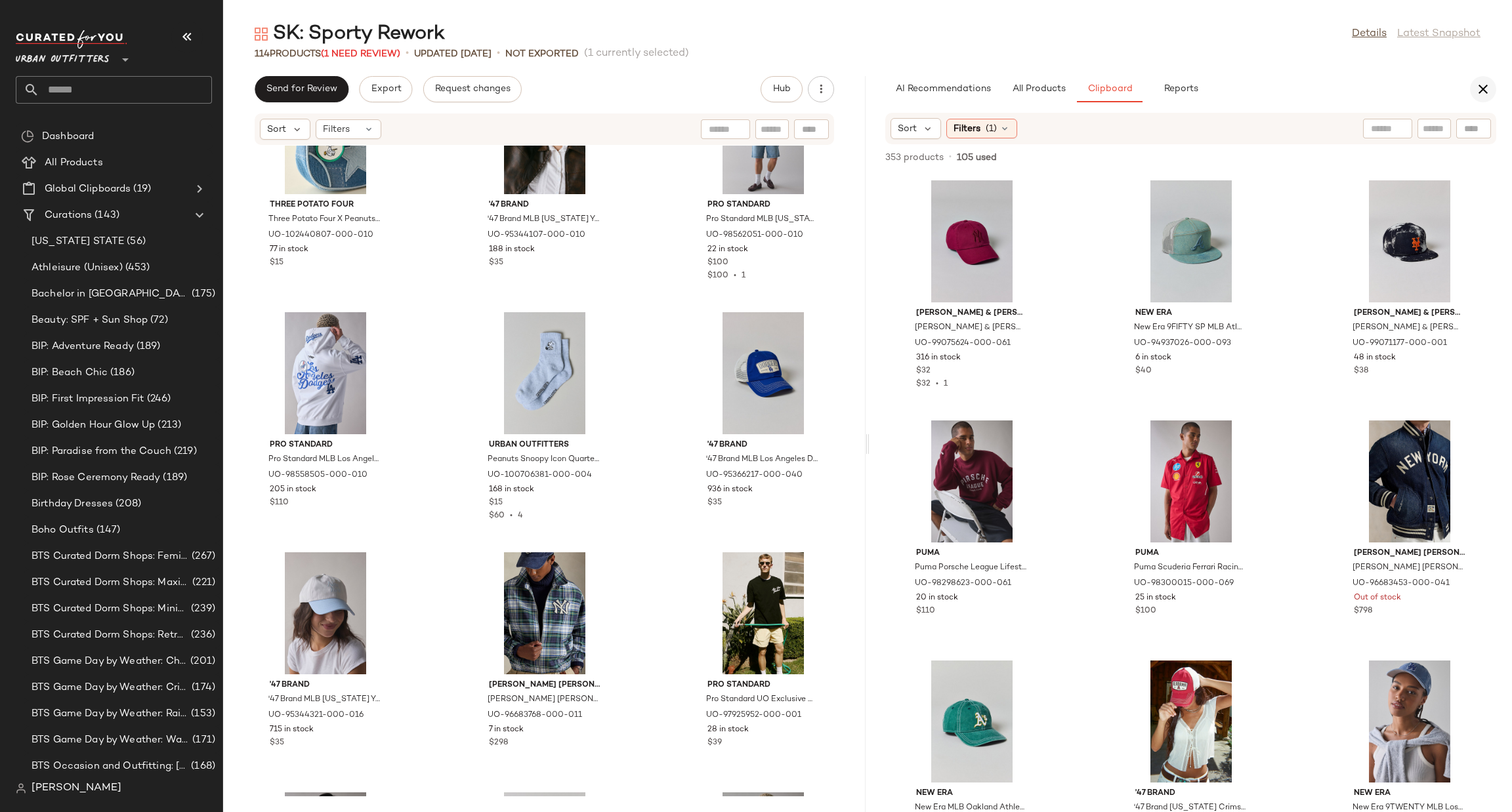
click at [1486, 88] on icon "button" at bounding box center [1483, 89] width 16 height 16
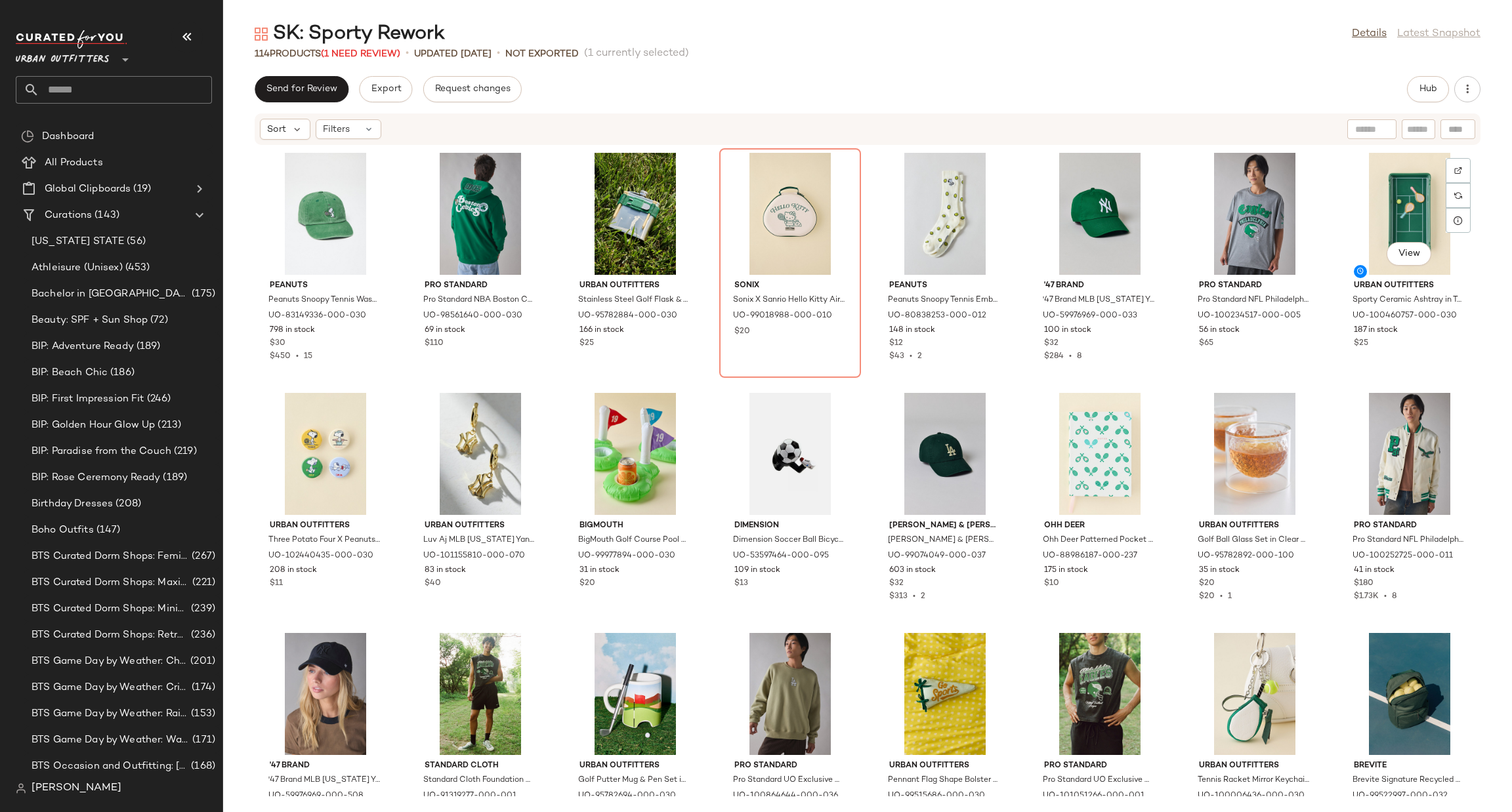
scroll to position [601, 0]
